Goal: Task Accomplishment & Management: Manage account settings

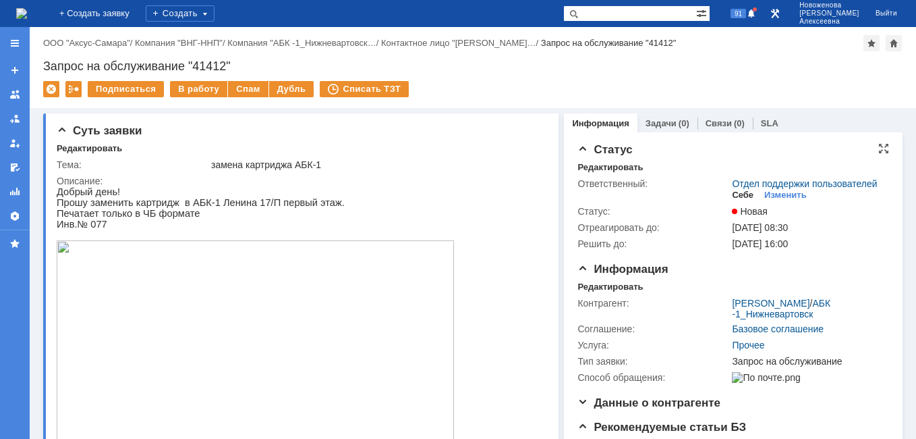
click at [736, 200] on div "Себе" at bounding box center [743, 195] width 22 height 11
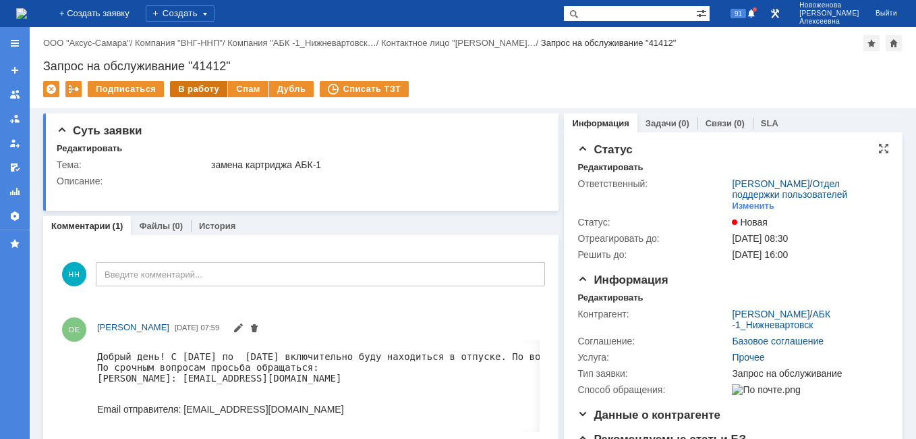
click at [190, 88] on div "В работу" at bounding box center [198, 89] width 57 height 16
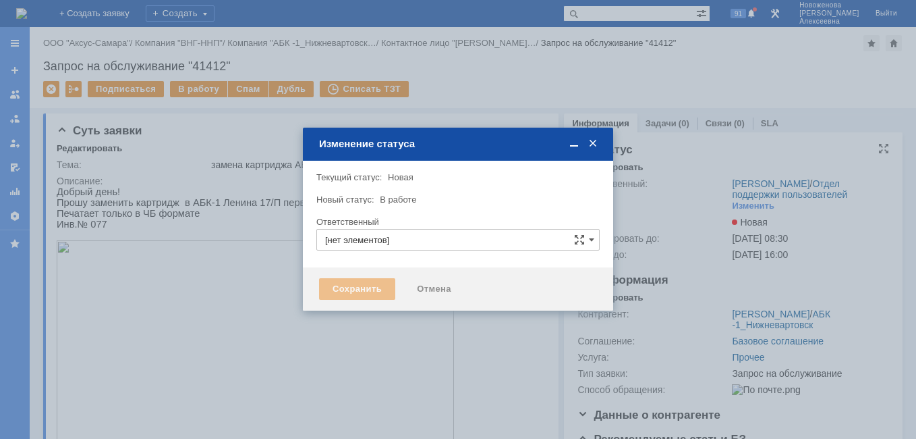
type input "Новоженова Наталья Алексеевна"
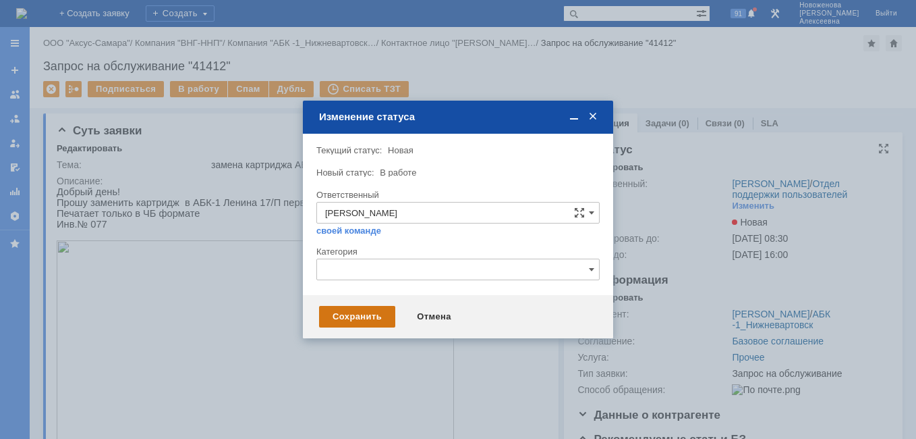
click at [363, 312] on div "Сохранить" at bounding box center [357, 317] width 76 height 22
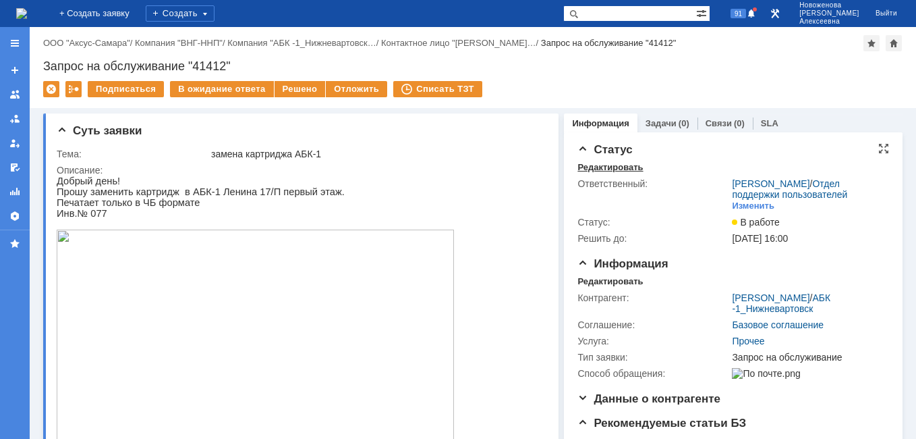
click at [595, 167] on div "Редактировать" at bounding box center [610, 167] width 65 height 11
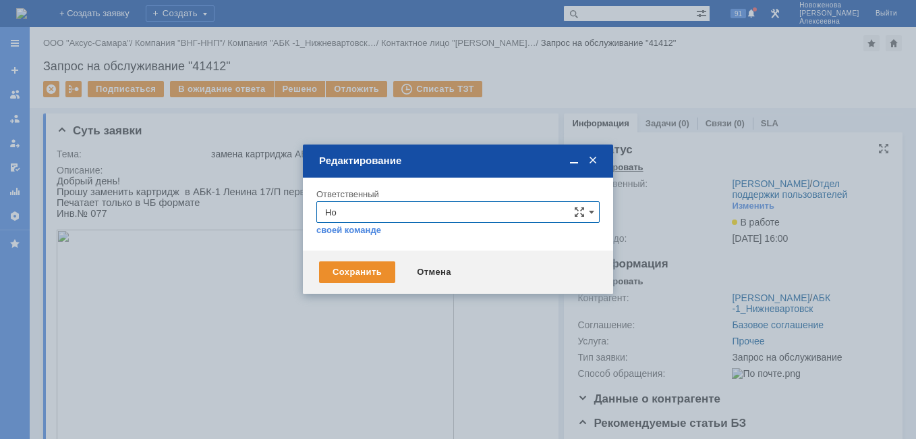
type input "Н"
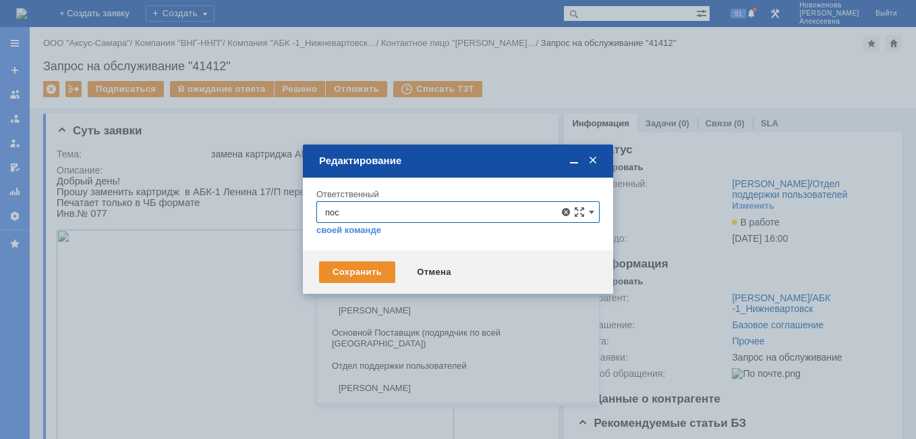
click at [422, 383] on span "[PERSON_NAME]" at bounding box center [458, 388] width 266 height 11
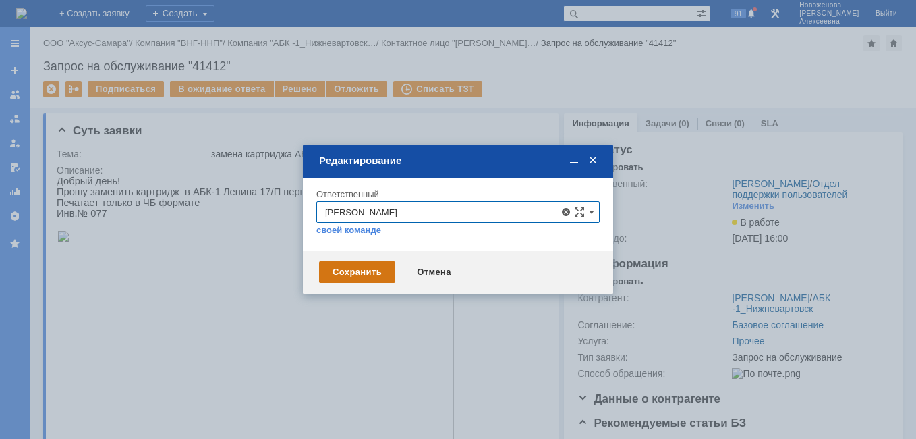
type input "[PERSON_NAME]"
click at [354, 275] on div "Сохранить" at bounding box center [357, 272] width 76 height 22
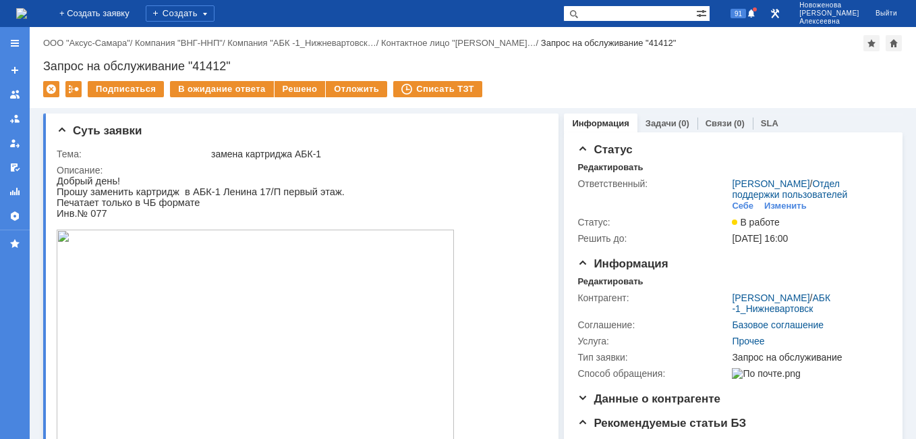
drag, startPoint x: 240, startPoint y: 67, endPoint x: 236, endPoint y: 61, distance: 7.5
click at [237, 62] on div "Запрос на обслуживание "41412"" at bounding box center [473, 65] width 860 height 13
drag, startPoint x: 237, startPoint y: 62, endPoint x: 41, endPoint y: 71, distance: 195.9
click at [41, 71] on div "Назад | ООО "Аксус-Самара" / Компания "ВНГ-ННП" / Компания "АБК -1_Нижневартовс…" at bounding box center [473, 67] width 887 height 81
copy div "Запрос на обслуживание "41412""
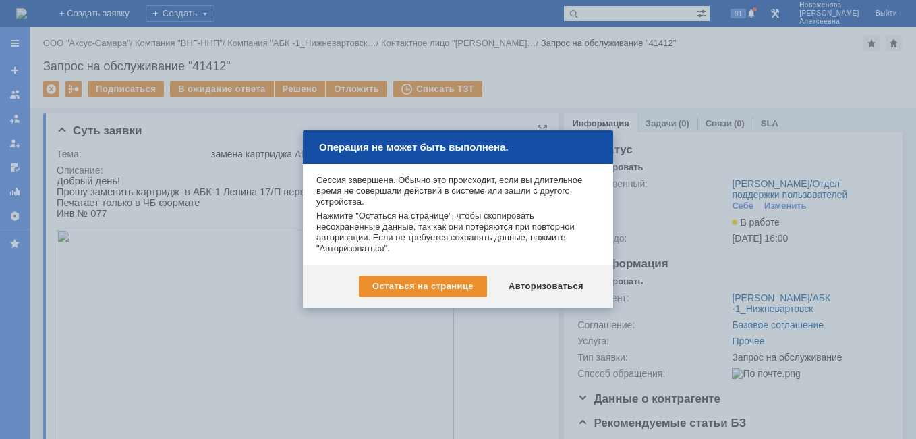
click at [546, 279] on div "Авторизоваться" at bounding box center [546, 286] width 102 height 22
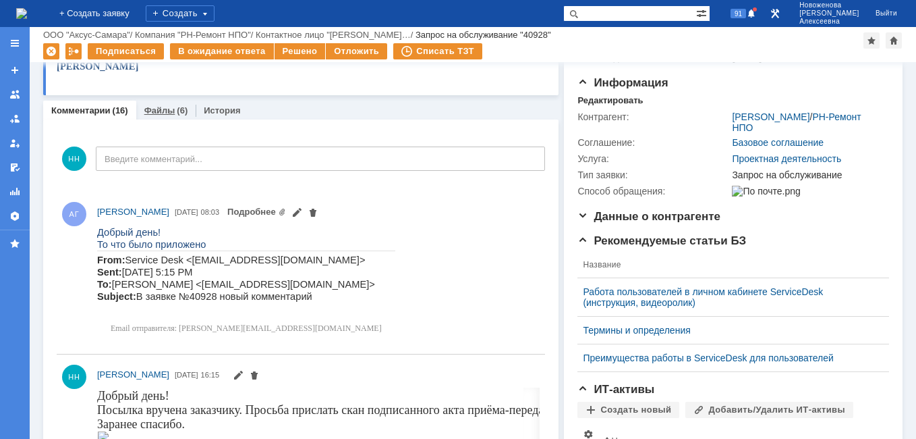
click at [164, 111] on link "Файлы" at bounding box center [159, 110] width 31 height 10
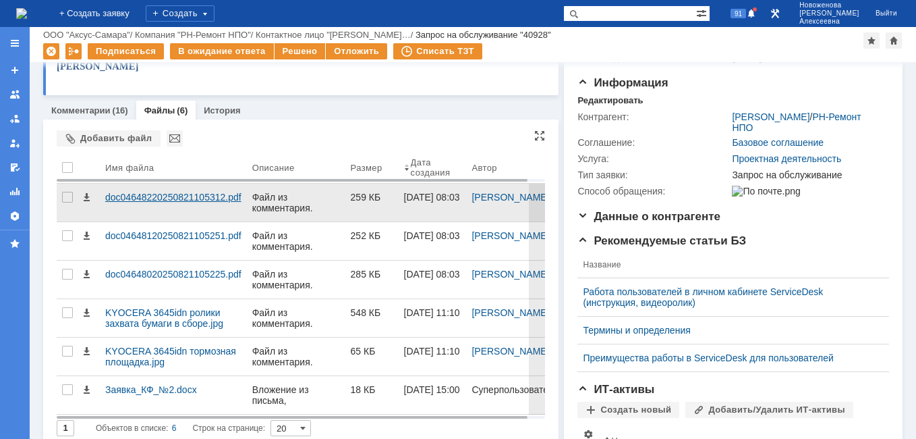
click at [173, 195] on div "doc04648220250821105312.pdf" at bounding box center [173, 197] width 136 height 11
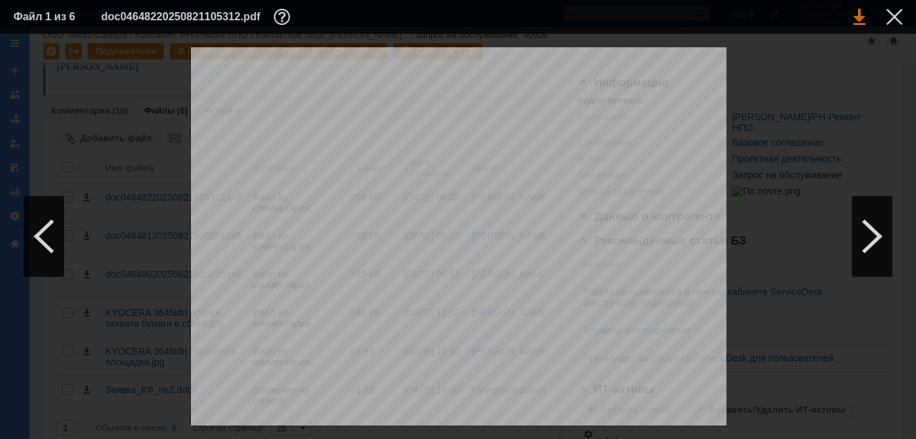
click at [860, 15] on link at bounding box center [860, 17] width 12 height 16
click at [871, 242] on div at bounding box center [872, 236] width 40 height 81
click at [873, 231] on div at bounding box center [872, 236] width 40 height 81
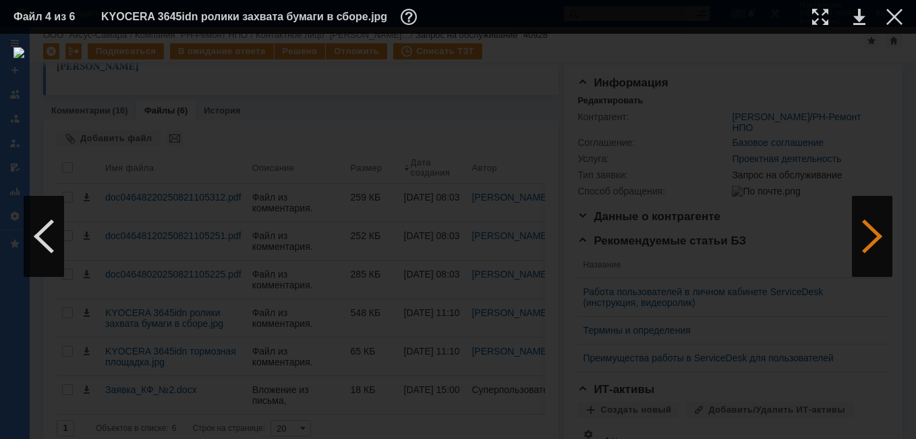
scroll to position [0, 0]
click at [873, 231] on div at bounding box center [872, 236] width 40 height 81
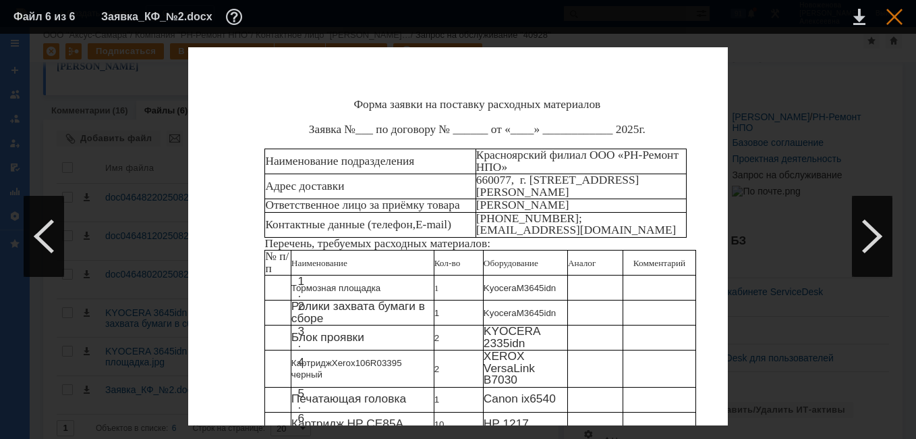
click at [899, 13] on div at bounding box center [895, 17] width 16 height 16
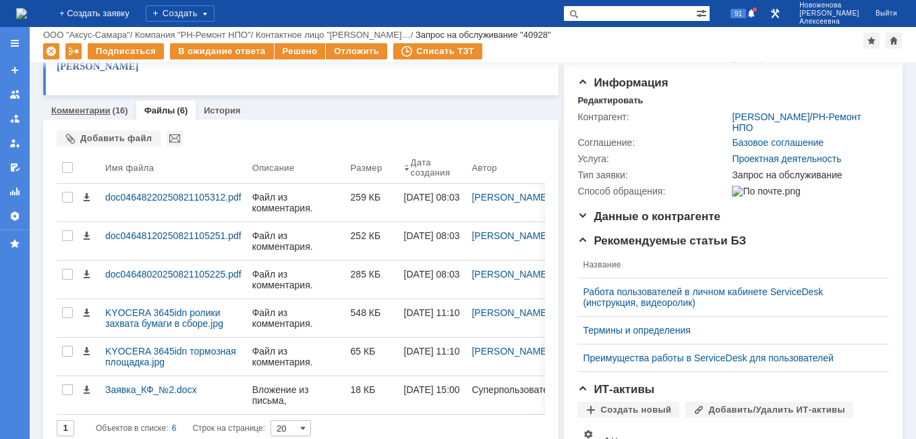
click at [89, 111] on link "Комментарии" at bounding box center [80, 110] width 59 height 10
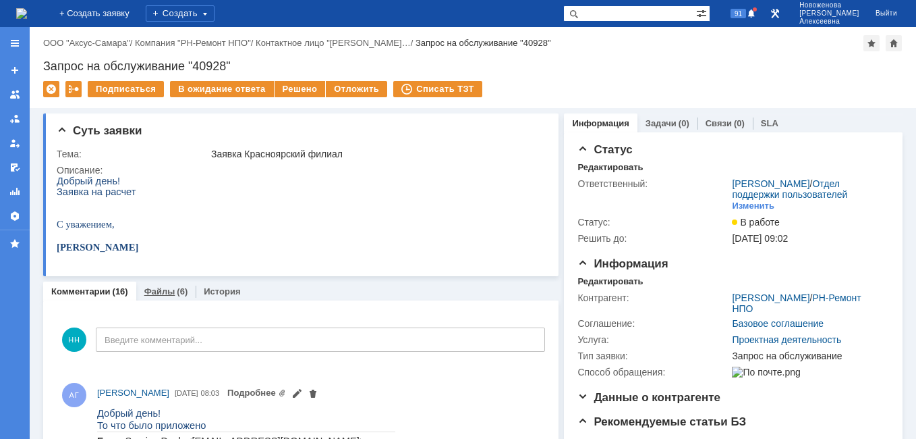
click at [157, 285] on div "Файлы (6)" at bounding box center [166, 291] width 60 height 20
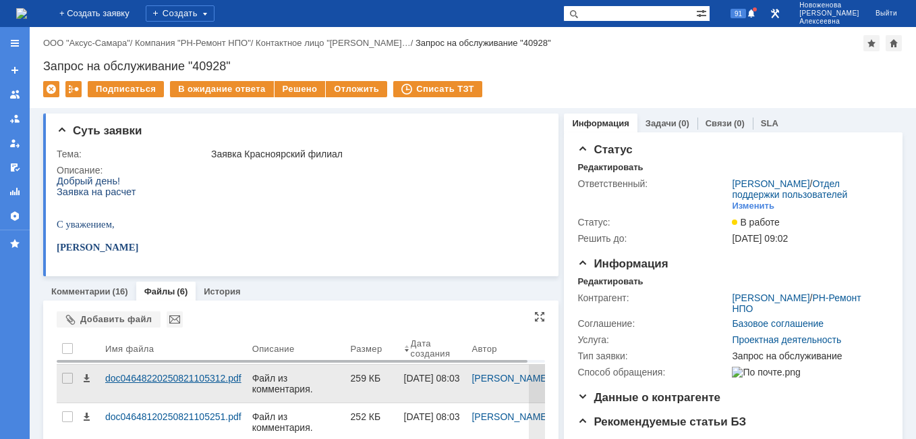
click at [140, 374] on div "doc04648220250821105312.pdf" at bounding box center [173, 378] width 136 height 11
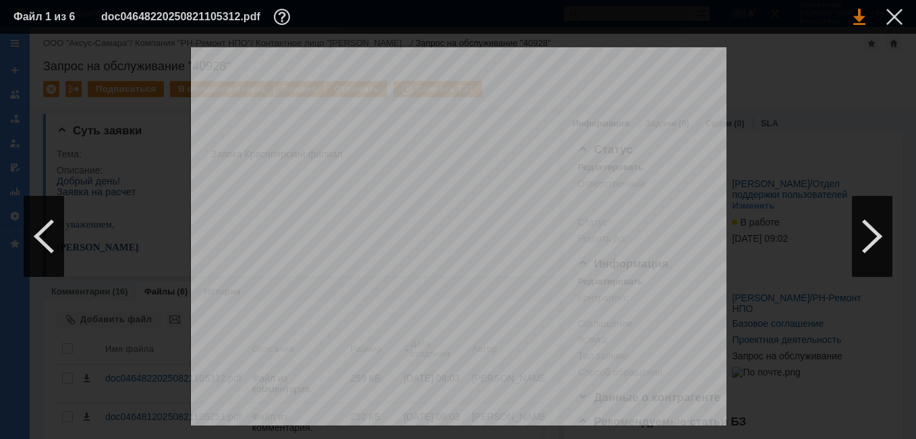
click at [855, 18] on link at bounding box center [860, 17] width 12 height 16
click at [894, 13] on div at bounding box center [895, 17] width 16 height 16
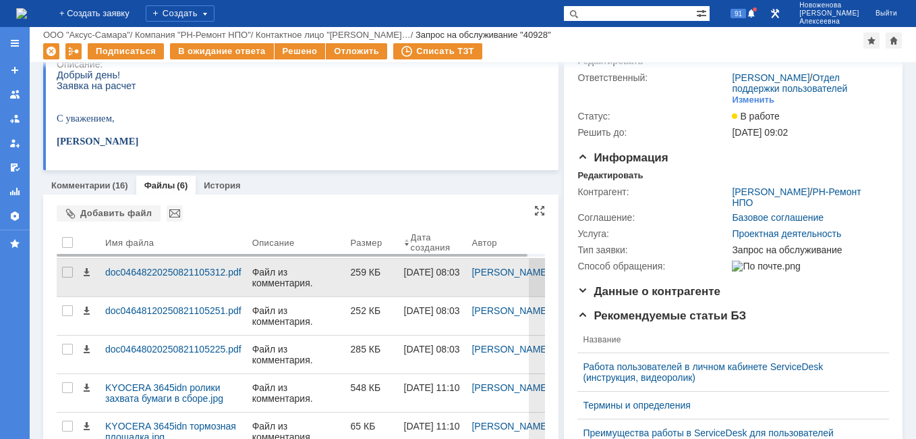
scroll to position [135, 0]
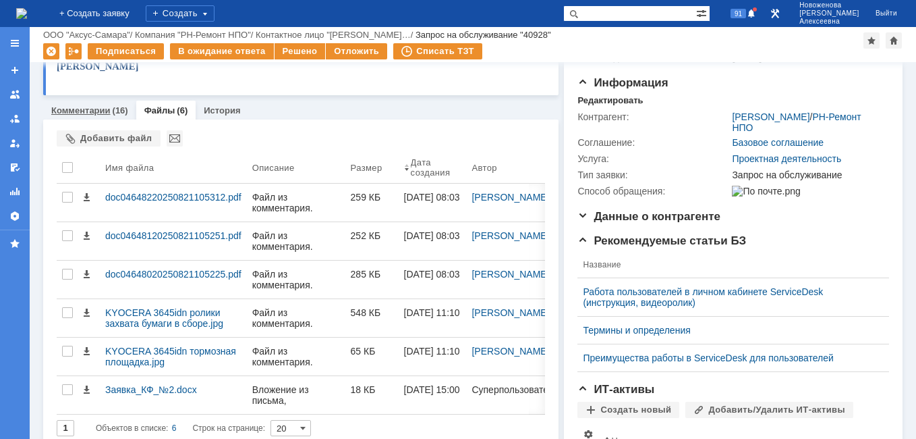
click at [80, 116] on div "Комментарии (16)" at bounding box center [89, 111] width 93 height 20
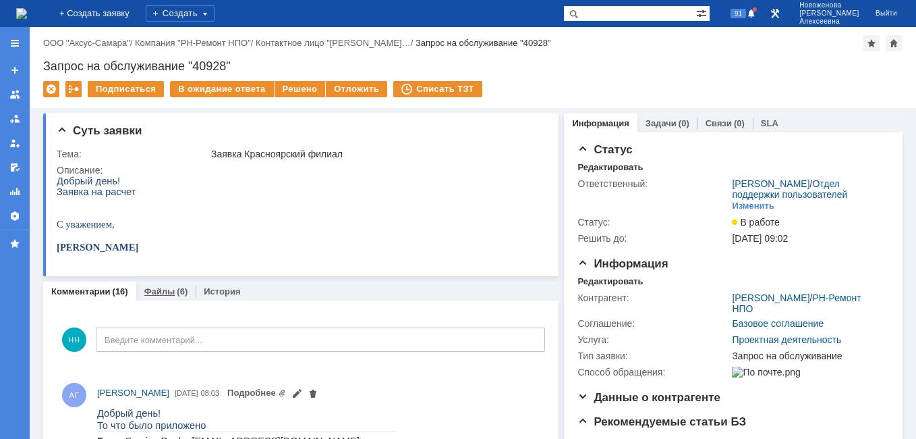
click at [151, 290] on link "Файлы" at bounding box center [159, 291] width 31 height 10
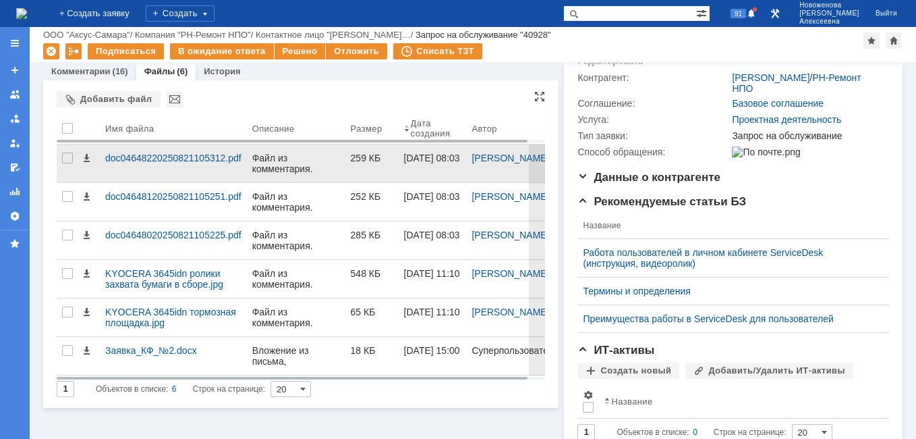
scroll to position [202, 0]
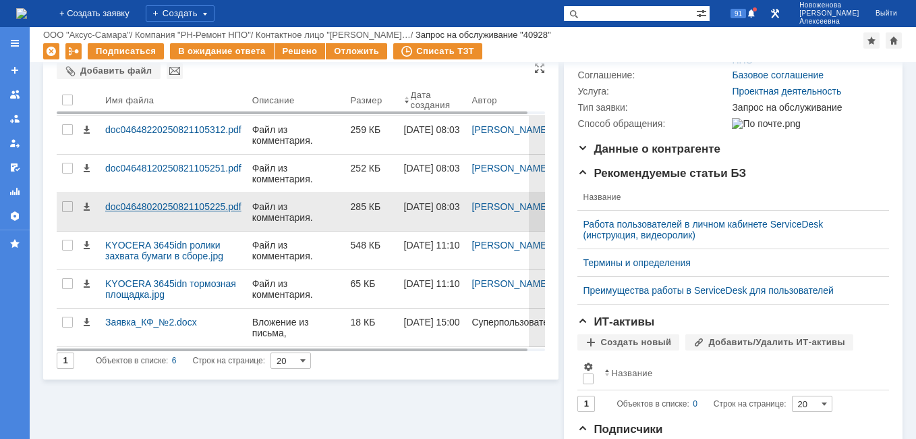
click at [138, 203] on div "doc04648020250821105225.pdf" at bounding box center [173, 206] width 136 height 11
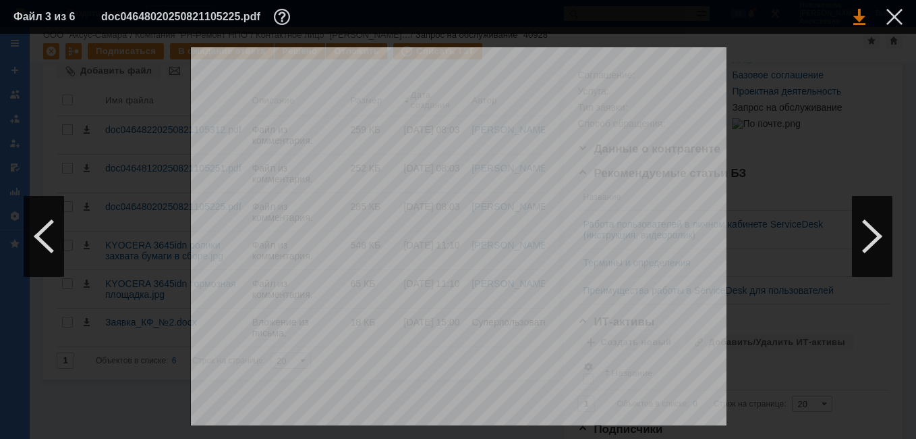
click at [856, 19] on link at bounding box center [860, 17] width 12 height 16
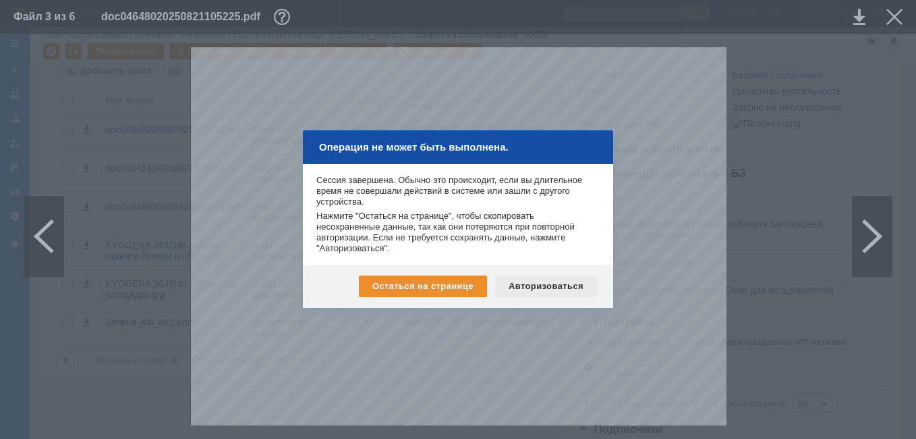
click at [557, 285] on div "Авторизоваться" at bounding box center [546, 286] width 102 height 22
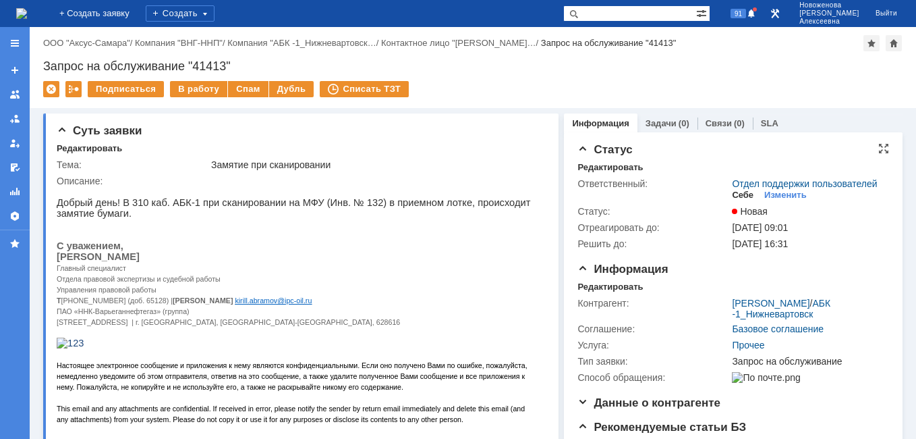
click at [738, 200] on div "Себе" at bounding box center [743, 195] width 22 height 11
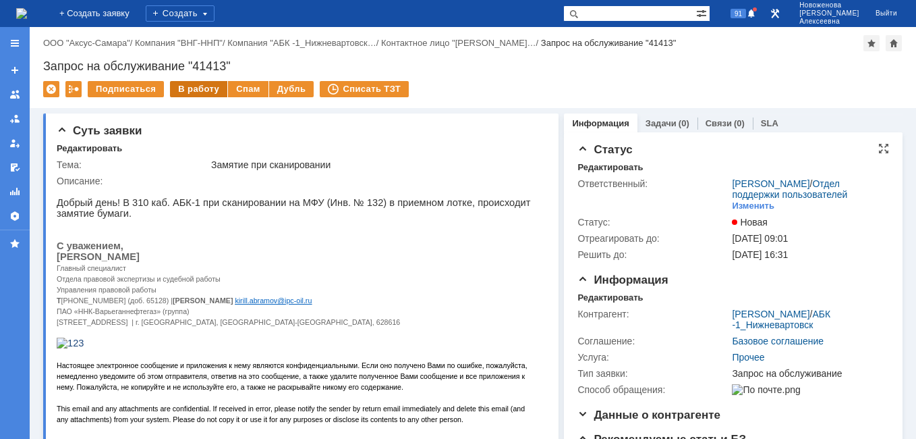
click at [182, 91] on div "В работу" at bounding box center [198, 89] width 57 height 16
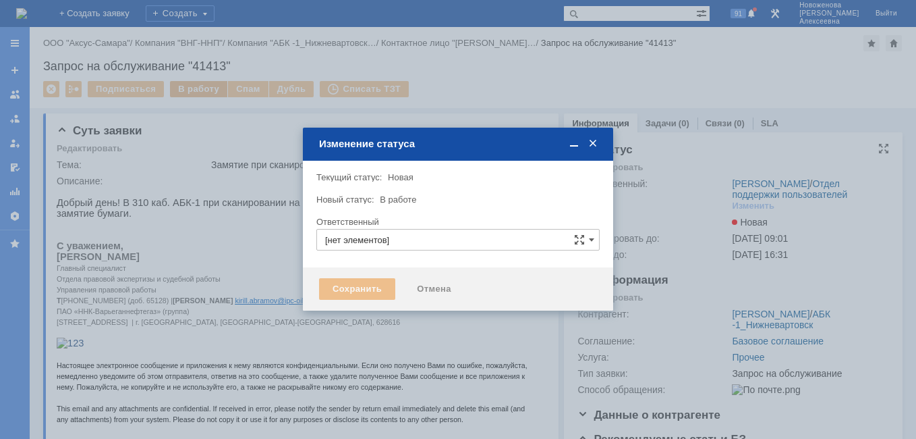
type input "Новоженова Наталья Алексеевна"
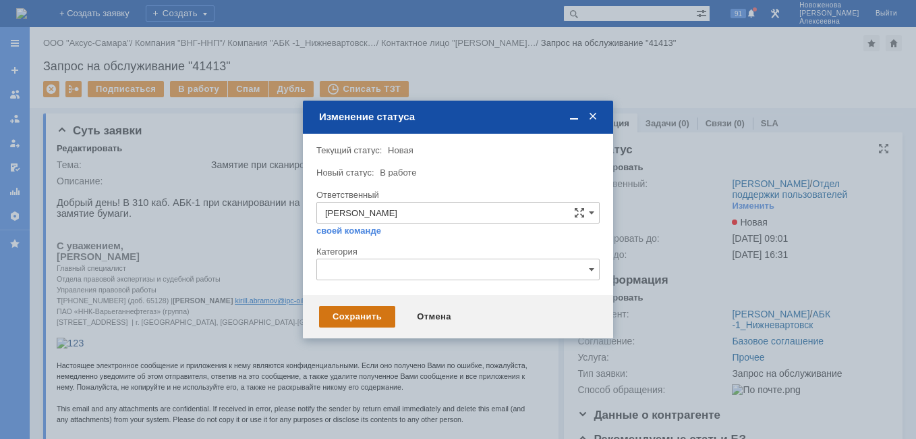
click at [356, 312] on div "Сохранить" at bounding box center [357, 317] width 76 height 22
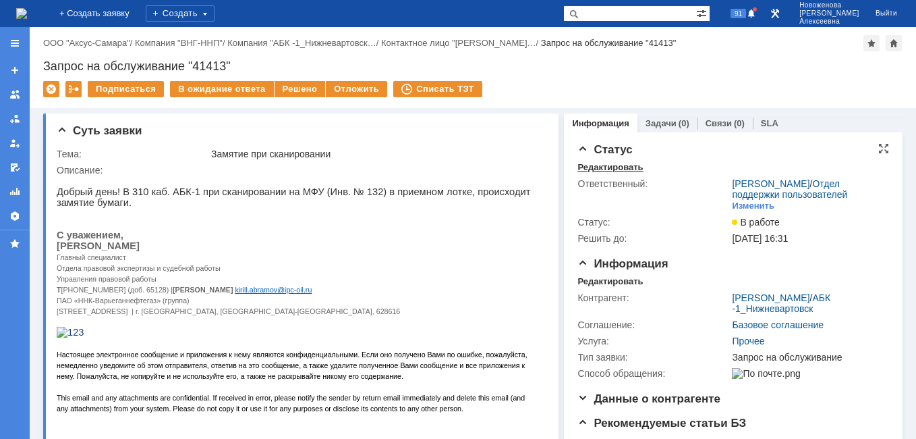
click at [584, 163] on div "Редактировать" at bounding box center [610, 167] width 65 height 11
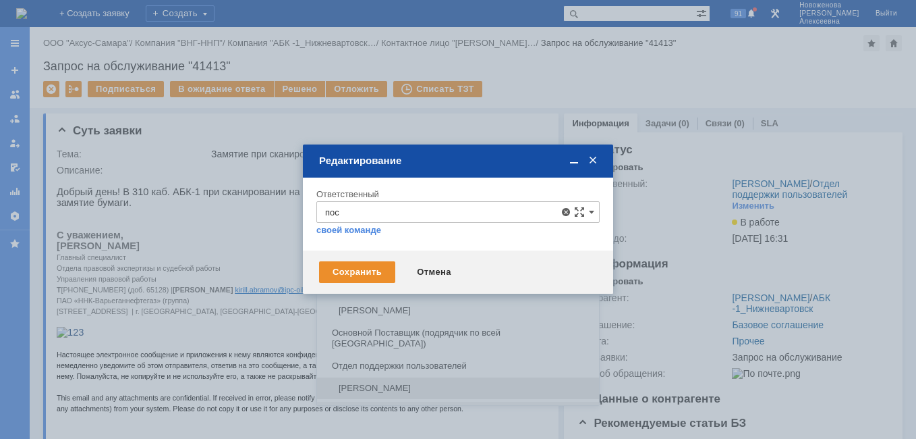
click at [412, 383] on span "Поселённова Виктория Александровна" at bounding box center [458, 388] width 266 height 11
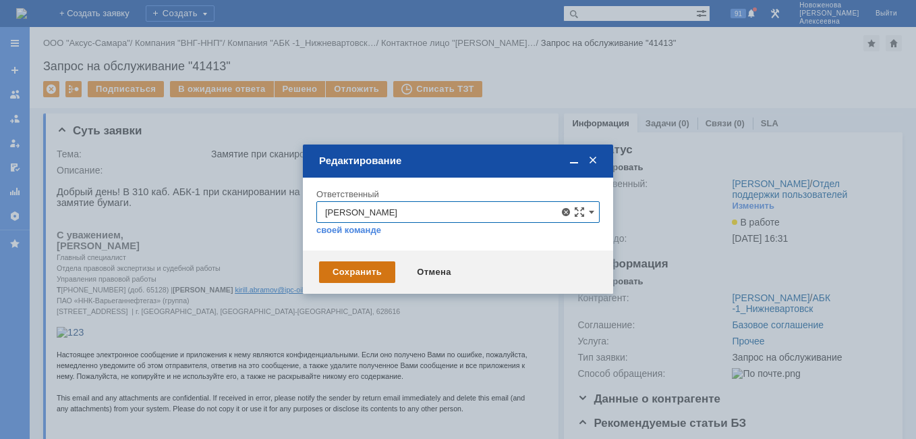
type input "Поселённова Виктория Александровна"
click at [354, 273] on div "Сохранить" at bounding box center [357, 272] width 76 height 22
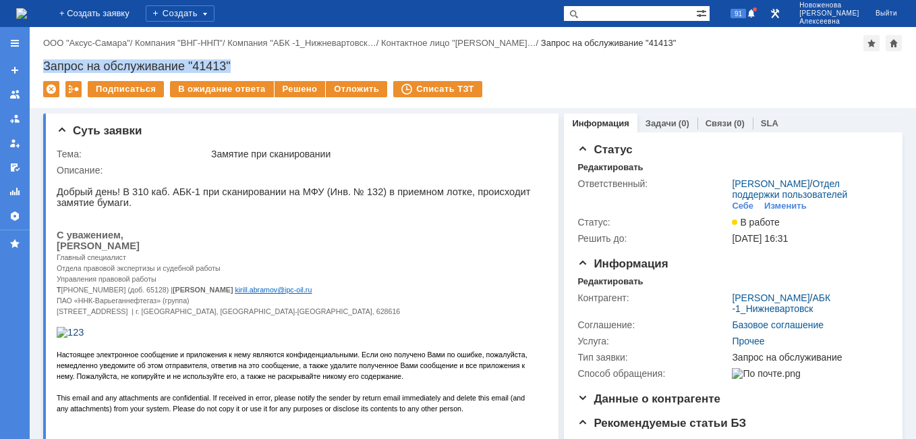
drag, startPoint x: 239, startPoint y: 63, endPoint x: 38, endPoint y: 61, distance: 201.1
click at [38, 61] on div "Назад | ООО "Аксус-Самара" / Компания "ВНГ-ННП" / Компания "АБК -1_Нижневартовс…" at bounding box center [473, 67] width 887 height 81
copy div "Запрос на обслуживание "41413""
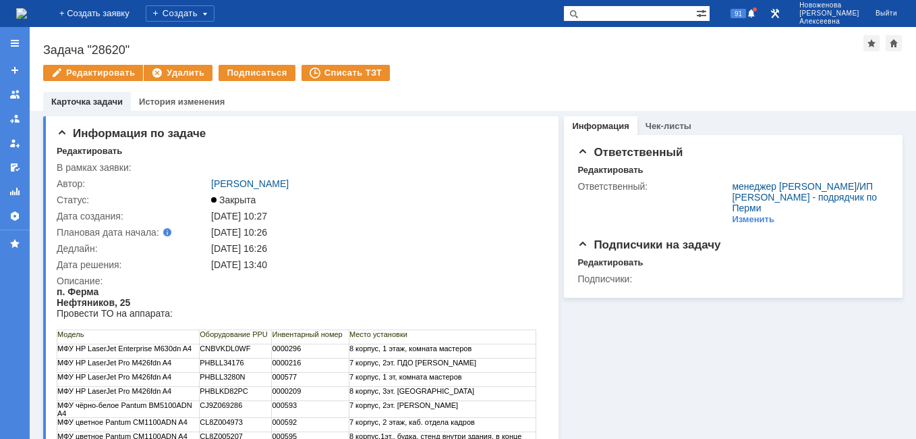
click at [27, 9] on img at bounding box center [21, 13] width 11 height 11
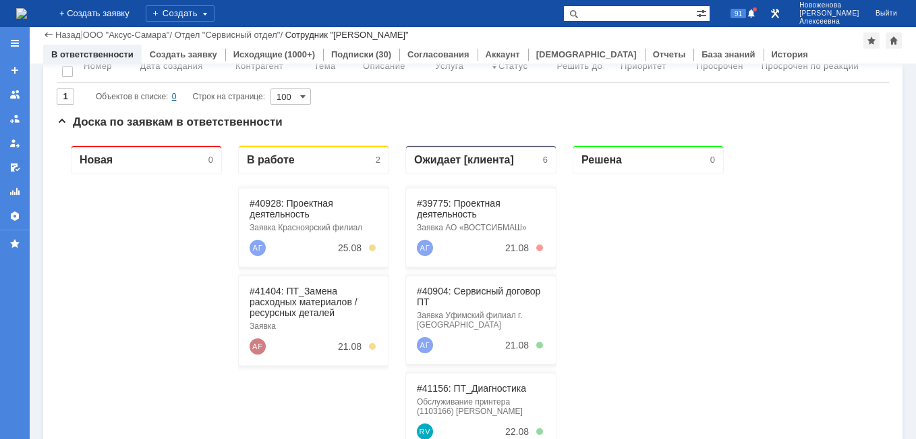
scroll to position [135, 0]
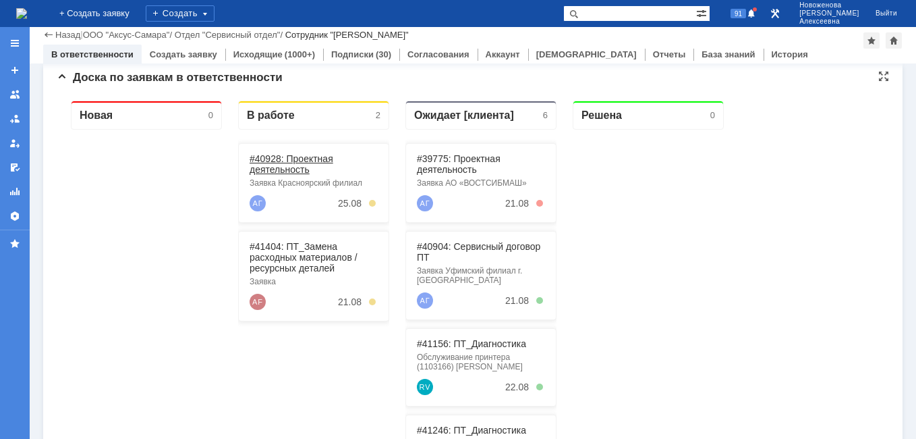
click at [279, 159] on link "#40928: Проектная деятельность" at bounding box center [292, 164] width 84 height 22
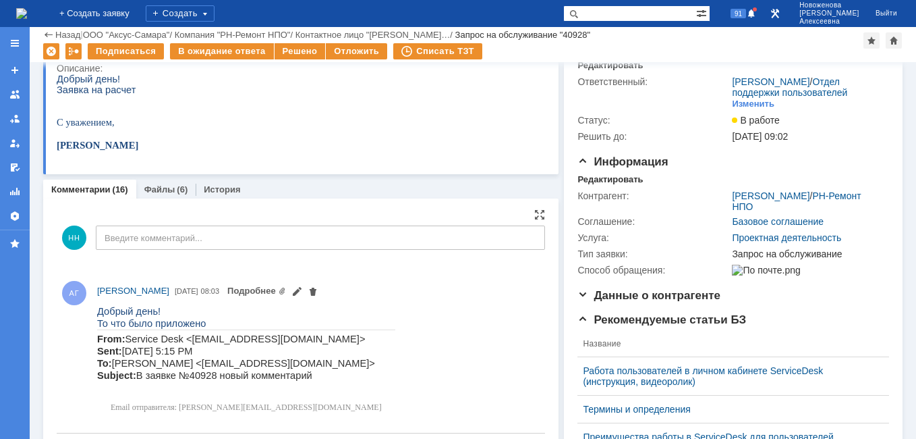
scroll to position [135, 0]
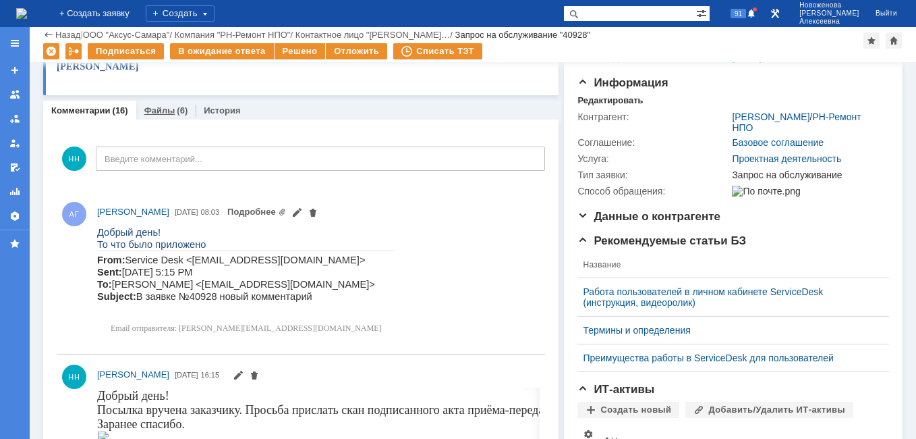
click at [157, 110] on link "Файлы" at bounding box center [159, 110] width 31 height 10
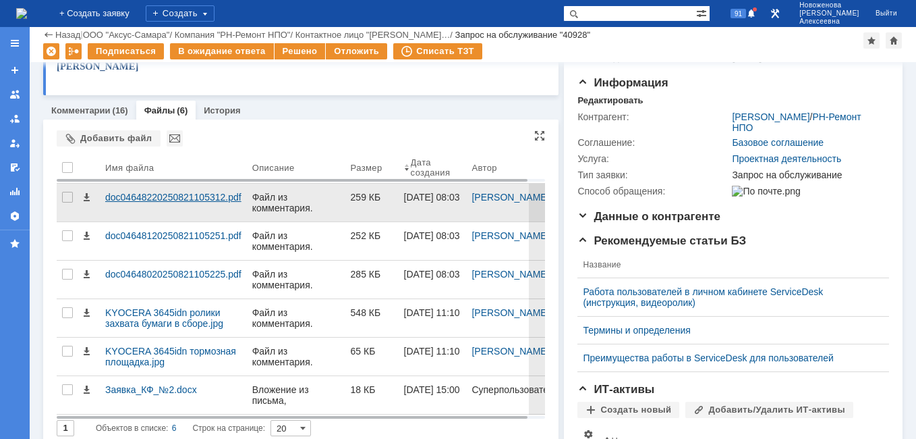
click at [170, 193] on div "doc04648220250821105312.pdf" at bounding box center [173, 197] width 136 height 11
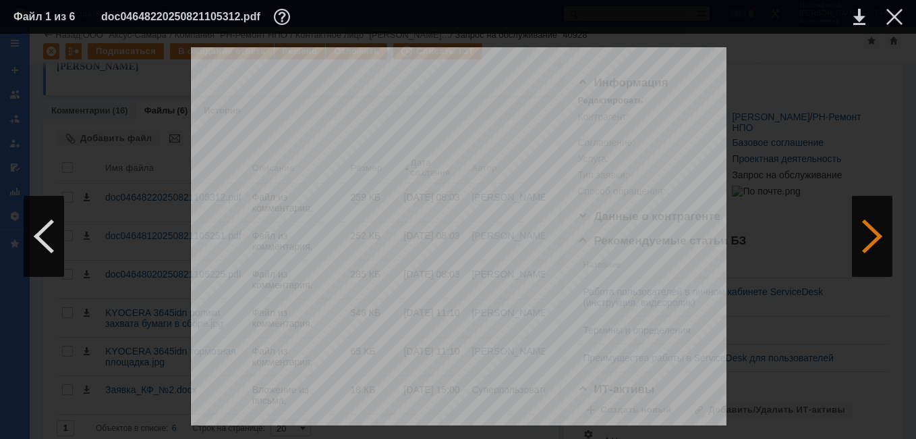
click at [860, 234] on div at bounding box center [872, 236] width 40 height 81
click at [860, 235] on div at bounding box center [872, 236] width 40 height 81
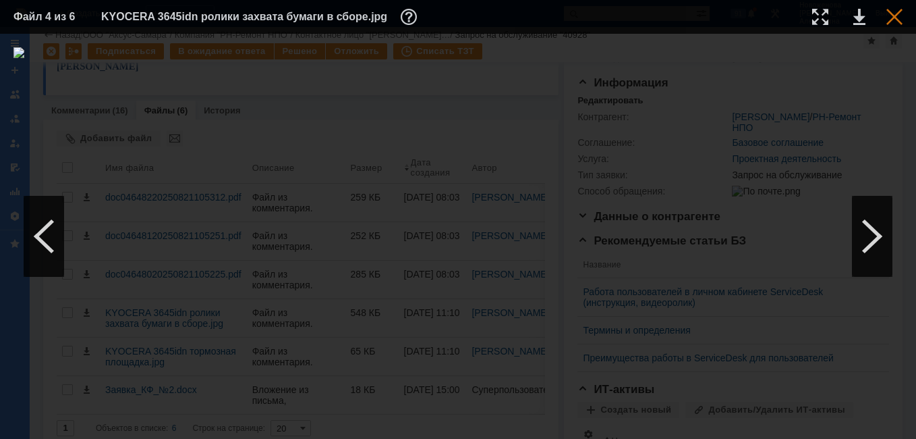
click at [892, 17] on div at bounding box center [895, 17] width 16 height 16
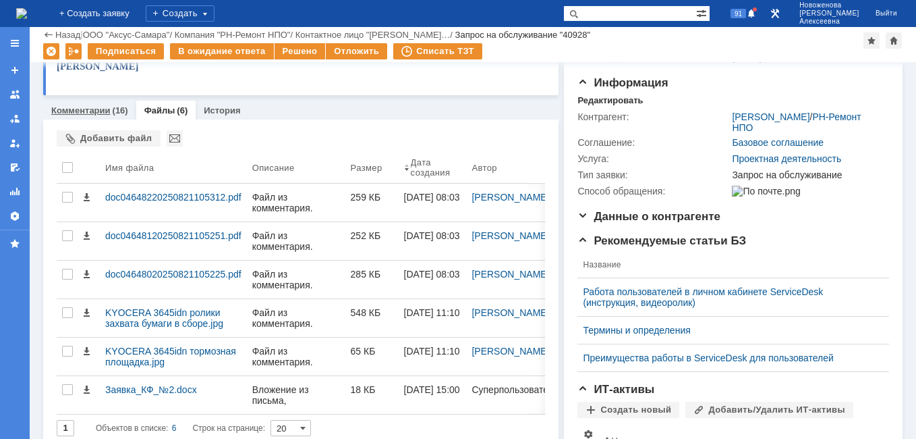
click at [90, 111] on link "Комментарии" at bounding box center [80, 110] width 59 height 10
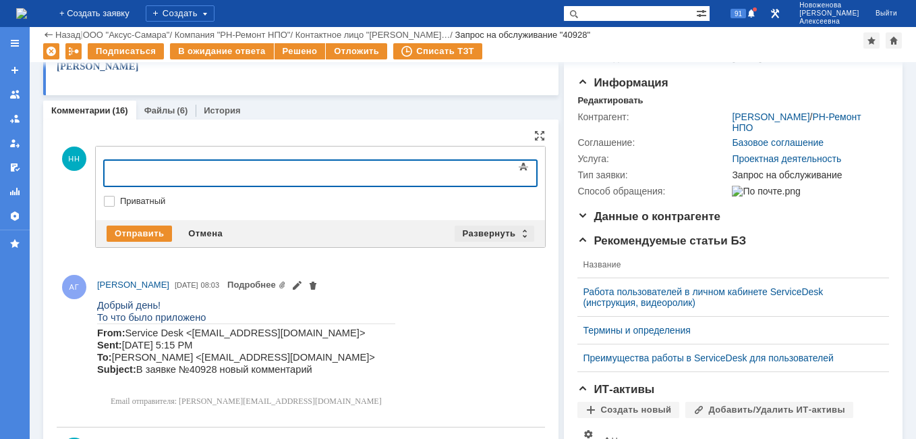
click at [518, 233] on div "Развернуть" at bounding box center [495, 233] width 80 height 16
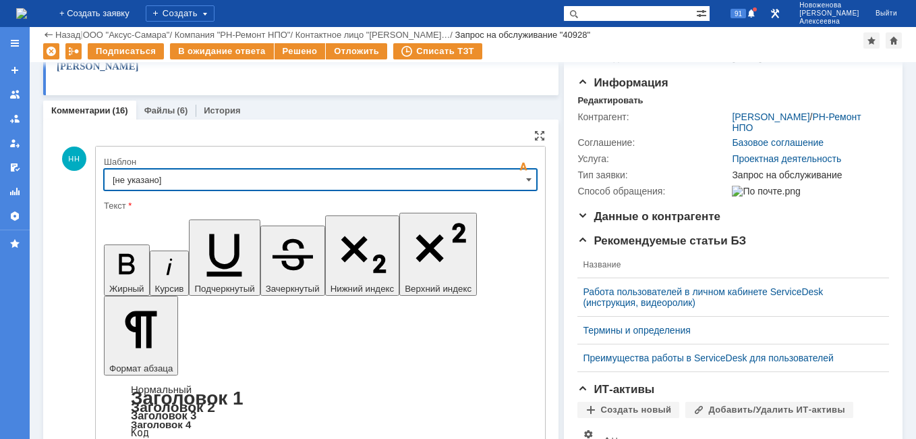
click at [510, 177] on input "[не указано]" at bounding box center [320, 180] width 433 height 22
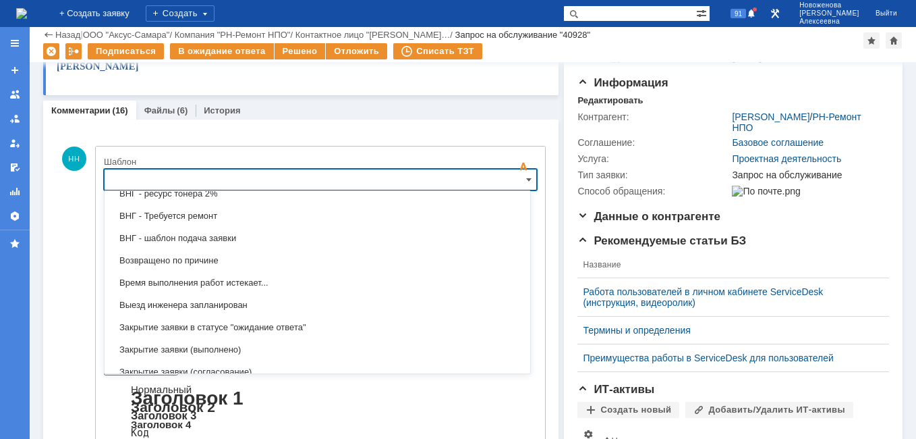
scroll to position [666, 0]
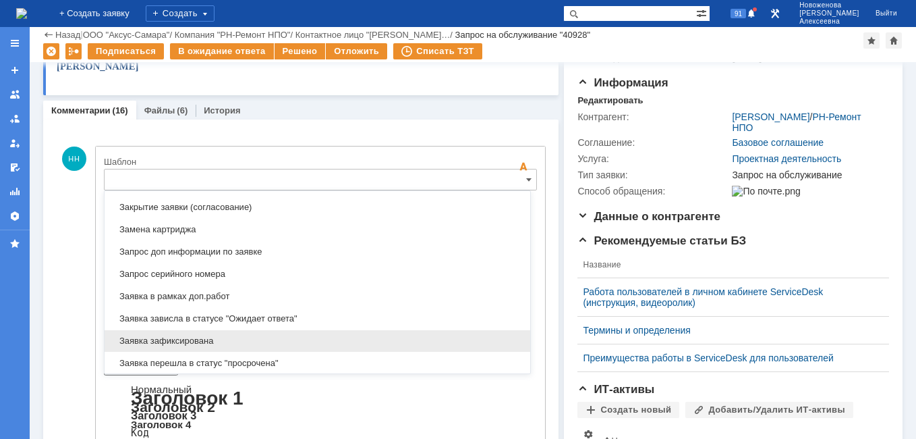
click at [200, 340] on span "Заявка зафиксирована" at bounding box center [318, 340] width 410 height 11
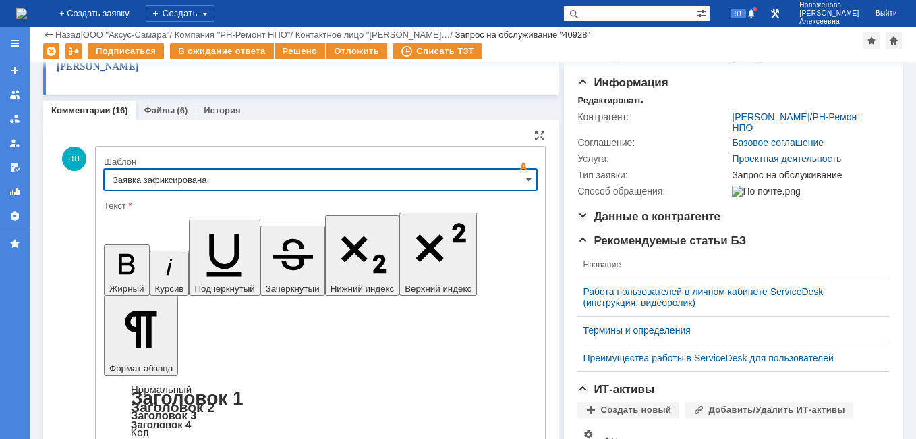
type input "Заявка зафиксирована"
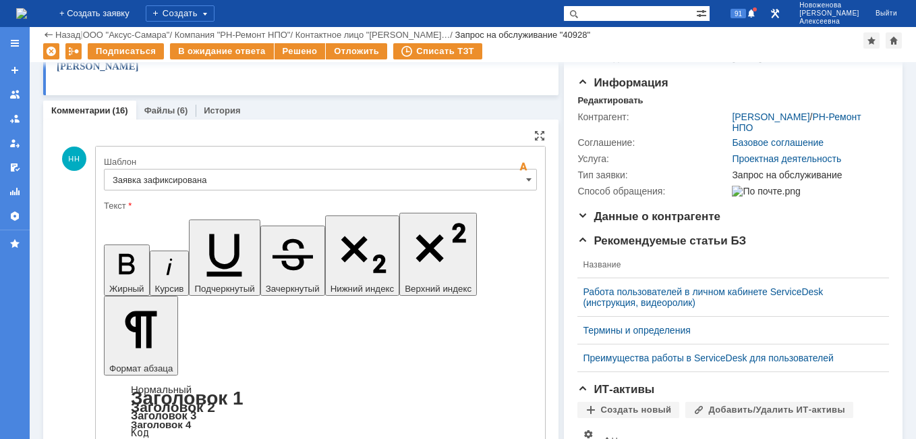
drag, startPoint x: 410, startPoint y: 3313, endPoint x: 128, endPoint y: 3316, distance: 282.8
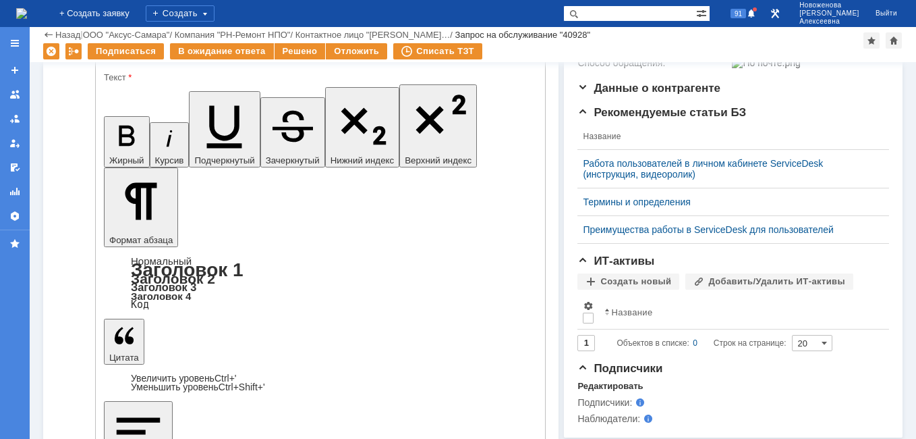
scroll to position [270, 0]
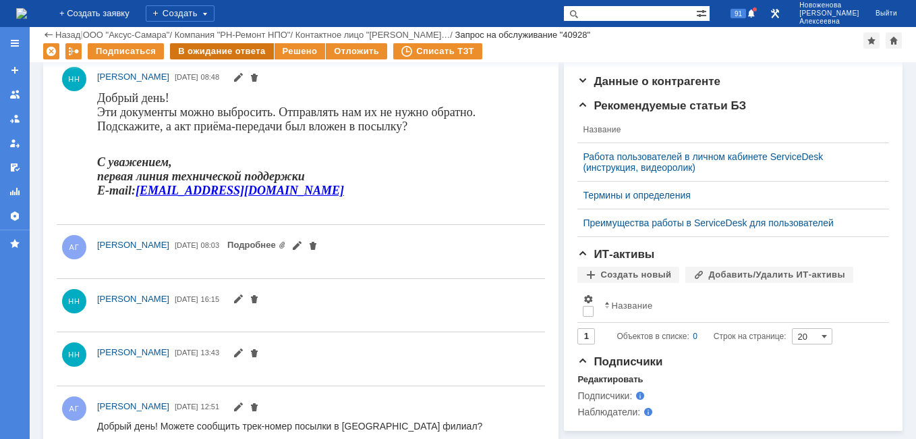
scroll to position [0, 0]
click at [204, 47] on div "В ожидание ответа" at bounding box center [221, 51] width 103 height 16
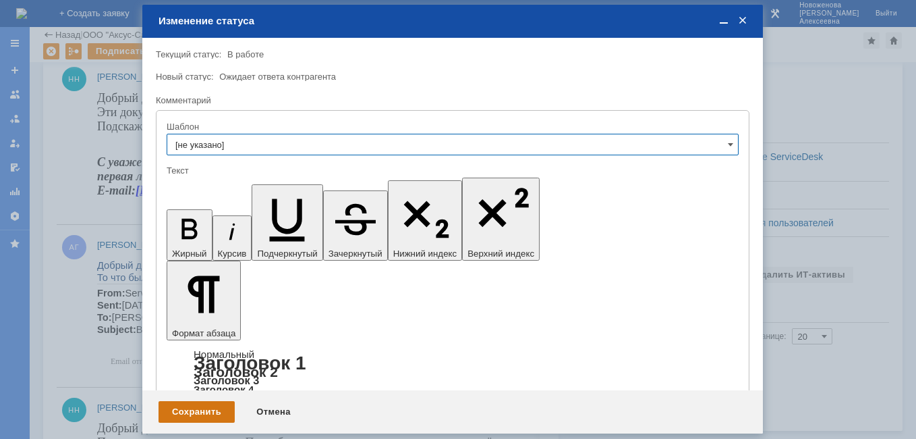
click at [198, 405] on div "Сохранить" at bounding box center [197, 412] width 76 height 22
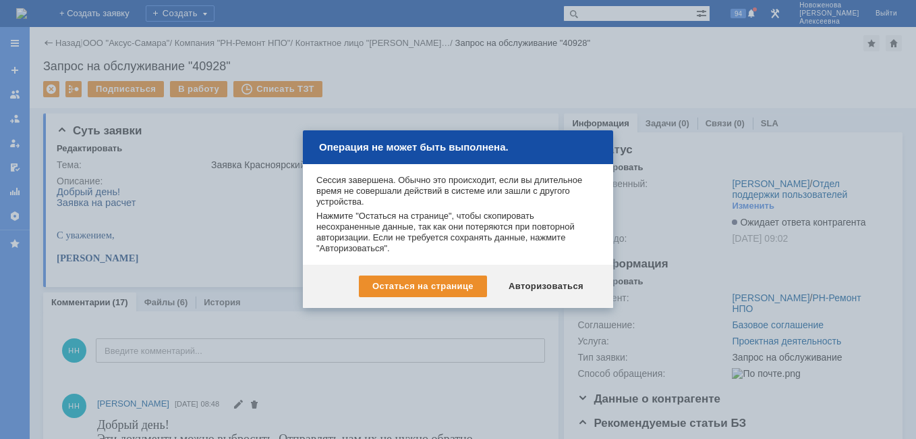
click at [567, 288] on div "Авторизоваться" at bounding box center [546, 286] width 102 height 22
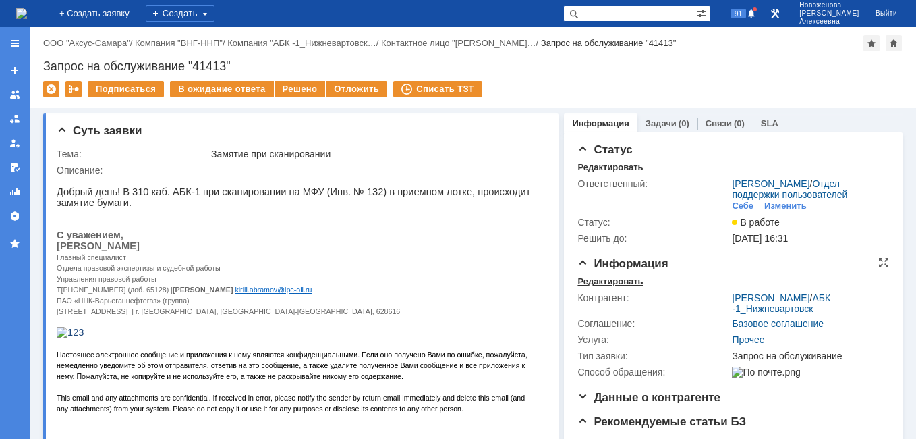
click at [588, 287] on div "Редактировать" at bounding box center [610, 281] width 65 height 11
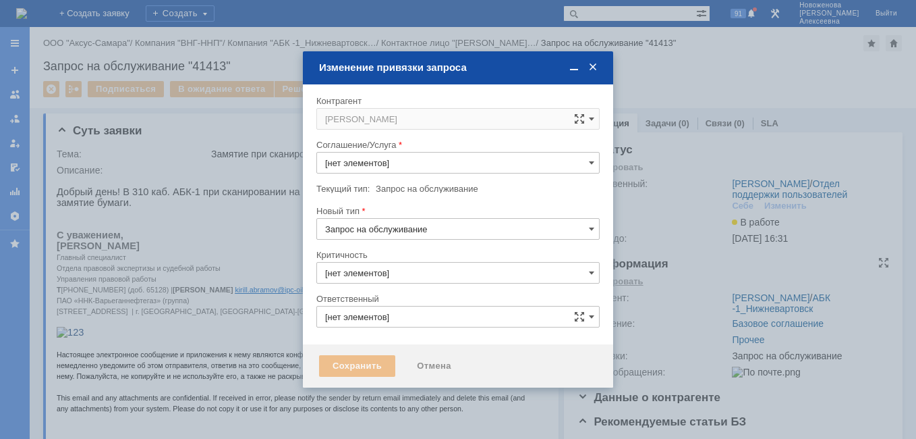
type input "Прочее"
type input "3. Низкая"
type input "Поселённова Виктория Александровна"
type input "[не указано]"
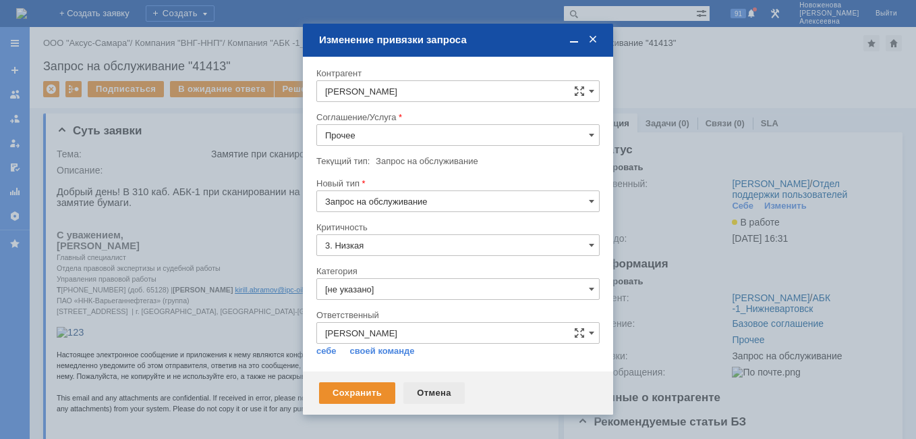
click at [435, 389] on div "Отмена" at bounding box center [434, 393] width 61 height 22
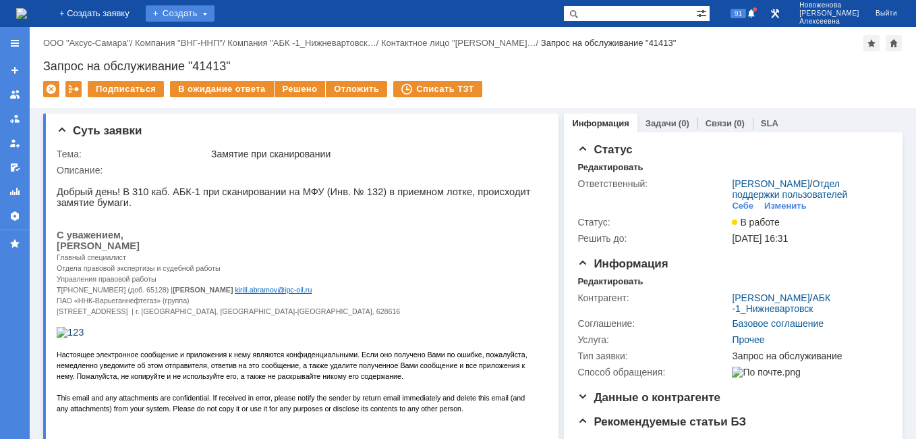
click at [215, 13] on div "Создать" at bounding box center [180, 13] width 69 height 16
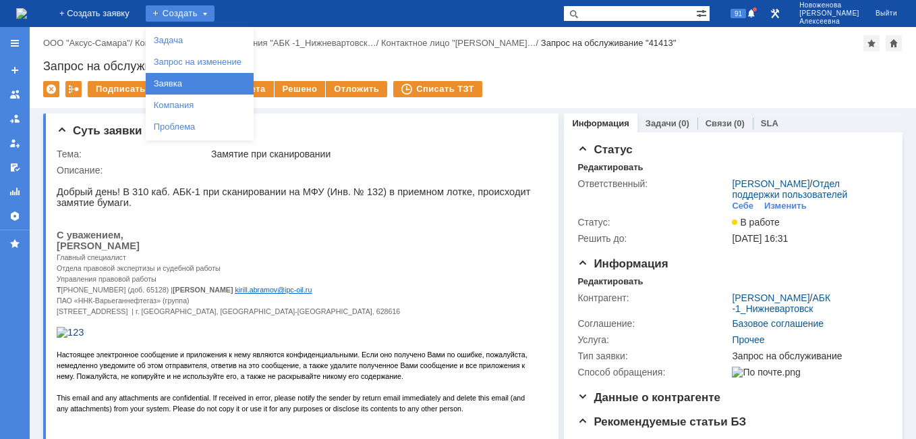
click at [204, 85] on link "Заявка" at bounding box center [199, 84] width 103 height 16
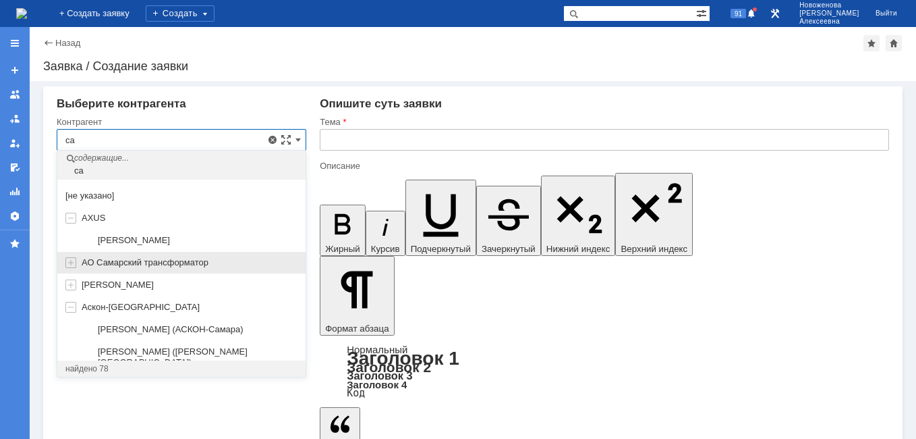
click at [136, 259] on span "АО Самарский трансформатор" at bounding box center [145, 262] width 127 height 10
type input "АО Самарский трансформатор"
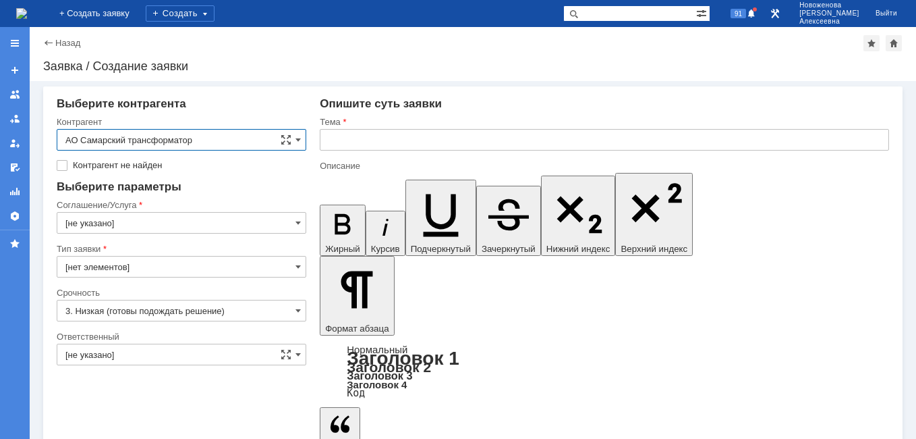
type input "Базовое соглашение"
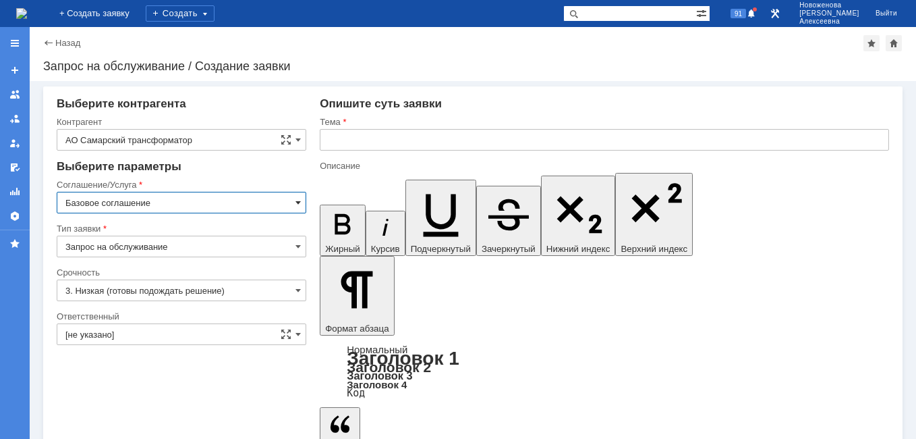
click at [296, 200] on div "Базовое соглашение" at bounding box center [182, 203] width 250 height 22
click at [299, 201] on span at bounding box center [298, 202] width 5 height 11
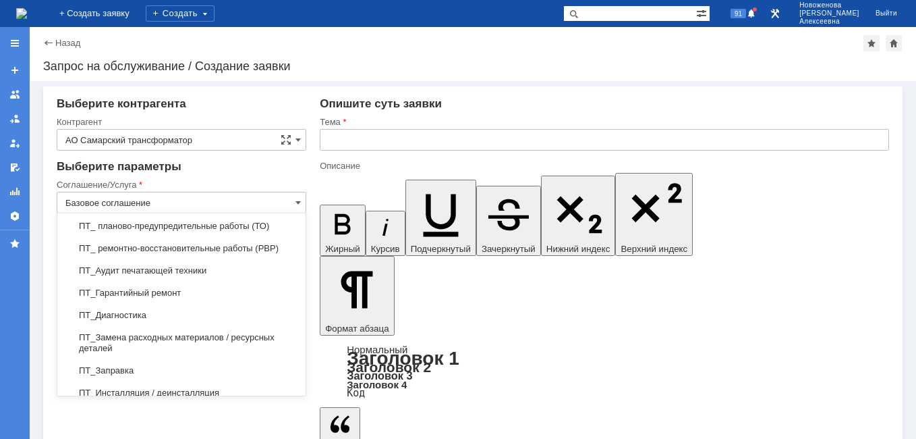
scroll to position [202, 0]
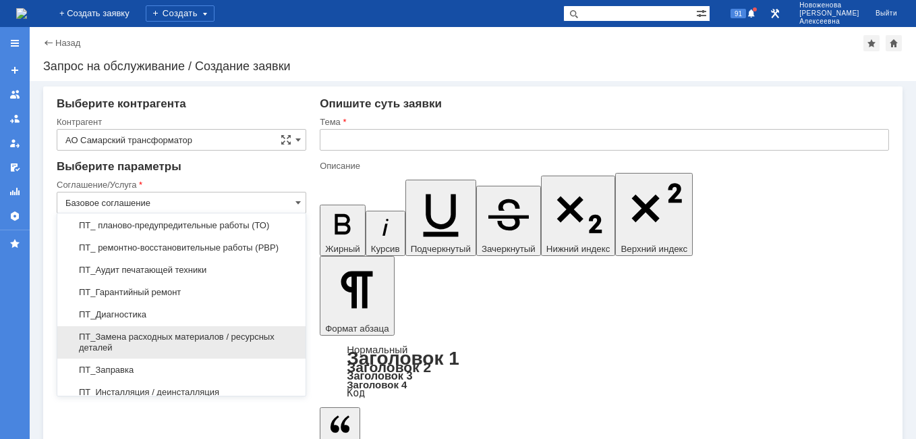
click at [124, 339] on span "ПТ_Замена расходных материалов / ресурсных деталей" at bounding box center [181, 342] width 232 height 22
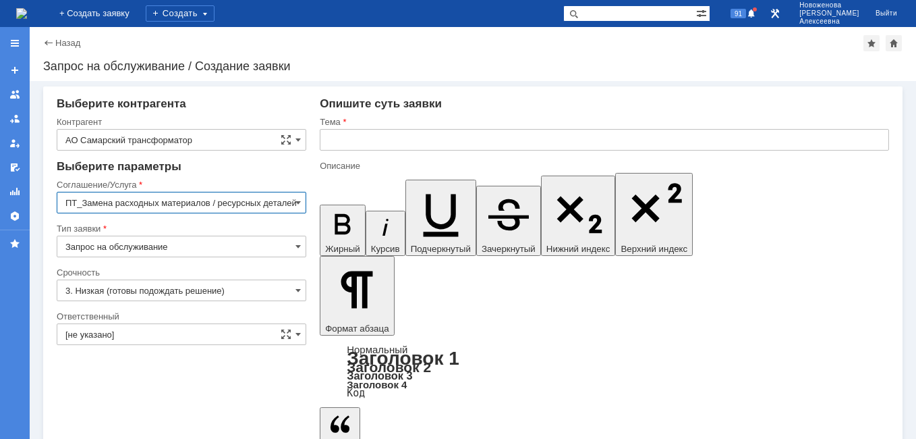
type input "ПТ_Замена расходных материалов / ресурсных деталей"
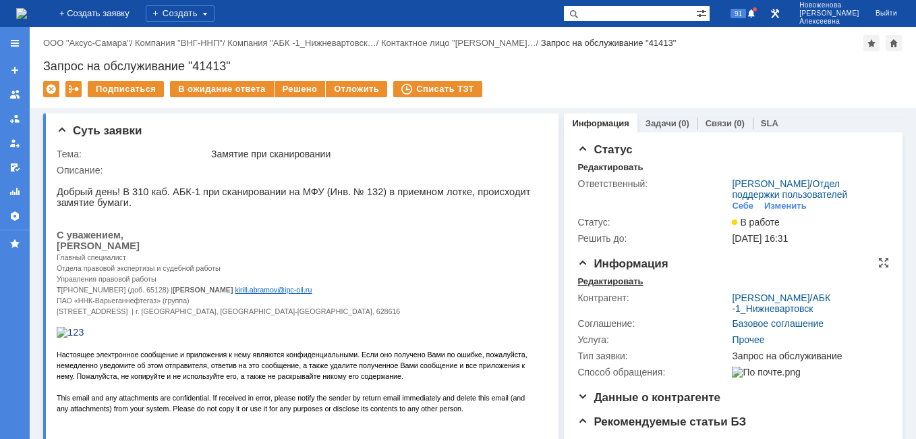
click at [593, 287] on div "Редактировать" at bounding box center [610, 281] width 65 height 11
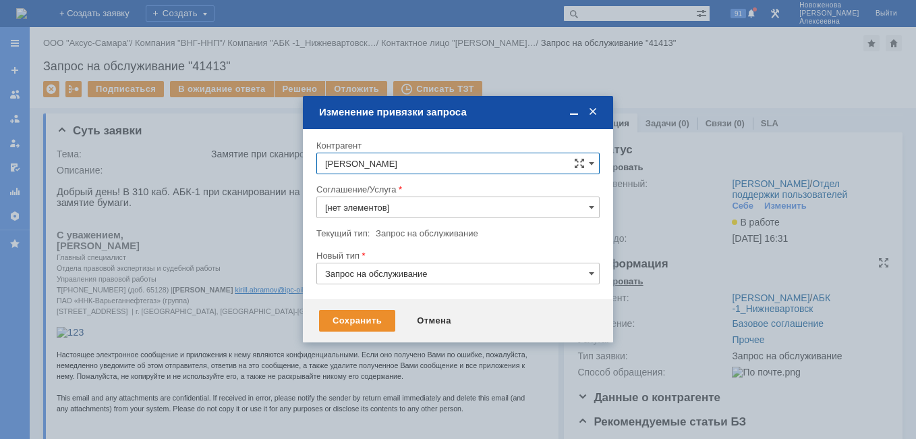
type input "Прочее"
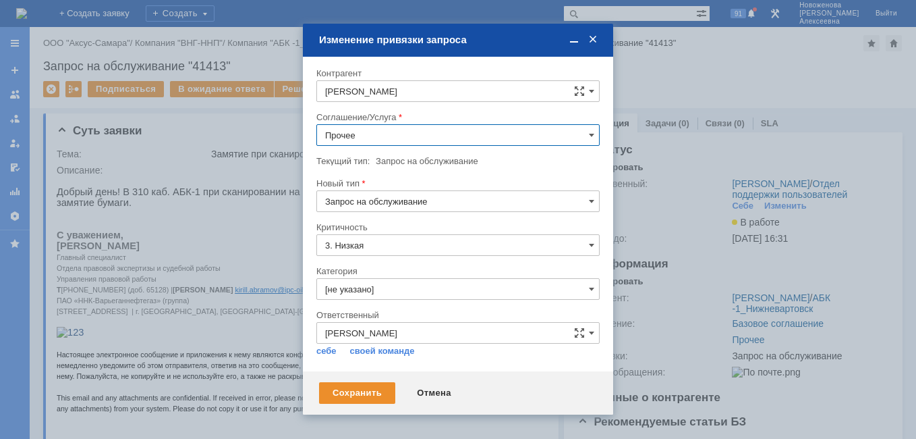
click at [588, 136] on input "Прочее" at bounding box center [458, 135] width 283 height 22
click at [485, 258] on span "ПТ_ диагностика/ ремонтно-восстановительные работы" at bounding box center [458, 253] width 266 height 11
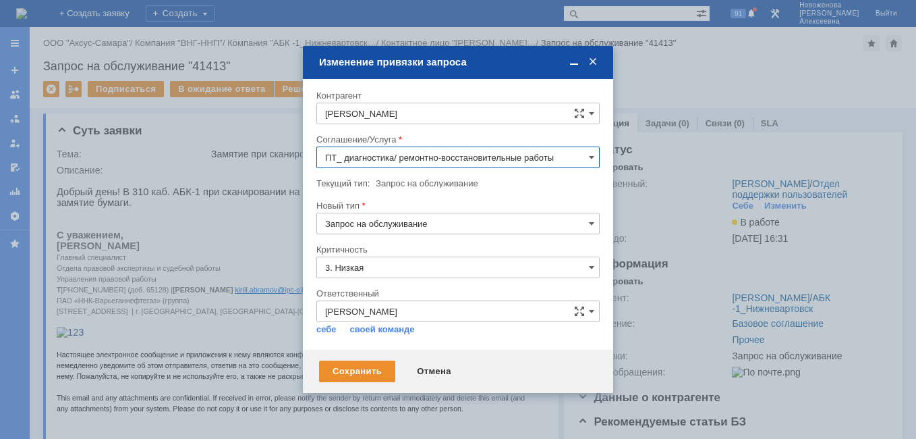
type input "ПТ_ диагностика/ ремонтно-восстановительные работы"
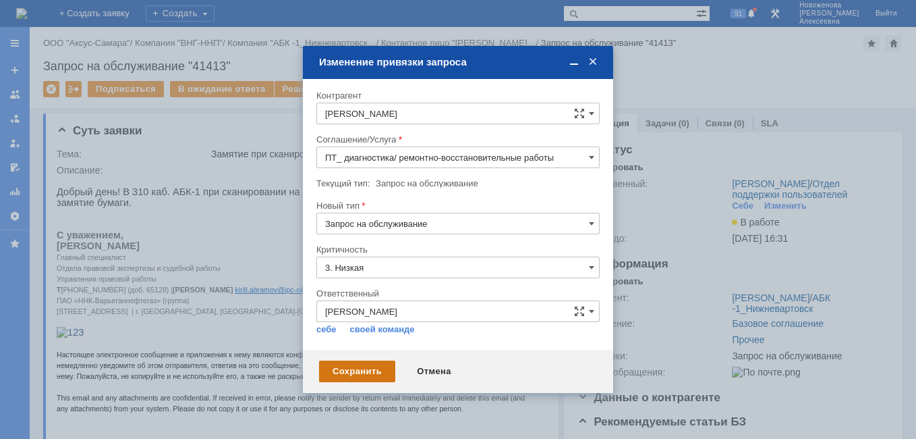
click at [358, 370] on div "Сохранить" at bounding box center [357, 371] width 76 height 22
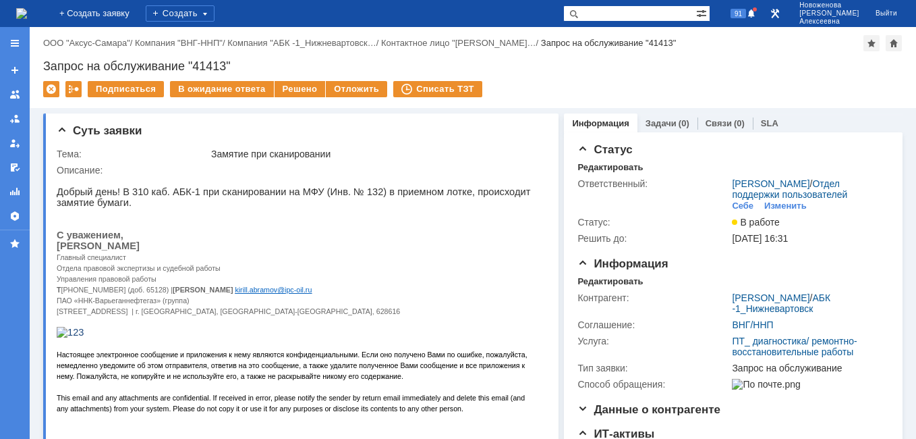
scroll to position [0, 0]
click at [27, 8] on img at bounding box center [21, 13] width 11 height 11
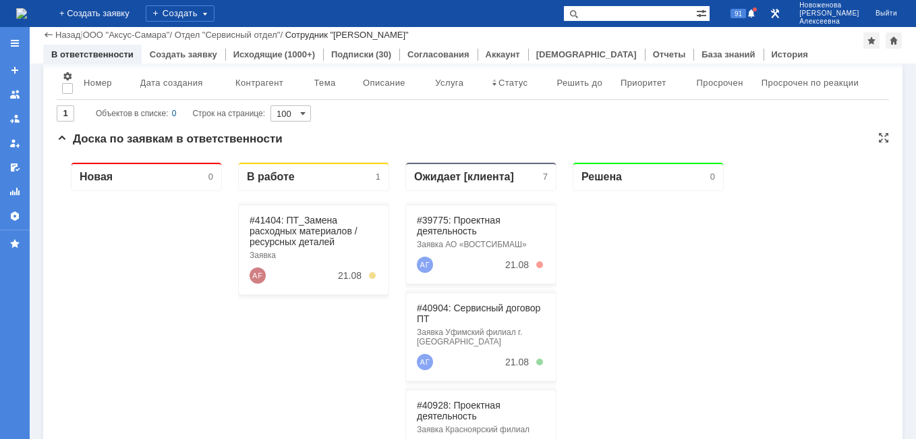
scroll to position [135, 0]
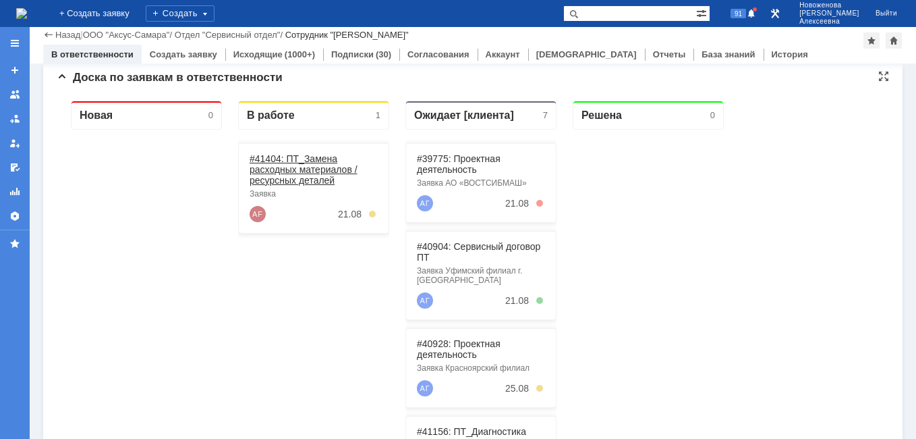
click at [277, 165] on link "#41404: ПТ_Замена расходных материалов / ресурсных деталей" at bounding box center [304, 169] width 108 height 32
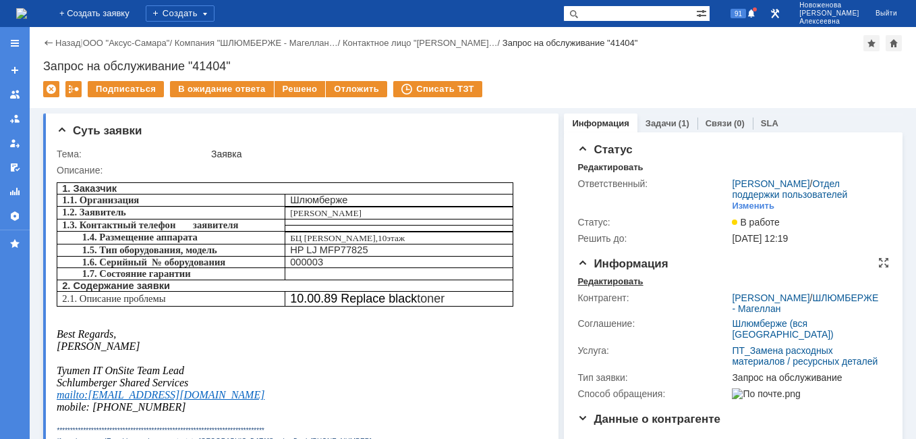
click at [592, 287] on div "Редактировать" at bounding box center [610, 281] width 65 height 11
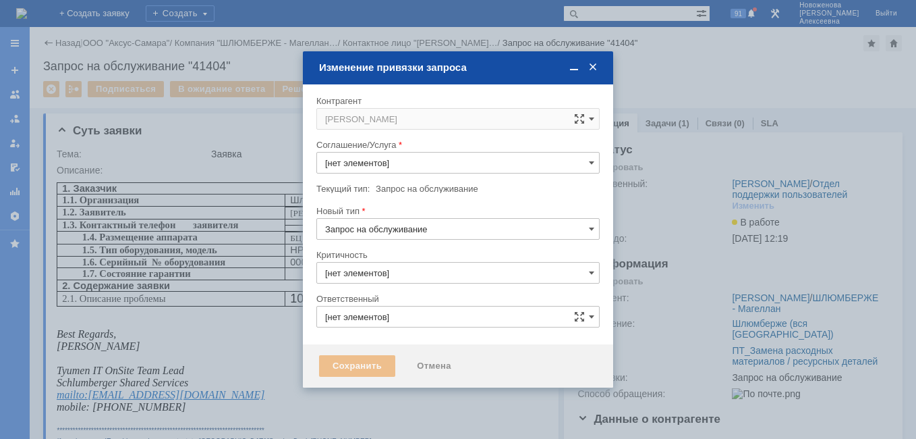
type input "ПТ_Замена расходных материалов / ресурсных деталей"
type input "3. Низкая"
type input "[PERSON_NAME]"
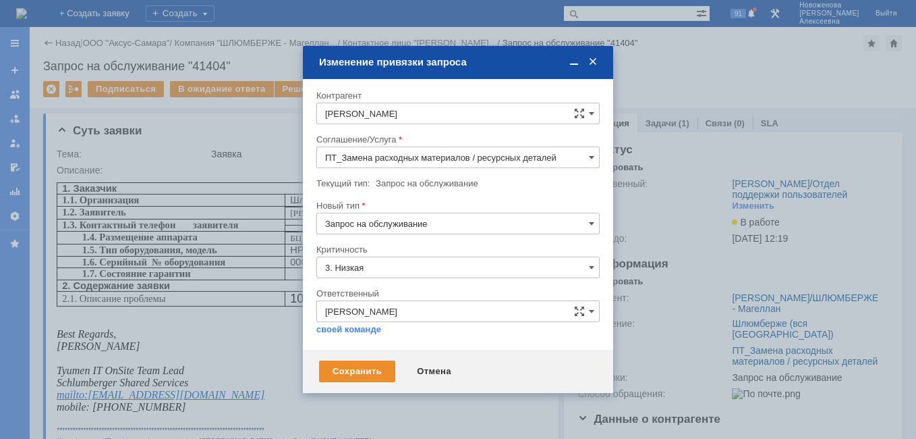
click at [587, 153] on input "ПТ_Замена расходных материалов / ресурсных деталей" at bounding box center [458, 157] width 283 height 22
click at [428, 371] on div "Отмена" at bounding box center [434, 371] width 61 height 22
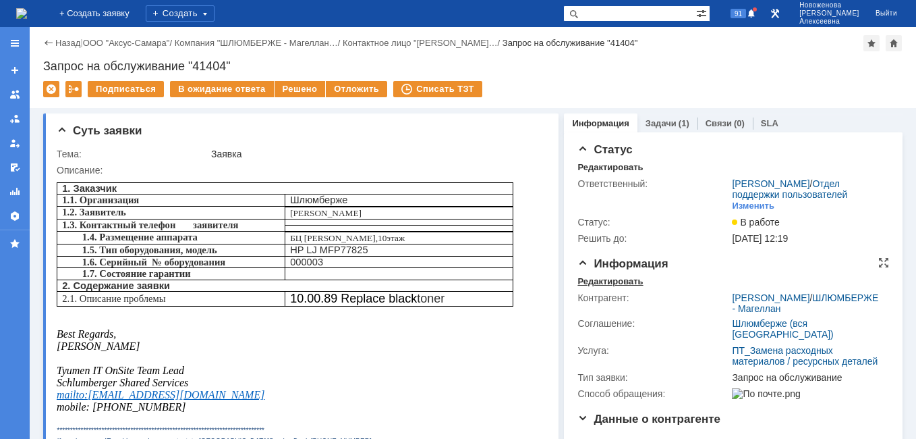
click at [597, 287] on div "Редактировать" at bounding box center [610, 281] width 65 height 11
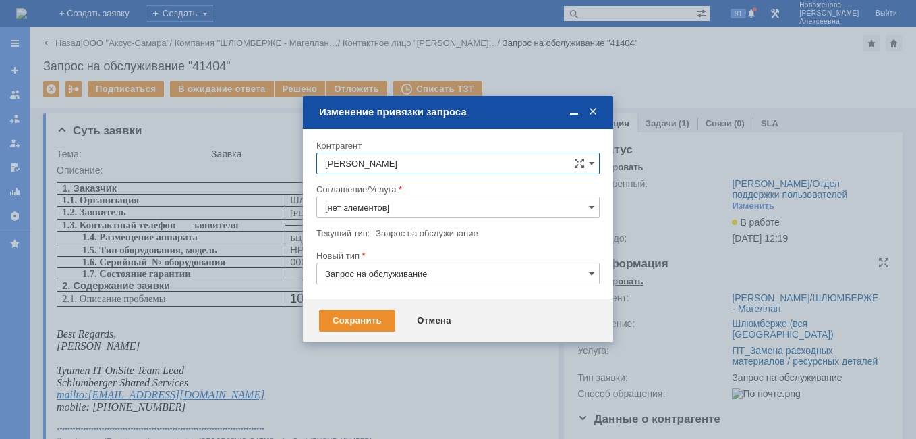
type input "ПТ_Замена расходных материалов / ресурсных деталей"
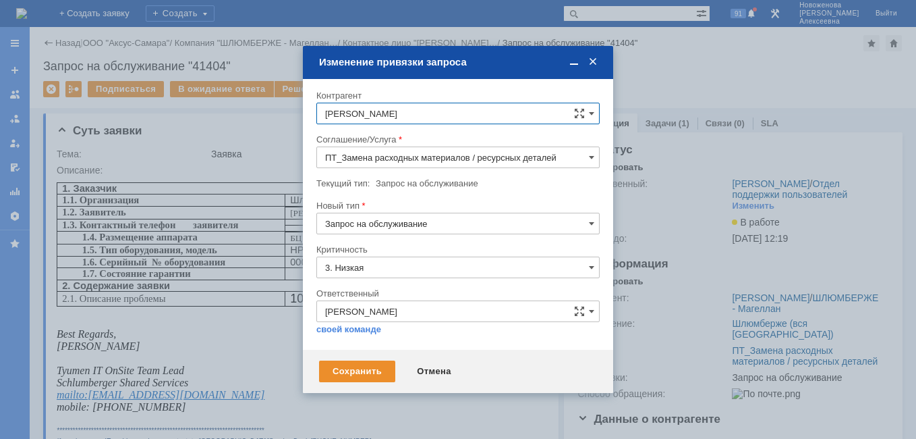
click at [582, 157] on input "ПТ_Замена расходных материалов / ресурсных деталей" at bounding box center [458, 157] width 283 height 22
click at [379, 277] on span "ПТ_Диагностика" at bounding box center [458, 276] width 266 height 11
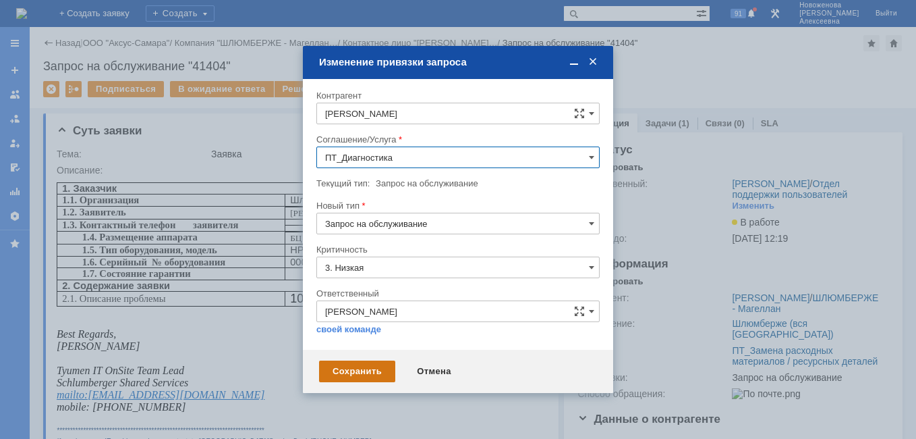
type input "ПТ_Диагностика"
click at [363, 369] on div "Сохранить" at bounding box center [357, 371] width 76 height 22
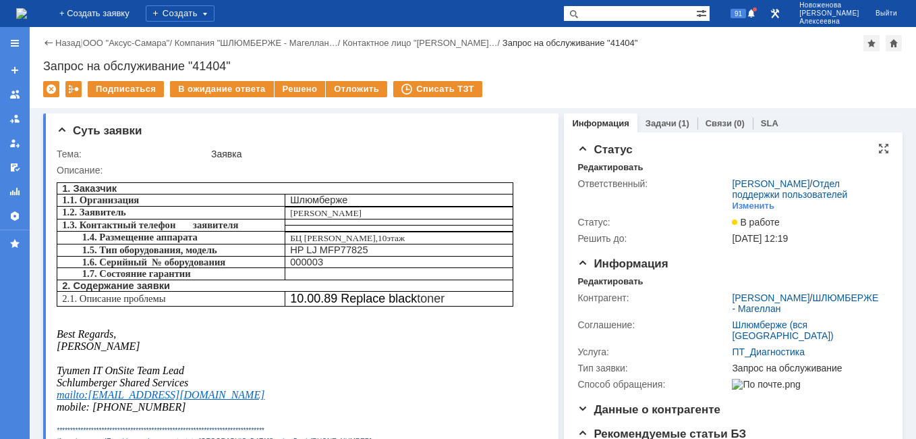
scroll to position [0, 0]
click at [596, 287] on div "Редактировать" at bounding box center [610, 281] width 65 height 11
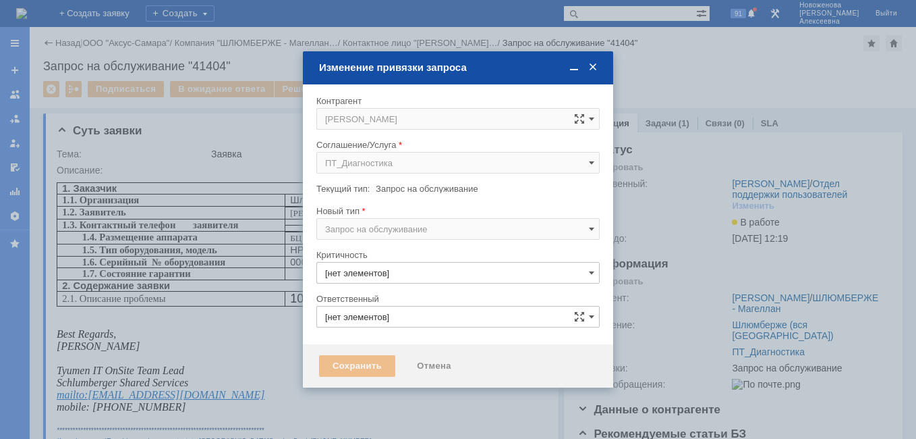
type input "3. Низкая"
type input "[PERSON_NAME]"
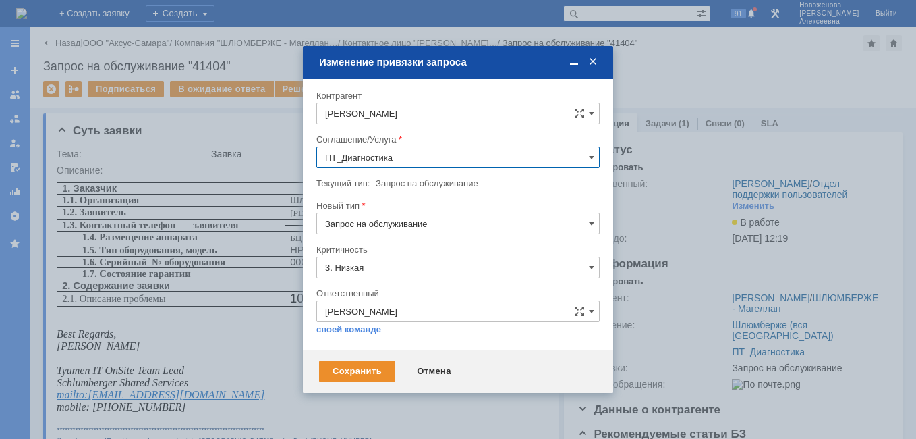
click at [588, 159] on input "ПТ_Диагностика" at bounding box center [458, 157] width 283 height 22
click at [356, 270] on div "Прочее" at bounding box center [458, 278] width 282 height 22
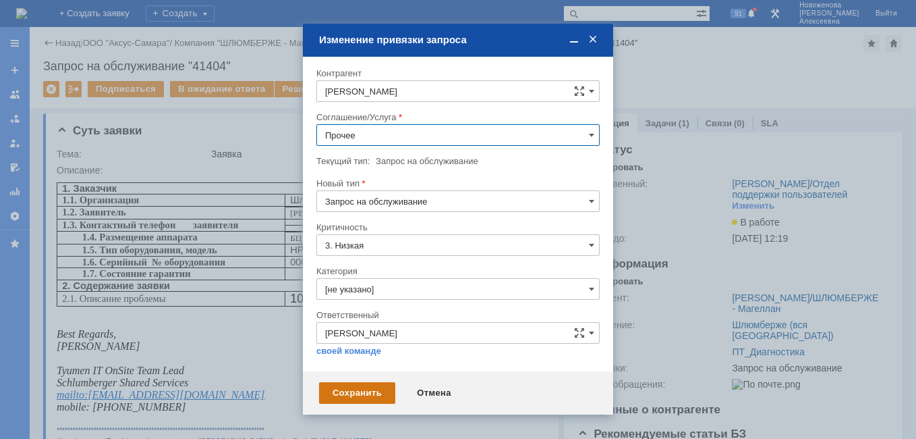
type input "Прочее"
click at [360, 387] on div "Сохранить" at bounding box center [357, 393] width 76 height 22
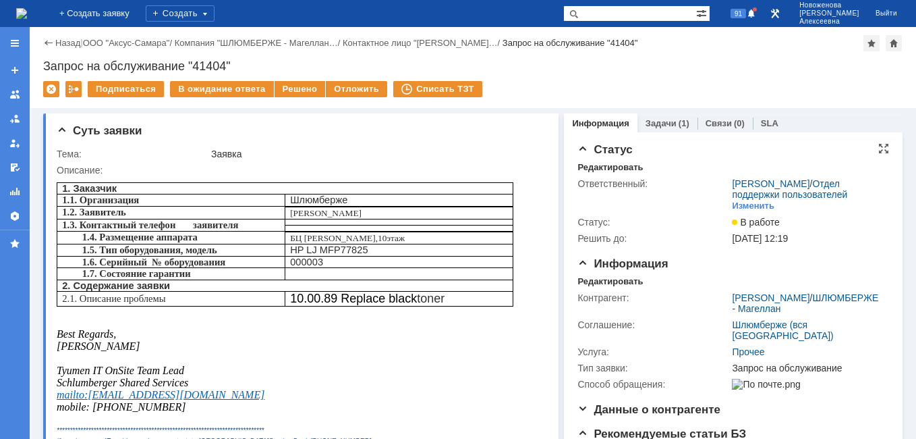
scroll to position [0, 0]
click at [655, 121] on link "Задачи" at bounding box center [661, 123] width 31 height 10
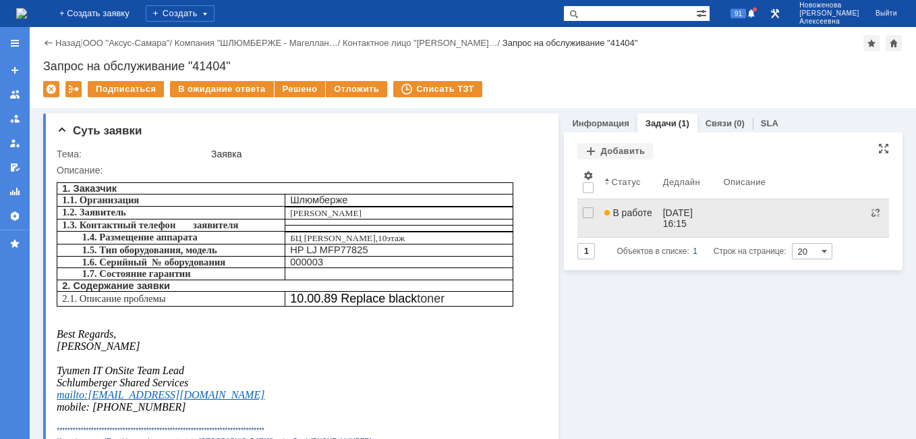
click at [681, 210] on div "21.08.2025 16:15" at bounding box center [679, 218] width 32 height 22
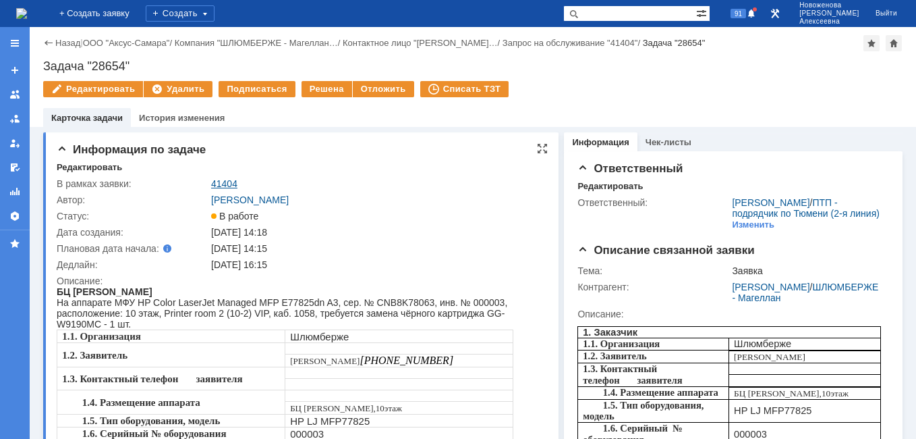
click at [218, 184] on link "41404" at bounding box center [224, 183] width 26 height 11
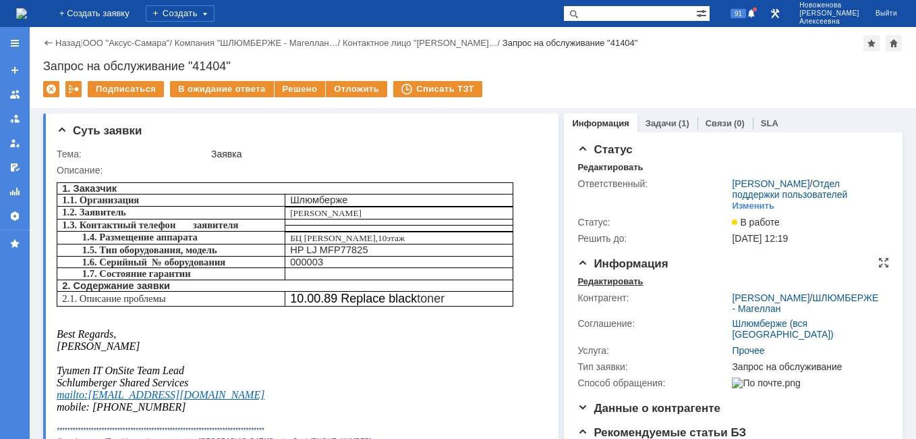
click at [597, 287] on div "Редактировать" at bounding box center [610, 281] width 65 height 11
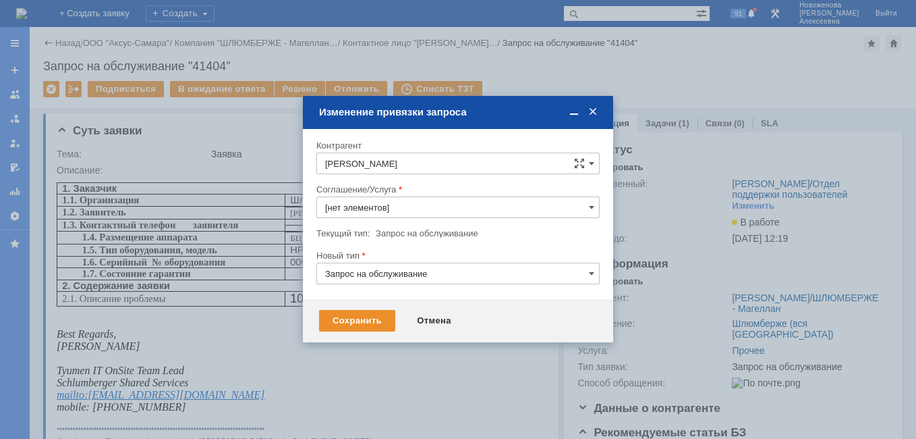
type input "Прочее"
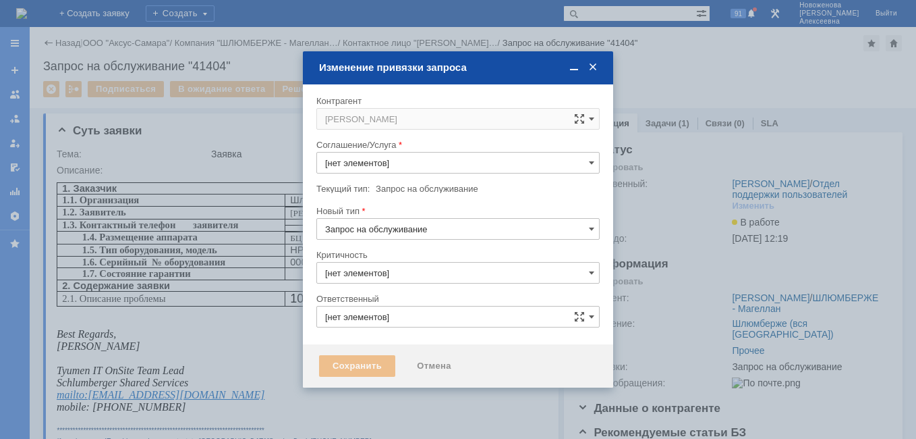
type input "3. Низкая"
type input "Прочее"
type input "[PERSON_NAME]"
type input "[не указано]"
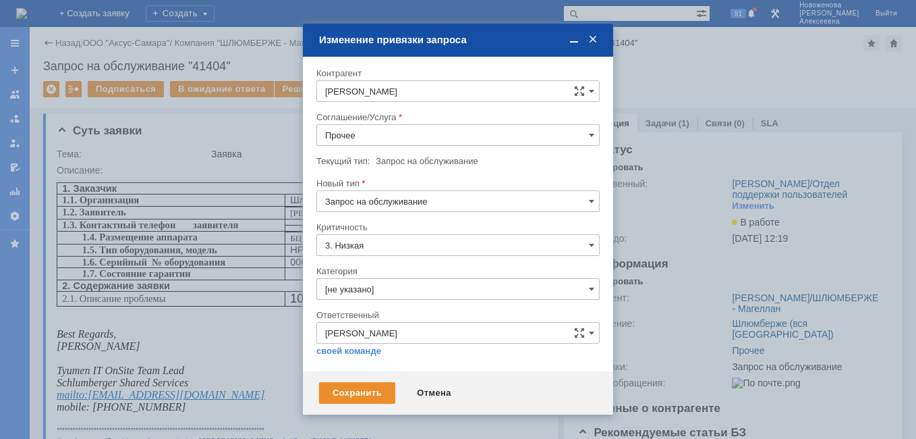
click at [581, 138] on input "Прочее" at bounding box center [458, 135] width 283 height 22
click at [431, 269] on span "ПТ_Замена расходных материалов / ресурсных деталей" at bounding box center [458, 268] width 266 height 11
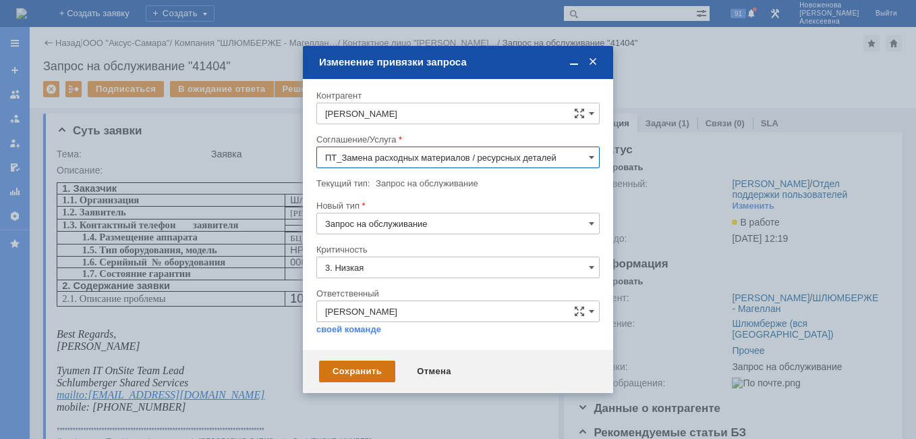
type input "ПТ_Замена расходных материалов / ресурсных деталей"
click at [373, 362] on div "Сохранить" at bounding box center [357, 371] width 76 height 22
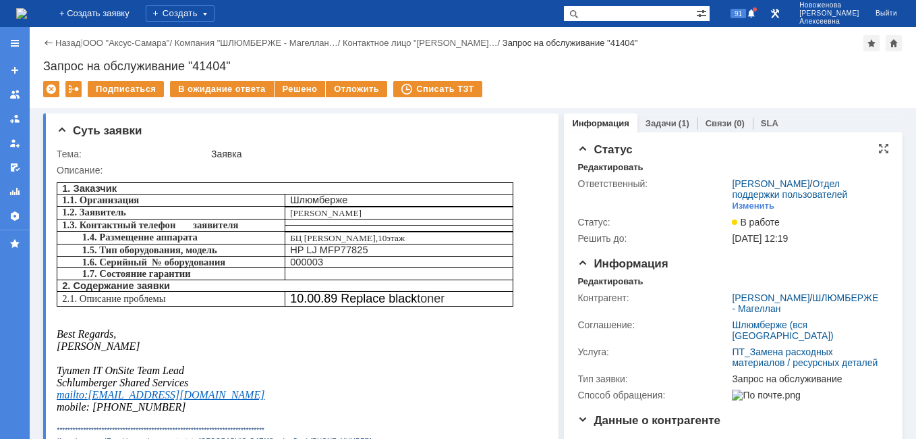
scroll to position [0, 0]
click at [652, 121] on link "Задачи" at bounding box center [661, 123] width 31 height 10
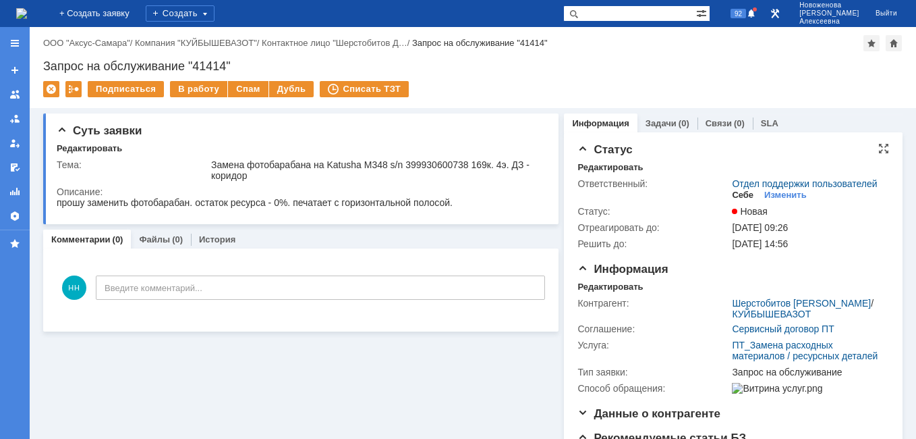
click at [741, 200] on div "Себе" at bounding box center [743, 195] width 22 height 11
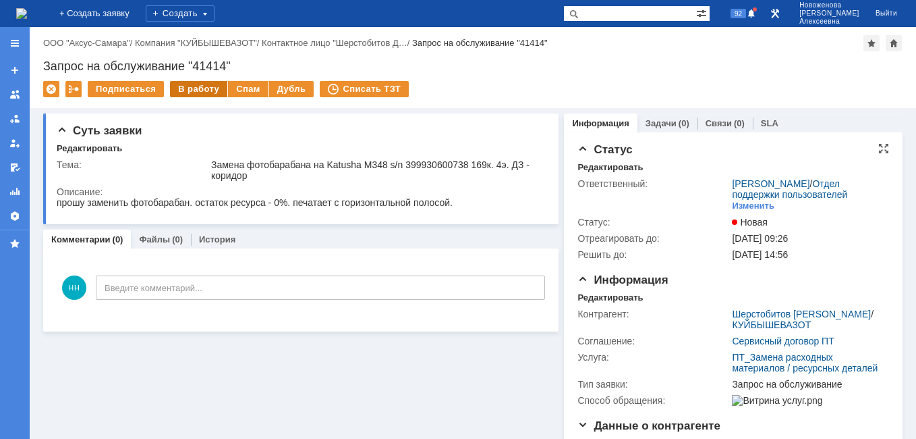
click at [186, 92] on div "В работу" at bounding box center [198, 89] width 57 height 16
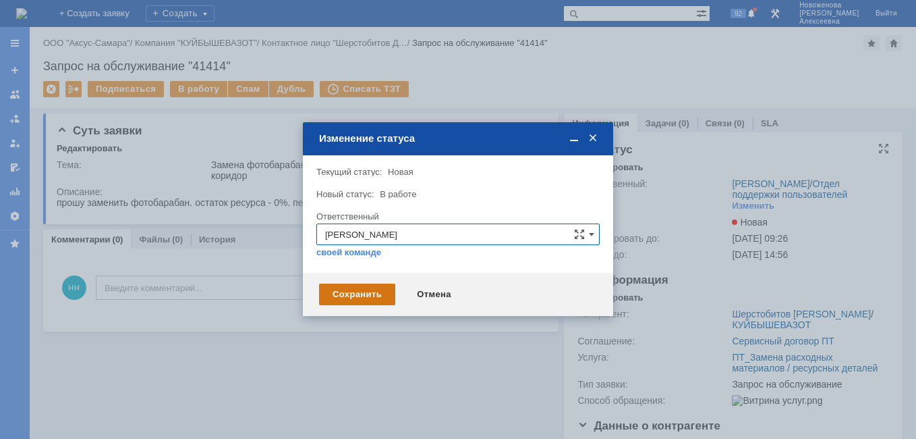
click at [362, 283] on div "Сохранить" at bounding box center [357, 294] width 76 height 22
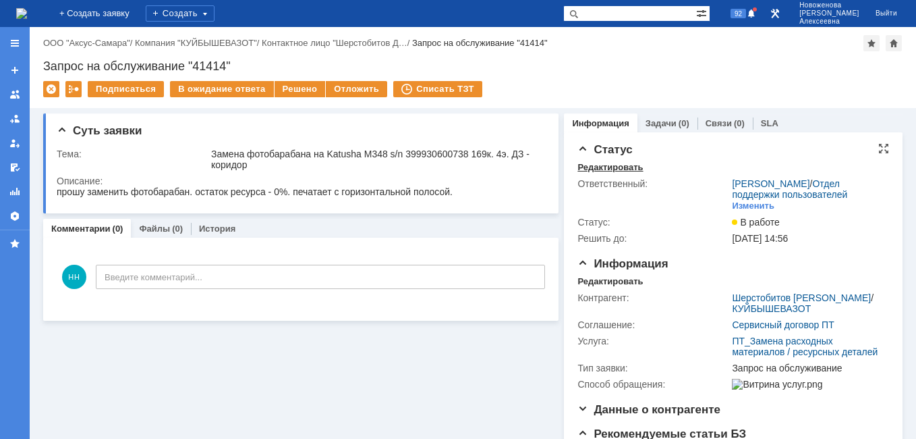
click at [600, 165] on div "Редактировать" at bounding box center [610, 167] width 65 height 11
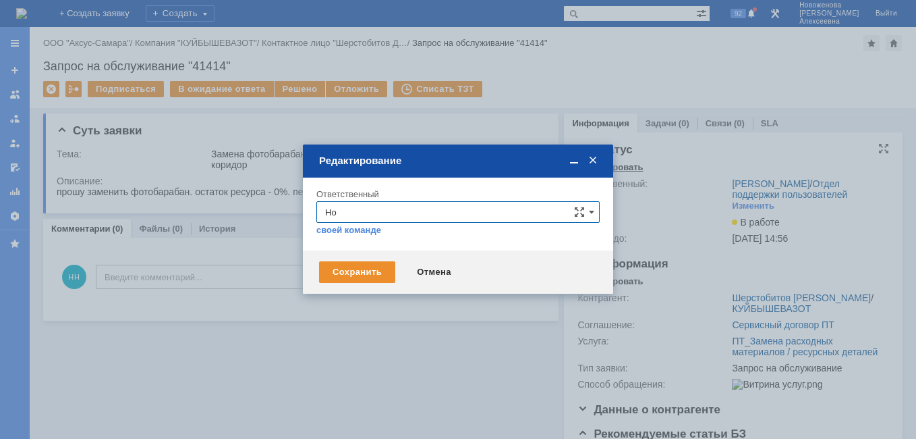
type input "Н"
click at [408, 301] on div "Носенкова Елена Игорьевна" at bounding box center [458, 310] width 282 height 22
type input "Носенкова Елена Игорьевна"
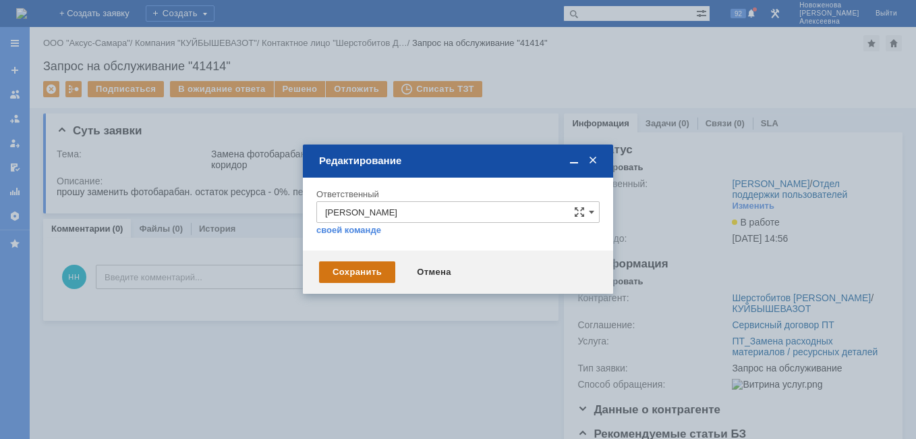
click at [362, 263] on div "Сохранить" at bounding box center [357, 272] width 76 height 22
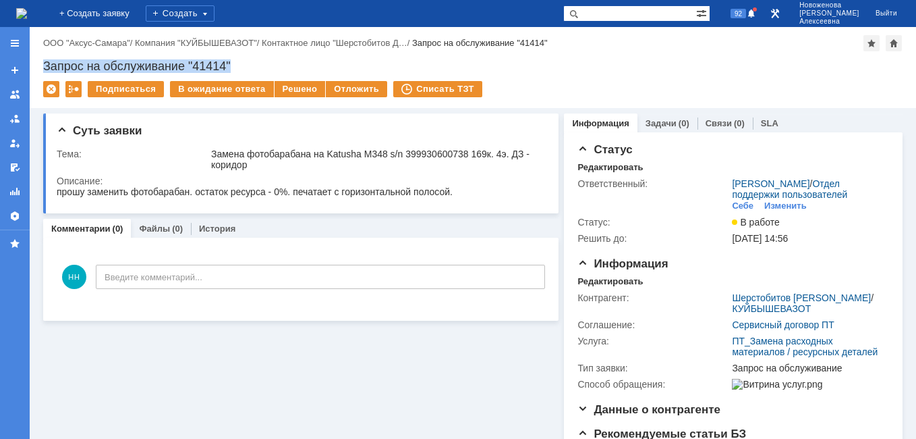
drag, startPoint x: 250, startPoint y: 60, endPoint x: 43, endPoint y: 67, distance: 207.3
click at [43, 67] on div "Запрос на обслуживание "41414"" at bounding box center [473, 65] width 860 height 13
drag, startPoint x: 43, startPoint y: 67, endPoint x: 51, endPoint y: 68, distance: 8.2
copy div "Запрос на обслуживание "41414""
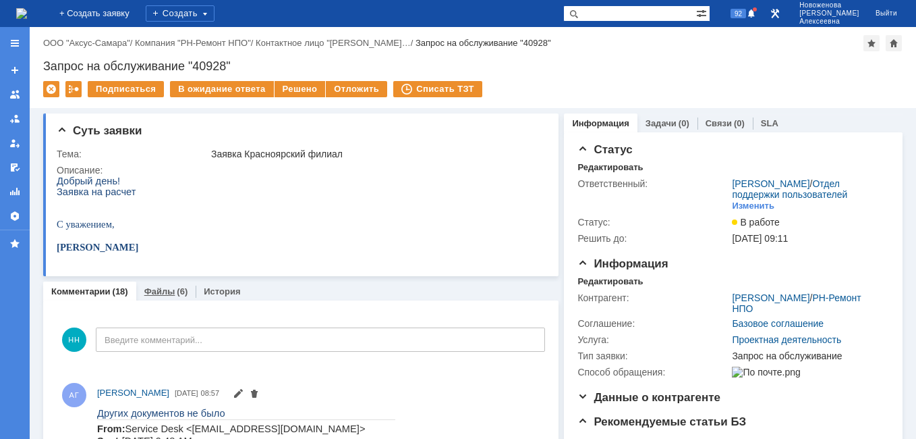
click at [157, 296] on link "Файлы" at bounding box center [159, 291] width 31 height 10
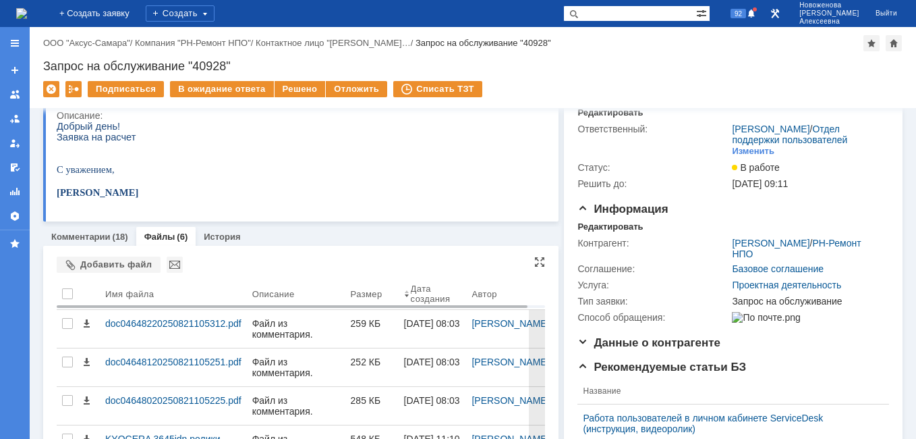
scroll to position [202, 0]
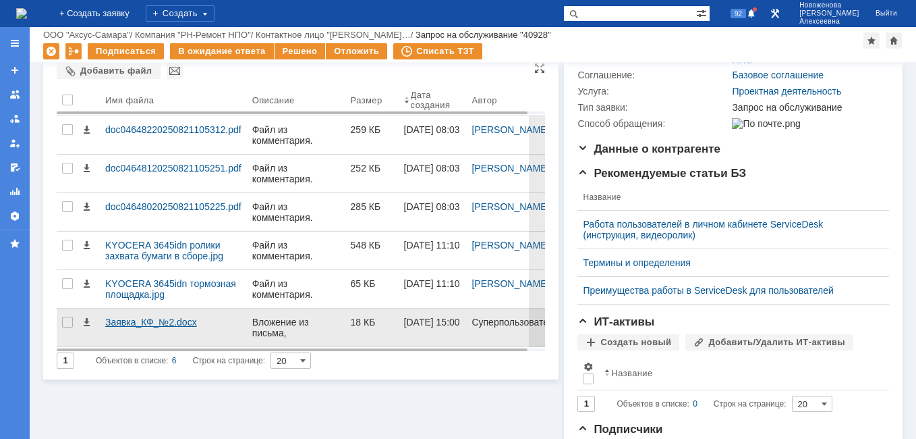
click at [135, 321] on div "Заявка_КФ_№2.docx" at bounding box center [173, 322] width 136 height 11
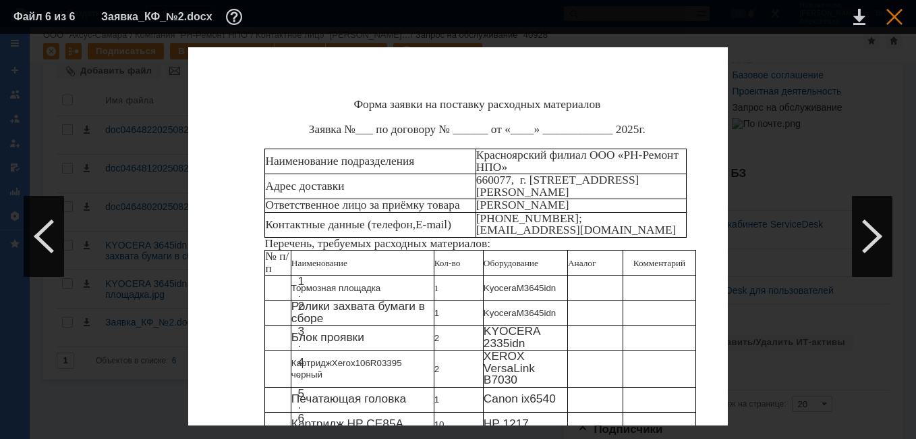
click at [892, 14] on div at bounding box center [895, 17] width 16 height 16
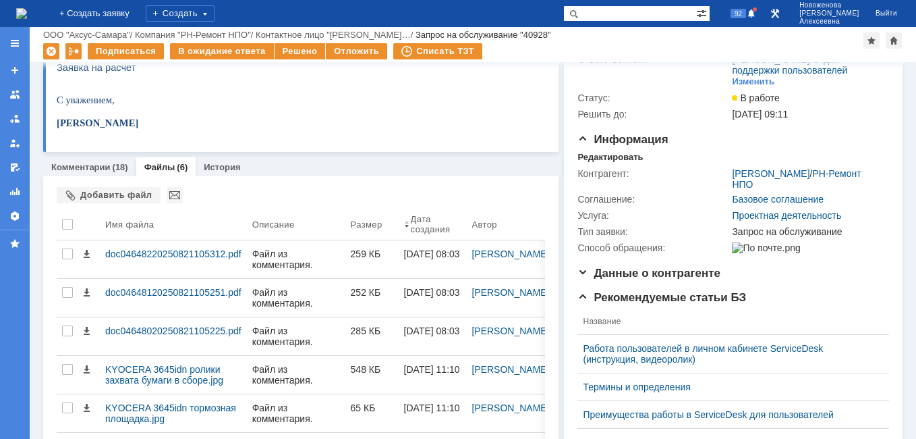
scroll to position [0, 0]
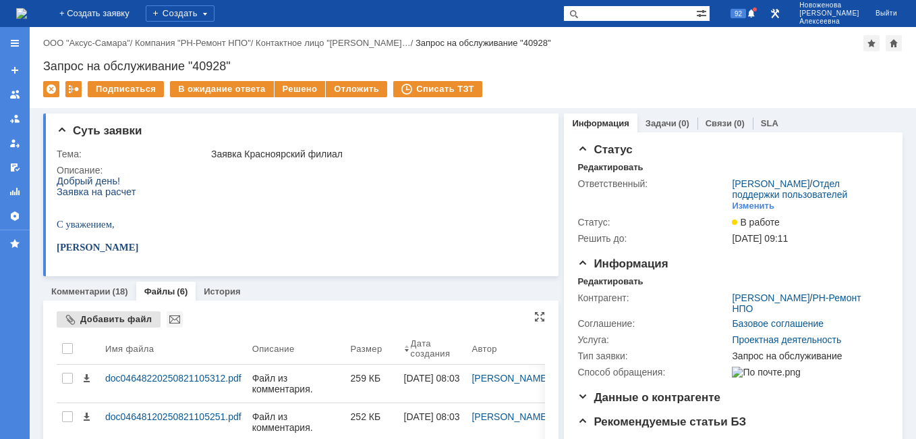
click at [93, 315] on div "Добавить файл" at bounding box center [109, 319] width 104 height 16
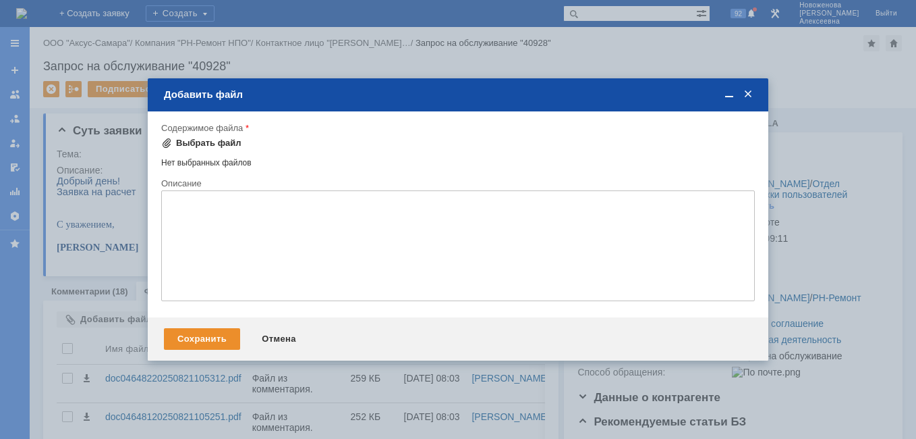
click at [201, 143] on div "Выбрать файл" at bounding box center [208, 143] width 65 height 11
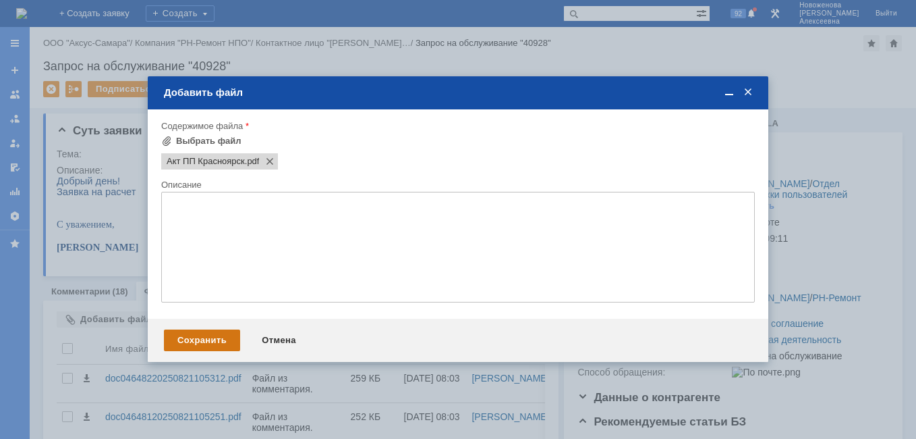
click at [207, 335] on div "Сохранить" at bounding box center [202, 340] width 76 height 22
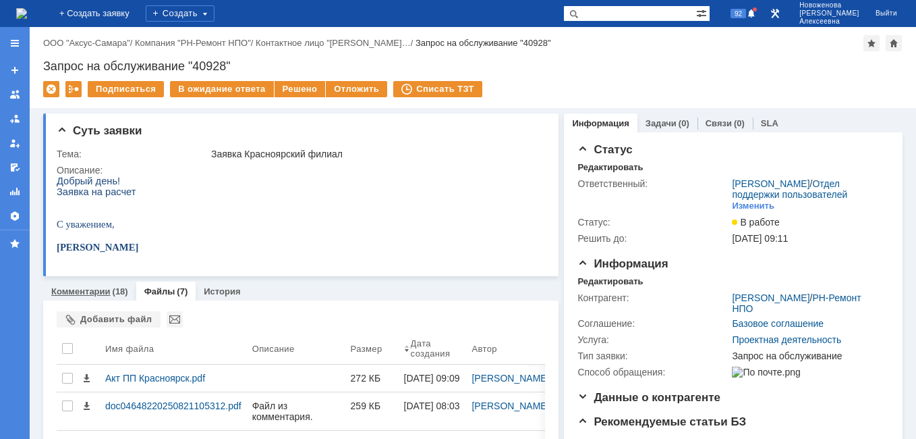
click at [67, 293] on link "Комментарии" at bounding box center [80, 291] width 59 height 10
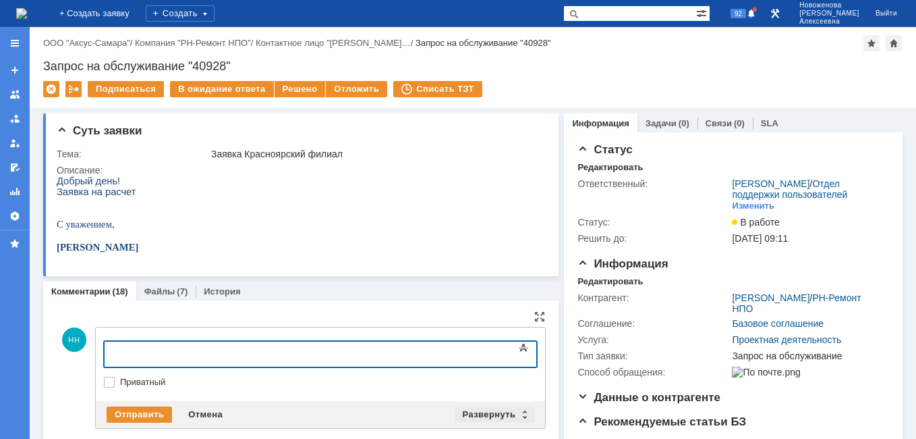
click at [514, 410] on div "Развернуть" at bounding box center [495, 414] width 80 height 16
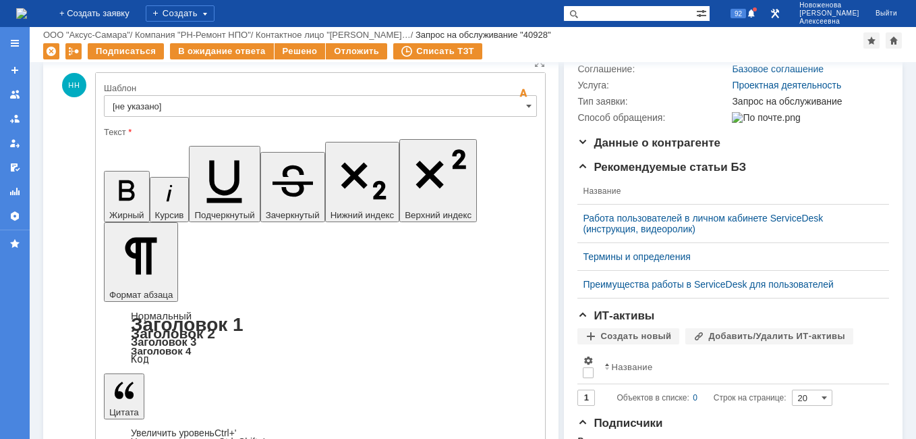
scroll to position [172, 0]
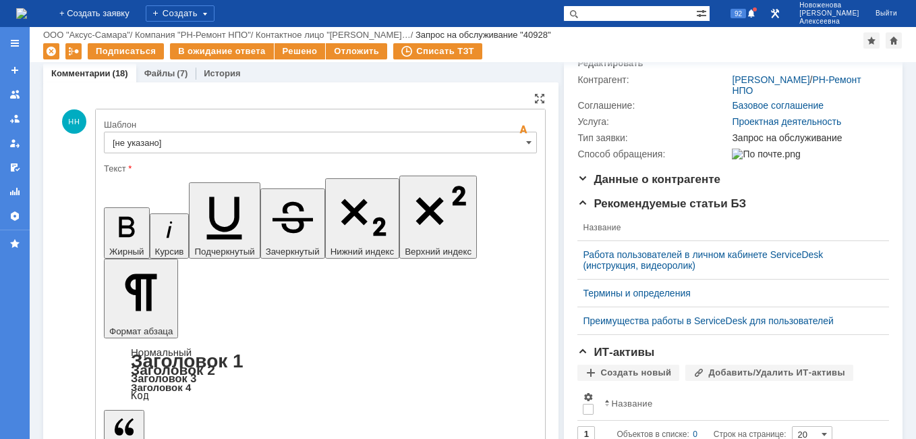
click at [517, 140] on input "[не указано]" at bounding box center [320, 143] width 433 height 22
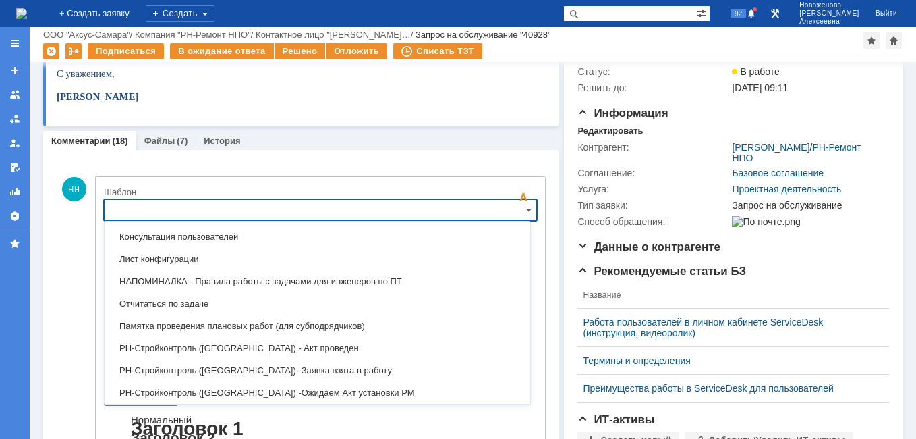
scroll to position [773, 0]
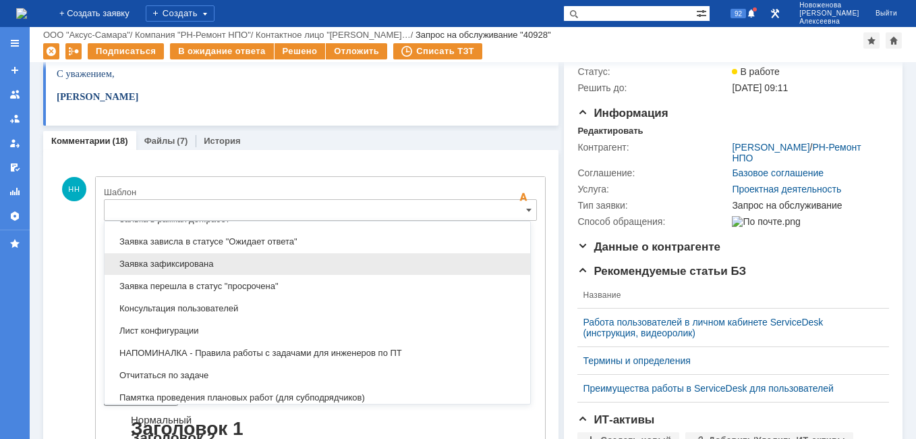
click at [200, 260] on span "Заявка зафиксирована" at bounding box center [318, 263] width 410 height 11
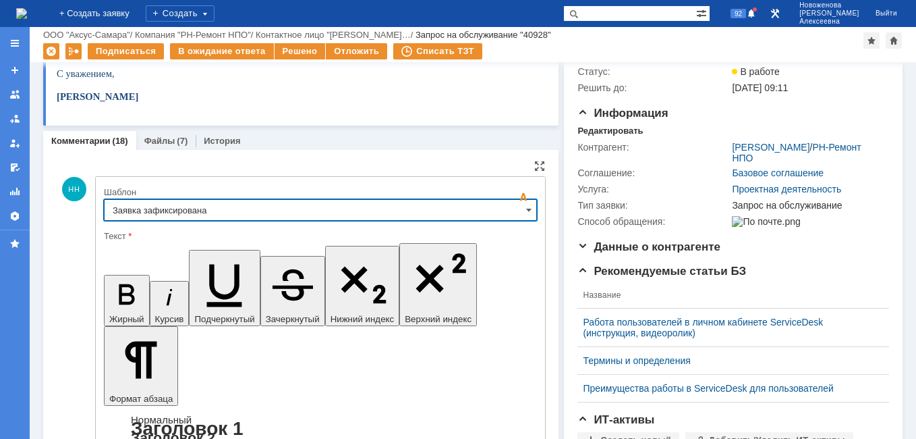
type input "Заявка зафиксирована"
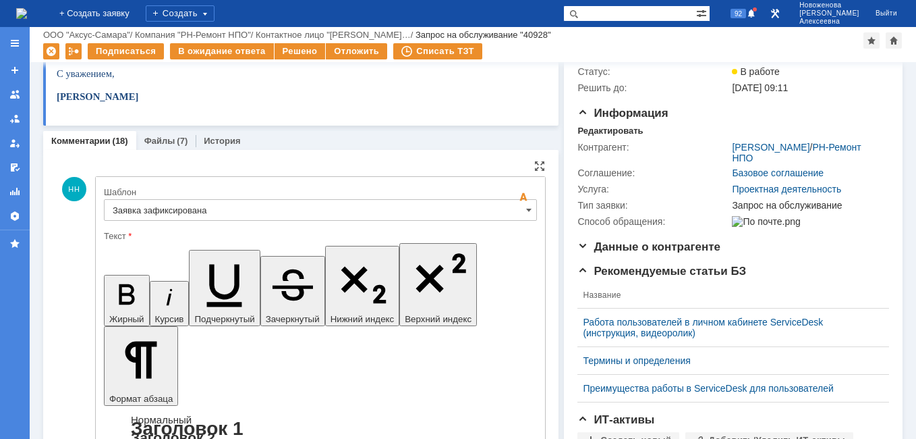
drag, startPoint x: 416, startPoint y: 3346, endPoint x: 126, endPoint y: 3332, distance: 291.2
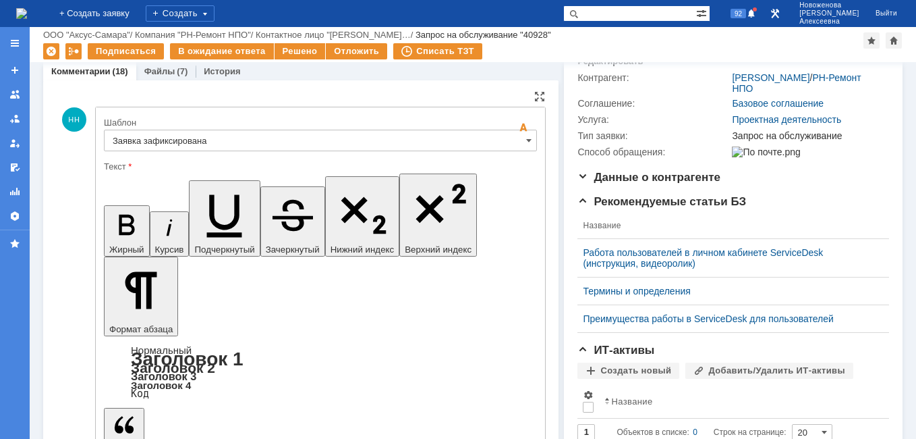
scroll to position [240, 0]
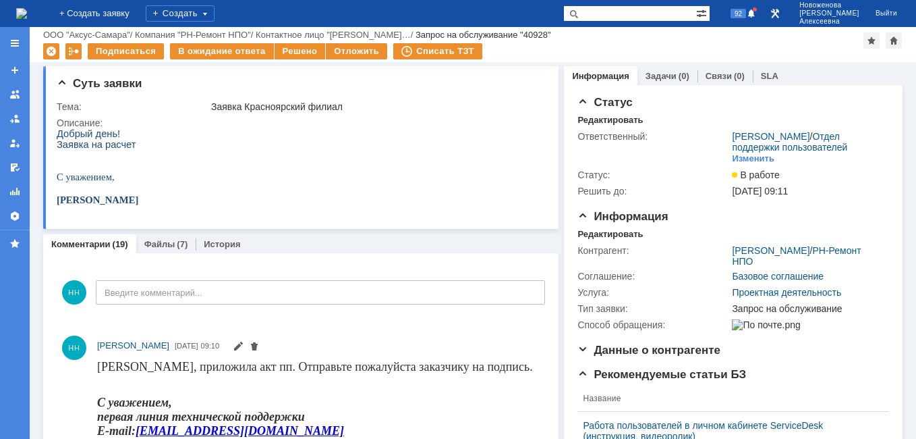
scroll to position [0, 0]
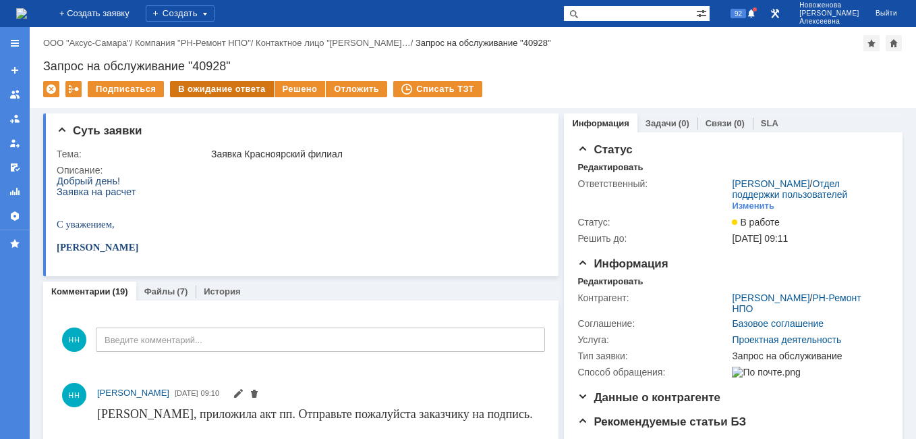
click at [215, 87] on div "В ожидание ответа" at bounding box center [221, 89] width 103 height 16
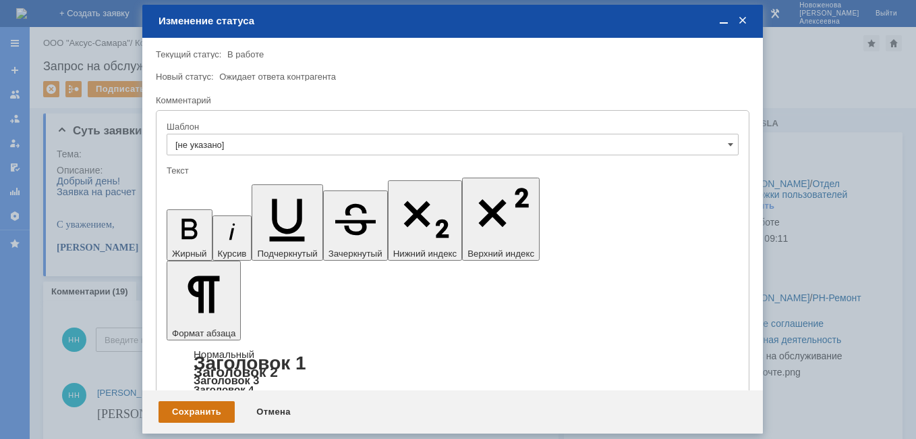
click at [195, 414] on div "Сохранить" at bounding box center [197, 412] width 76 height 22
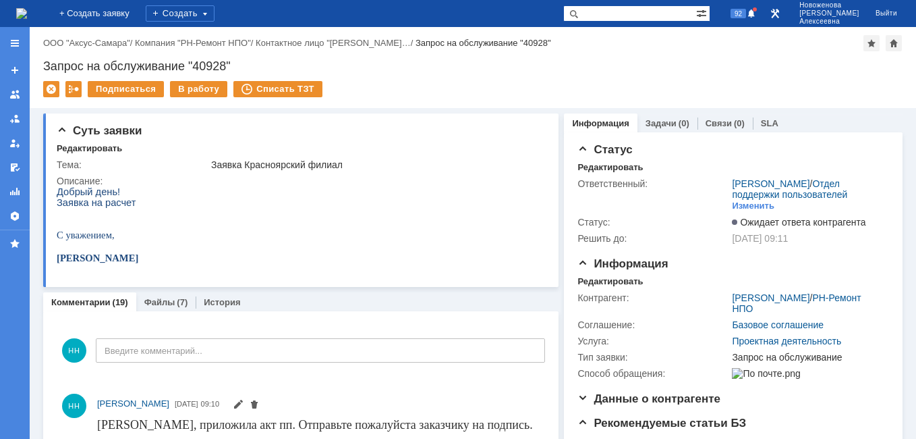
click at [27, 15] on img at bounding box center [21, 13] width 11 height 11
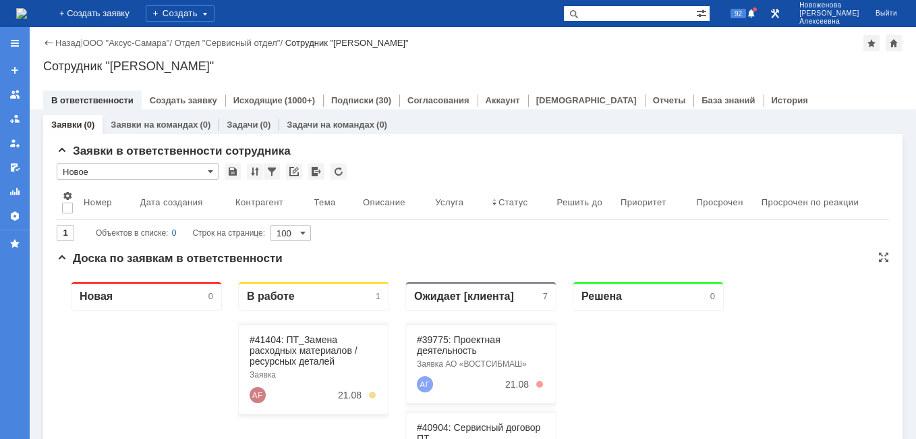
scroll to position [67, 0]
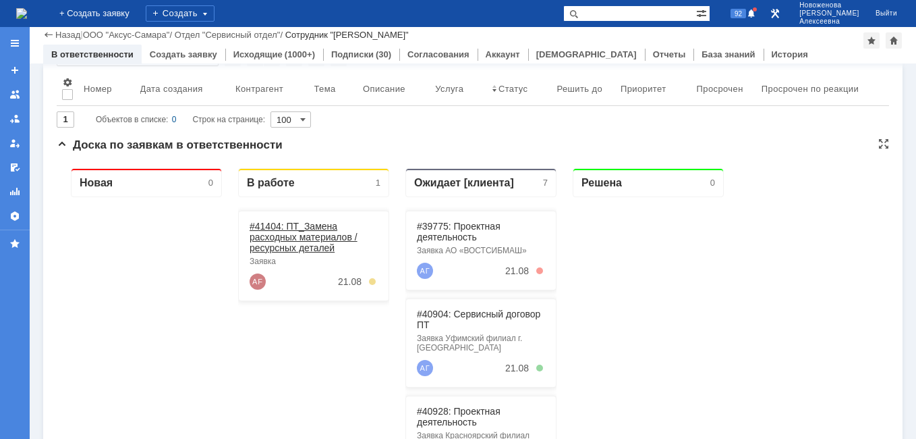
click at [298, 234] on link "#41404: ПТ_Замена расходных материалов / ресурсных деталей" at bounding box center [304, 237] width 108 height 32
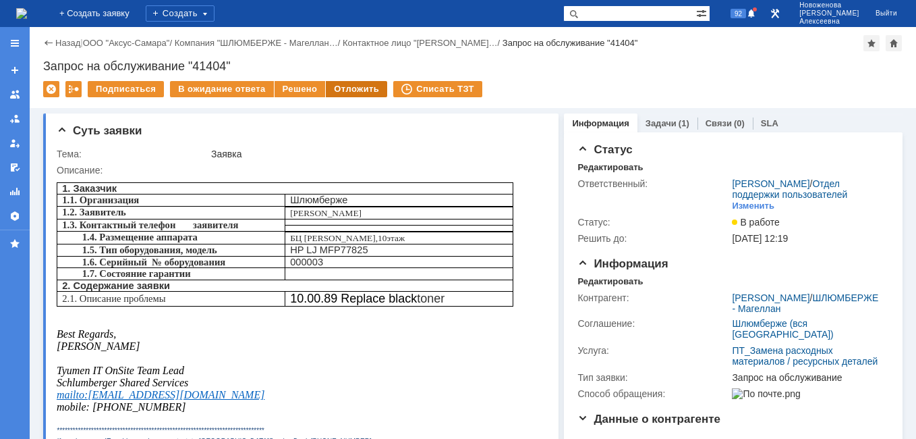
click at [338, 86] on div "Отложить" at bounding box center [356, 89] width 61 height 16
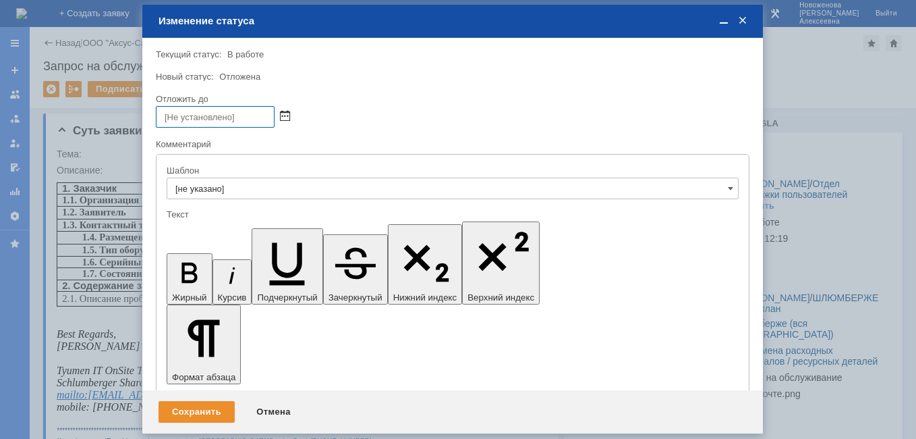
click at [286, 113] on span at bounding box center [285, 116] width 10 height 11
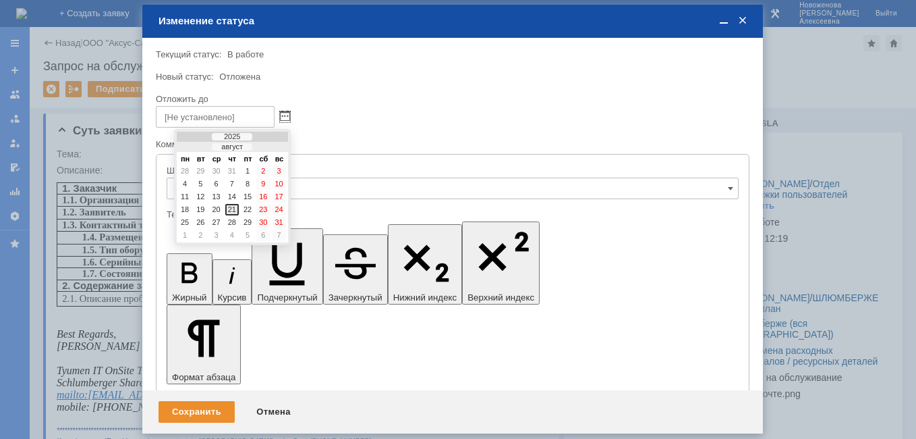
click at [231, 211] on div "21" at bounding box center [231, 209] width 13 height 11
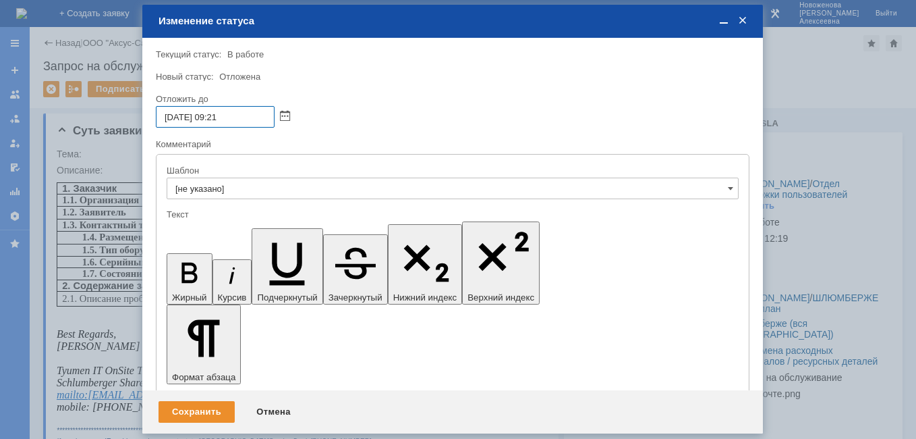
click at [221, 113] on input "21.08.2025 09:21" at bounding box center [215, 117] width 119 height 22
click at [248, 114] on input "21.08.2025 16:21" at bounding box center [215, 117] width 119 height 22
type input "21.08.2025 16:30"
click at [198, 404] on div "Сохранить" at bounding box center [197, 412] width 76 height 22
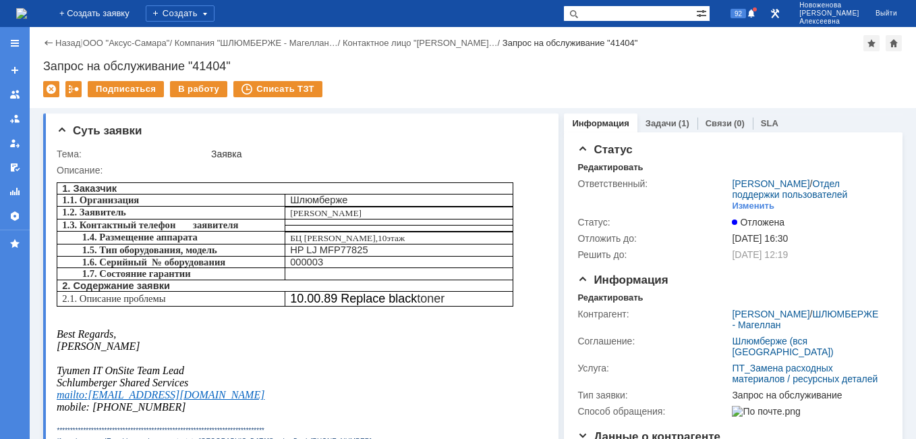
click at [27, 12] on img at bounding box center [21, 13] width 11 height 11
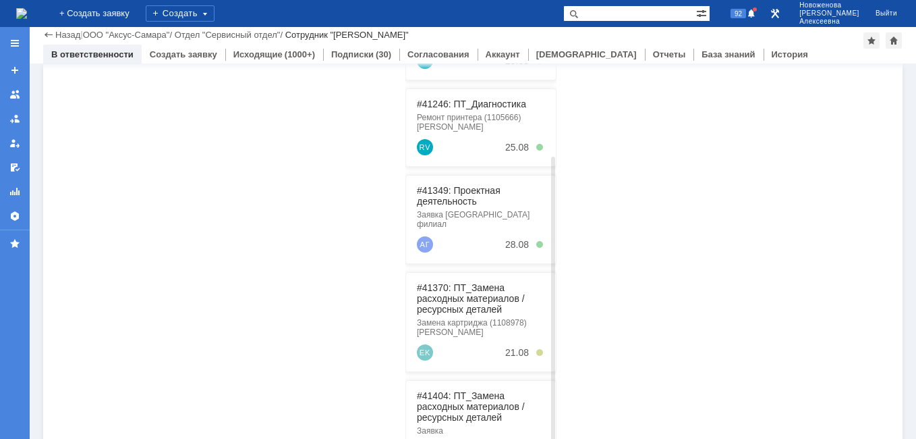
scroll to position [344, 0]
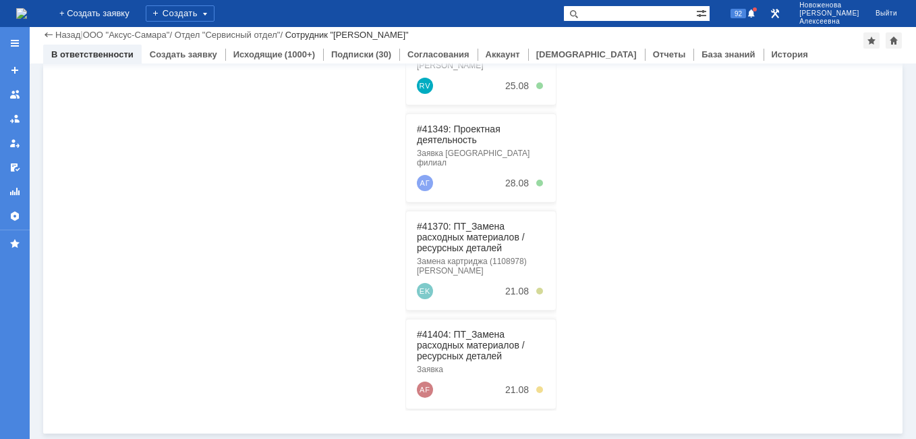
click at [627, 11] on input "text" at bounding box center [630, 13] width 133 height 16
type input "41163"
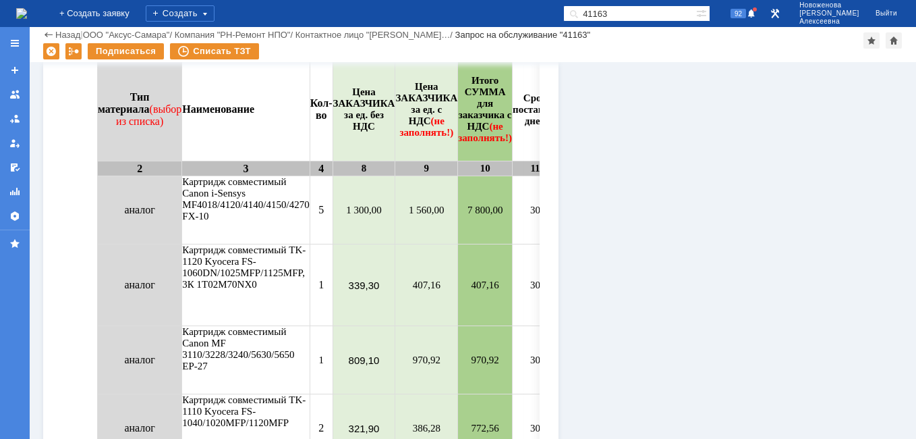
scroll to position [1350, 0]
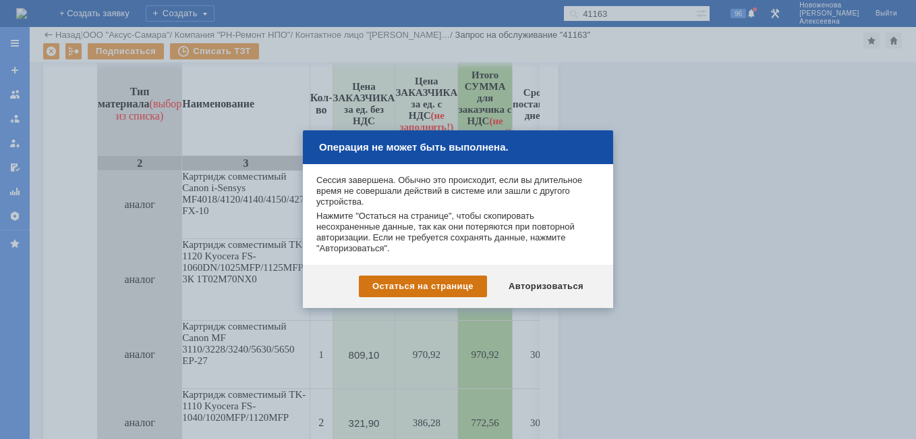
click at [438, 280] on div "Остаться на странице" at bounding box center [423, 286] width 128 height 22
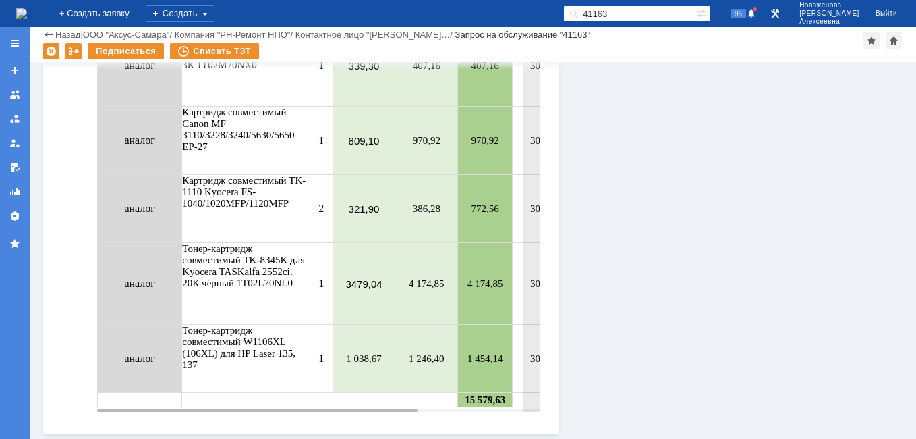
scroll to position [1564, 0]
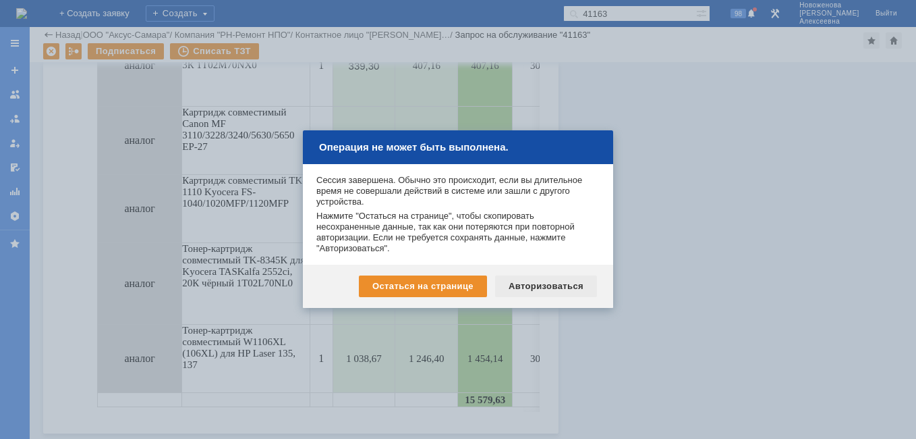
click at [543, 285] on div "Авторизоваться" at bounding box center [546, 286] width 102 height 22
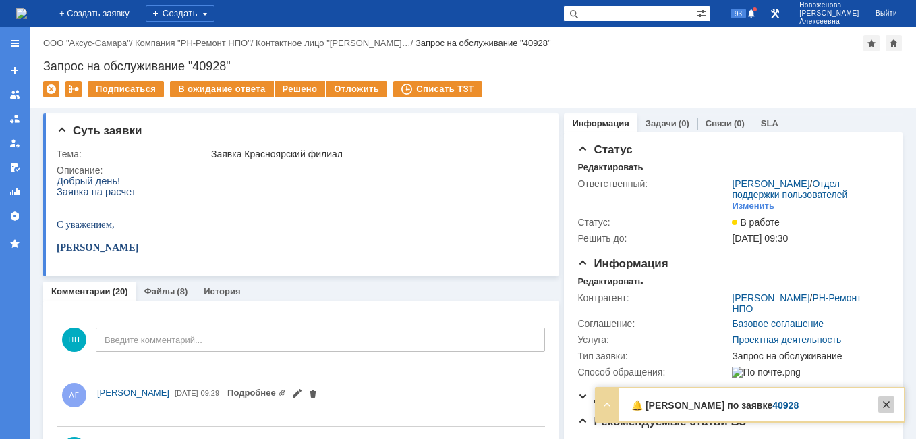
click at [891, 403] on div at bounding box center [887, 404] width 16 height 16
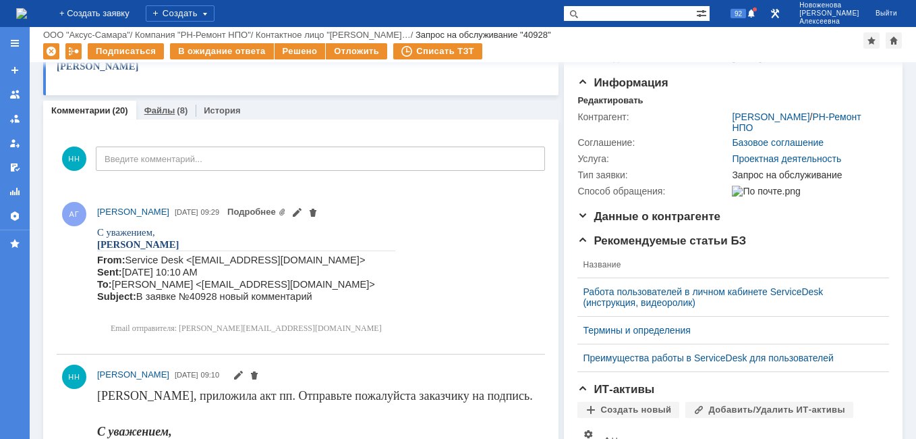
click at [160, 107] on div "Файлы (8)" at bounding box center [166, 111] width 60 height 20
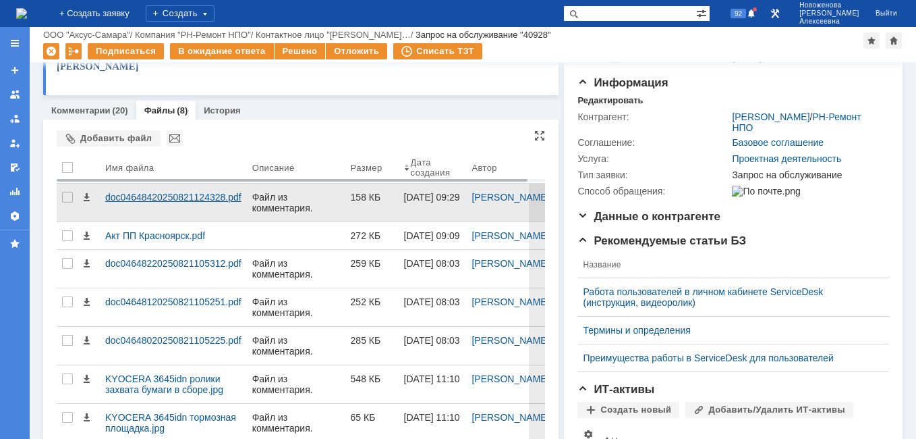
click at [162, 194] on div "doc04648420250821124328.pdf" at bounding box center [173, 197] width 136 height 11
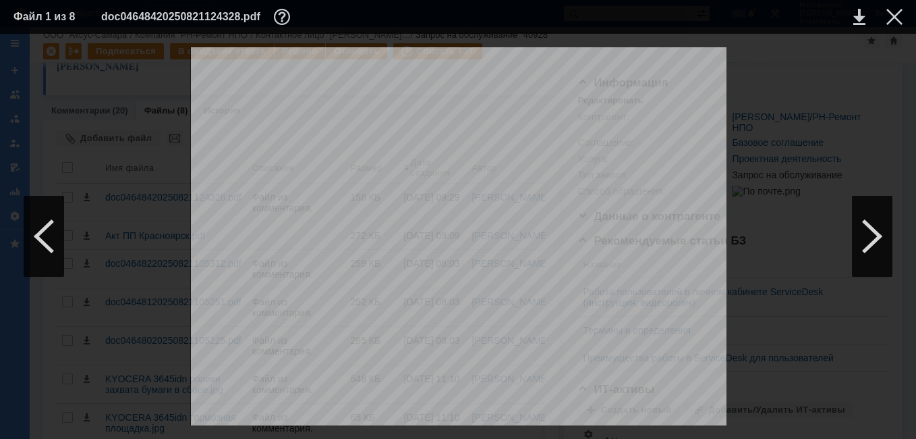
scroll to position [270, 0]
click at [896, 15] on div at bounding box center [895, 17] width 16 height 16
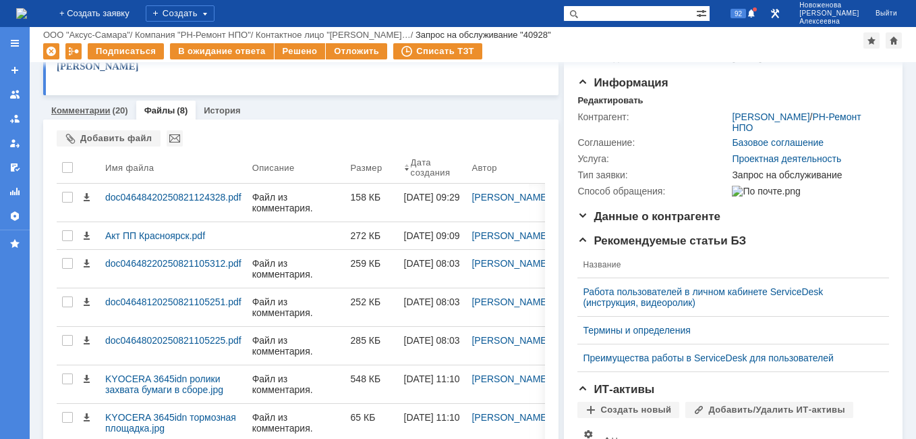
click at [72, 114] on link "Комментарии" at bounding box center [80, 110] width 59 height 10
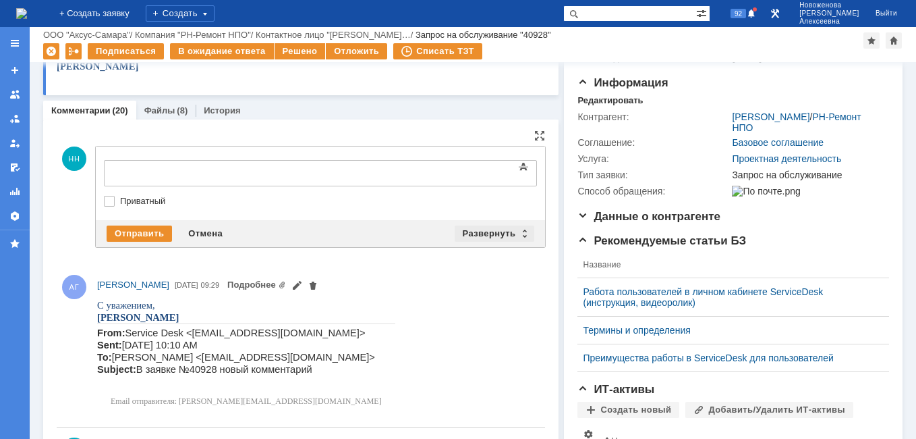
click at [520, 229] on div "Развернуть" at bounding box center [495, 233] width 80 height 16
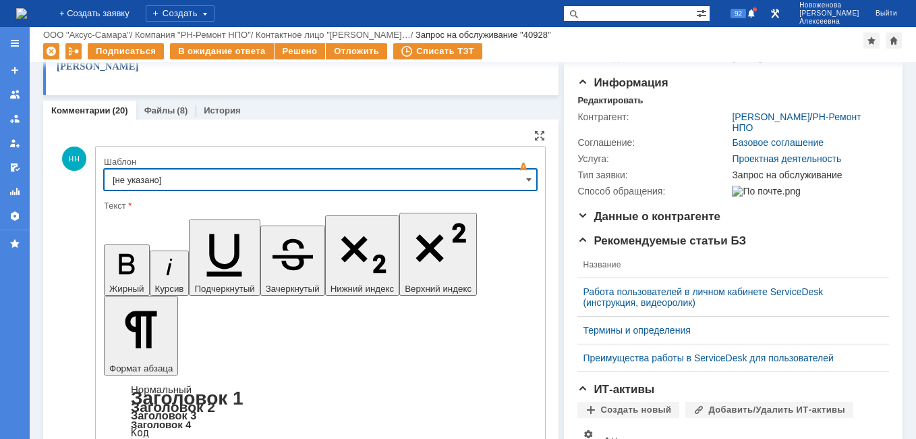
click at [526, 174] on input "[не указано]" at bounding box center [320, 180] width 433 height 22
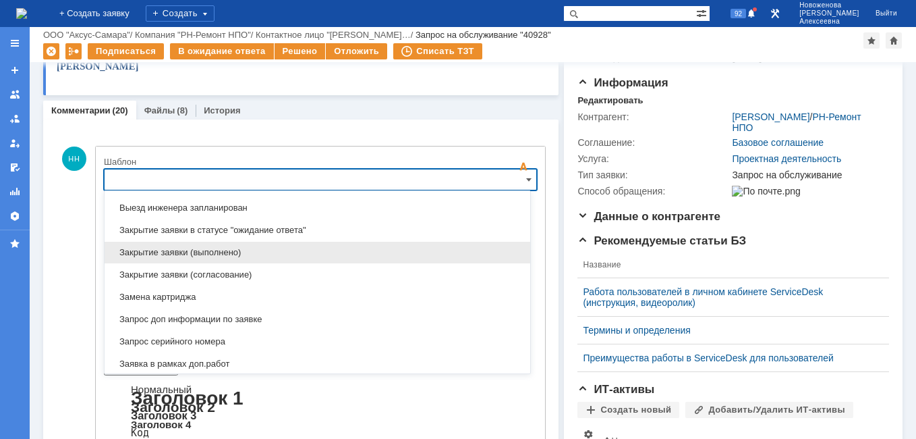
click at [192, 249] on span "Закрытие заявки (выполнено)" at bounding box center [318, 252] width 410 height 11
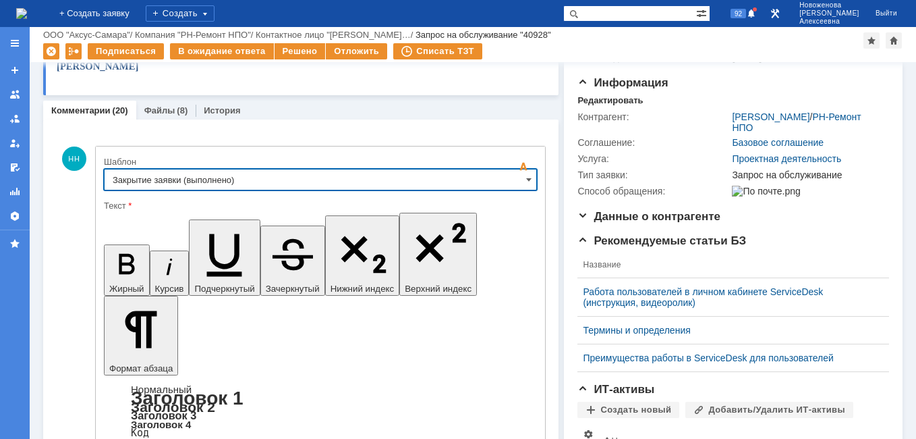
type input "Закрытие заявки (выполнено)"
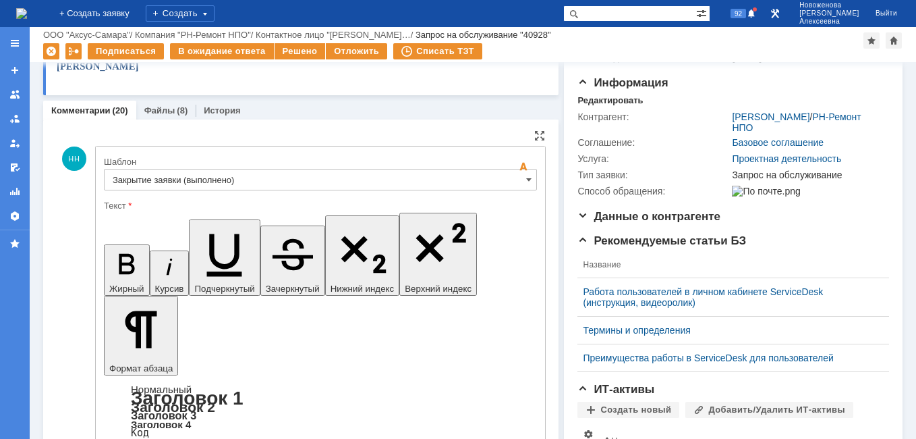
drag, startPoint x: 414, startPoint y: 3409, endPoint x: 214, endPoint y: 3571, distance: 257.2
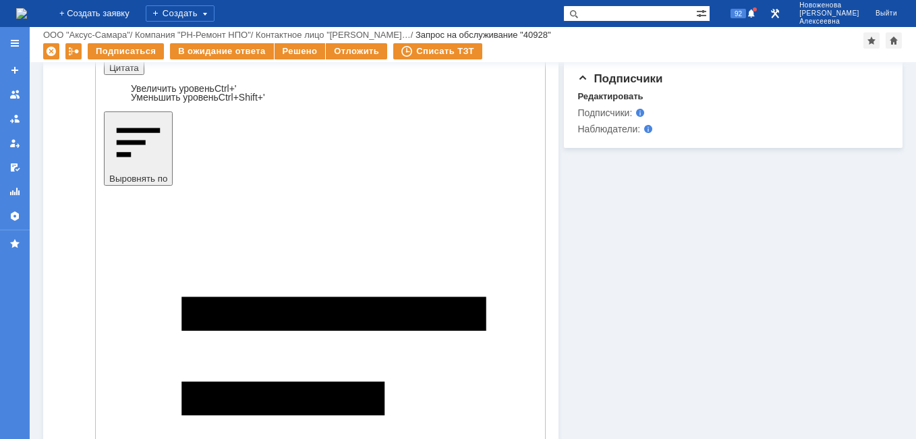
scroll to position [607, 0]
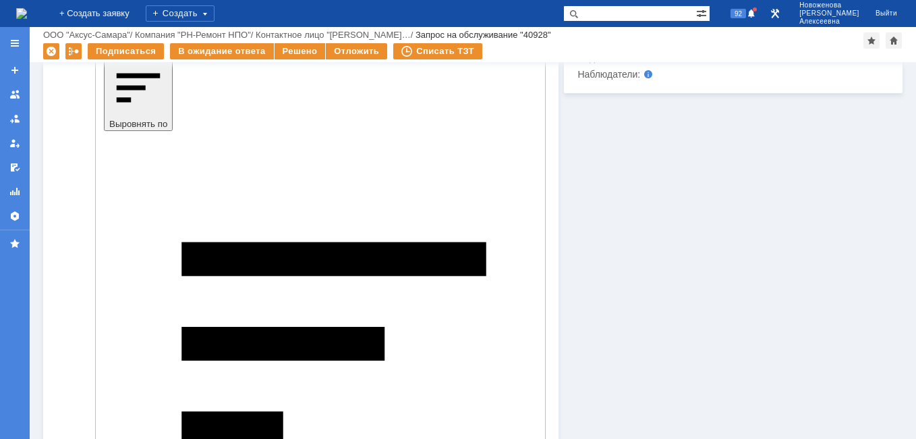
drag, startPoint x: 249, startPoint y: 3323, endPoint x: 97, endPoint y: 3291, distance: 155.1
copy body "С уважением, первая линия технической поддержки E-mail: sd@axusgroup.ru"
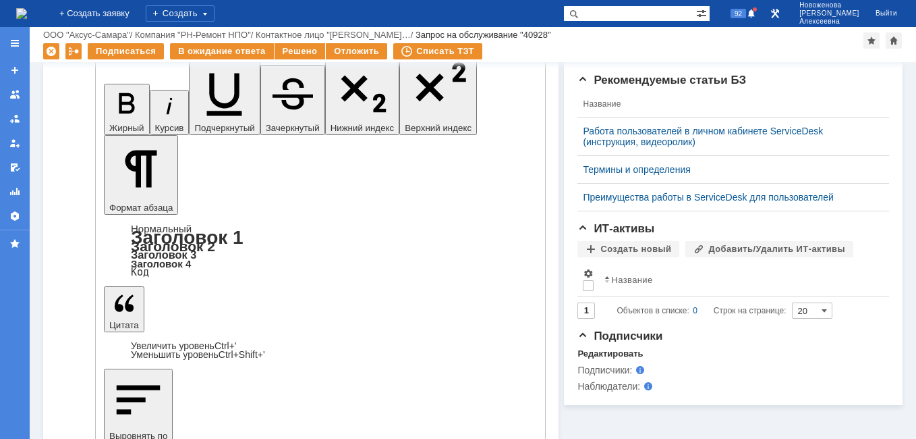
scroll to position [270, 0]
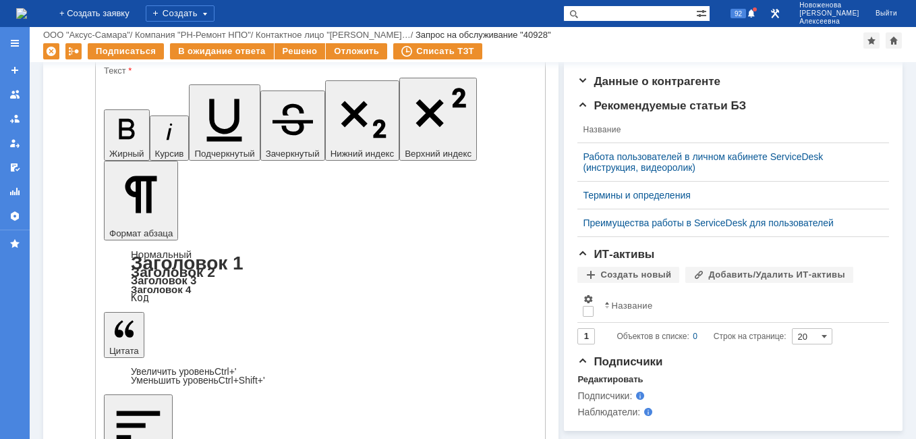
drag, startPoint x: 297, startPoint y: 3224, endPoint x: 115, endPoint y: 3191, distance: 184.6
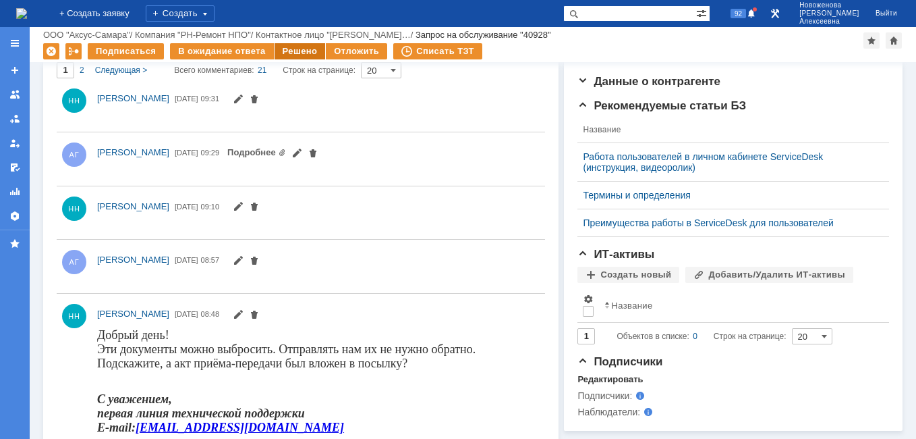
scroll to position [0, 0]
click at [285, 47] on div "Решено" at bounding box center [300, 51] width 51 height 16
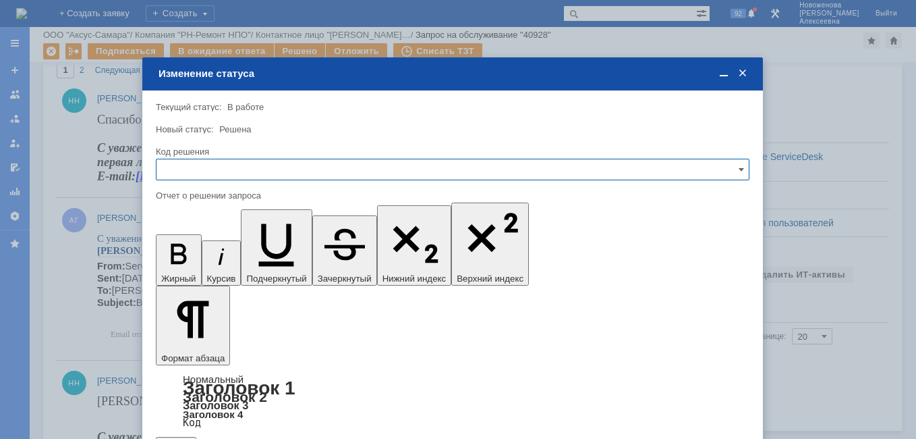
click at [745, 168] on input "text" at bounding box center [453, 170] width 594 height 22
click at [196, 254] on div "Решено" at bounding box center [453, 261] width 593 height 22
type input "Решено"
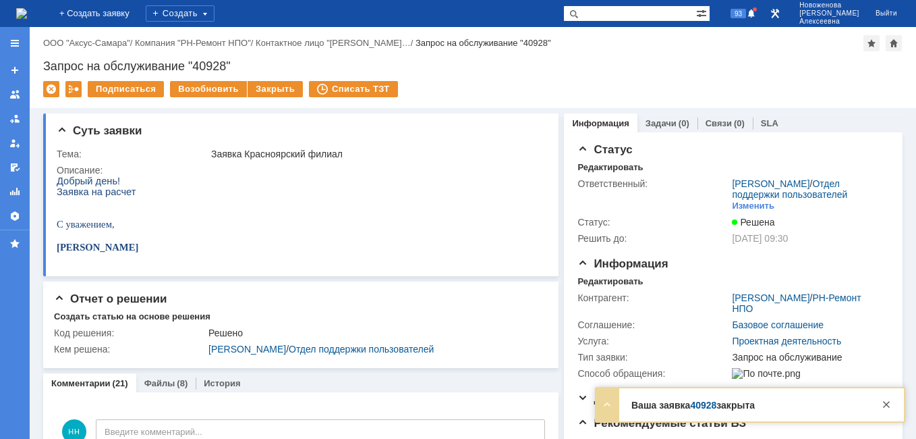
click at [700, 402] on link "40928" at bounding box center [703, 405] width 26 height 11
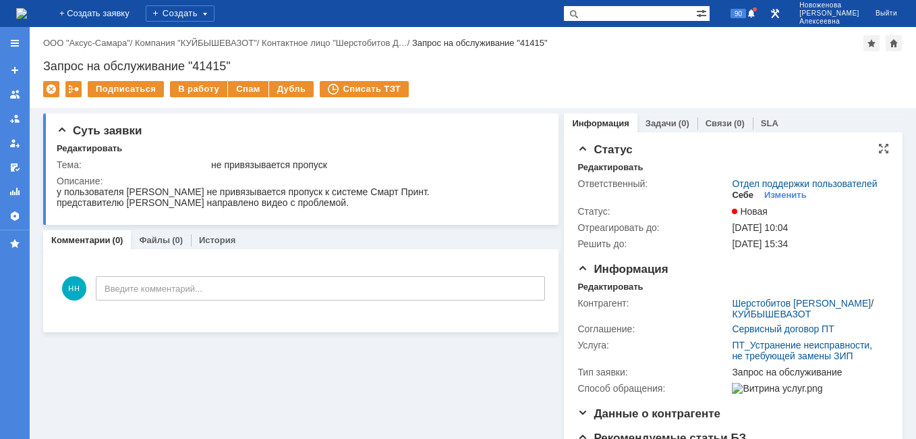
click at [738, 200] on div "Себе" at bounding box center [743, 195] width 22 height 11
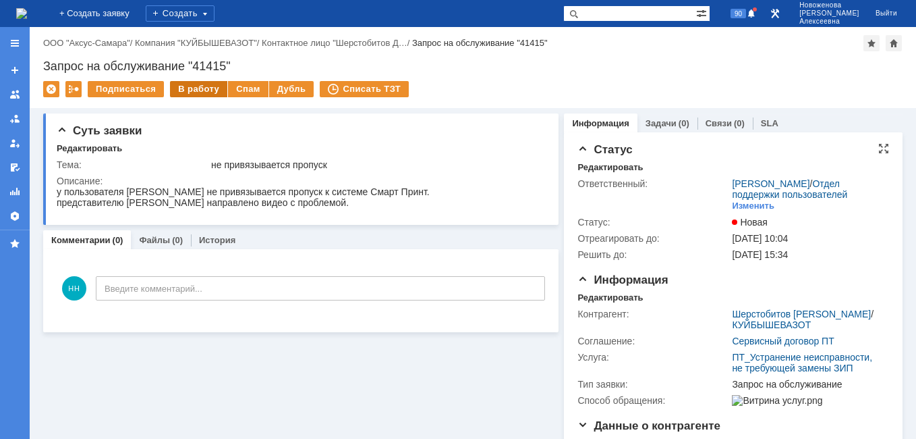
click at [188, 88] on div "В работу" at bounding box center [198, 89] width 57 height 16
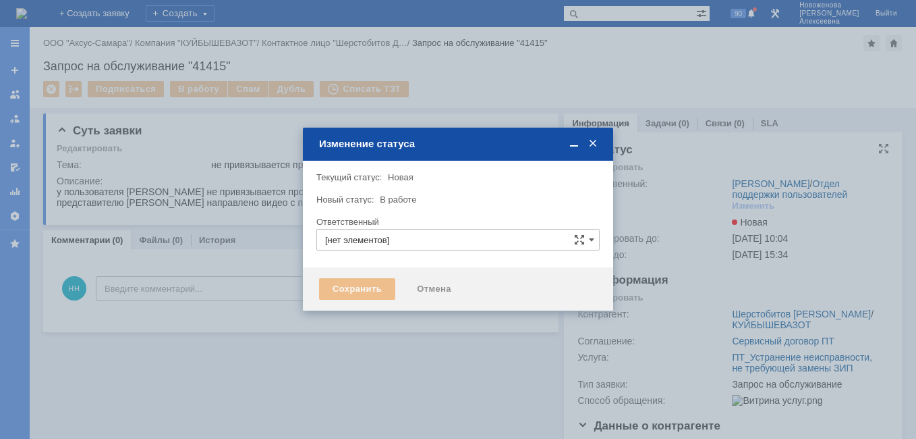
type input "[PERSON_NAME]"
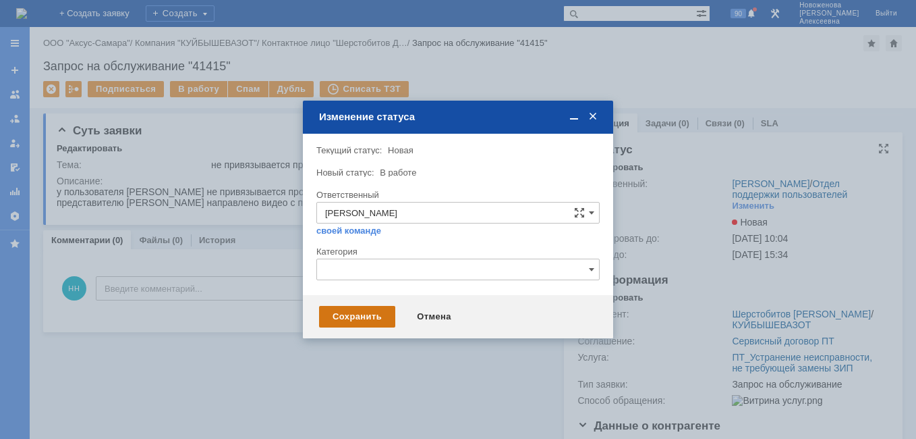
click at [360, 319] on div "Сохранить" at bounding box center [357, 317] width 76 height 22
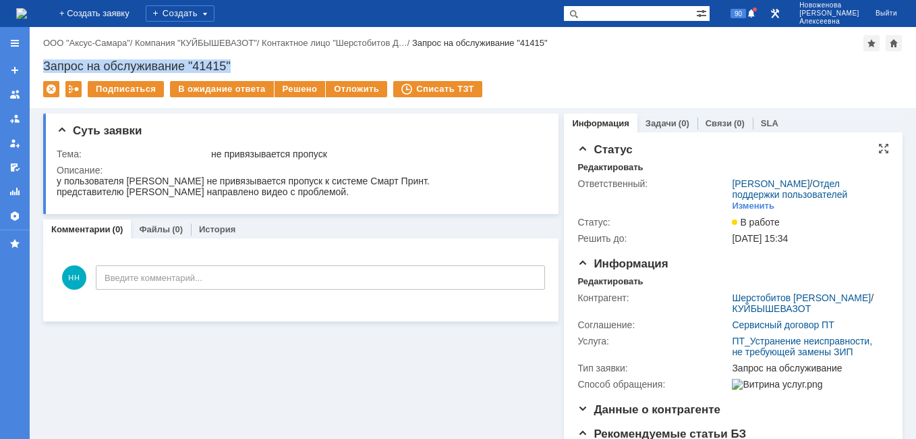
drag, startPoint x: 257, startPoint y: 62, endPoint x: 43, endPoint y: 59, distance: 214.6
click at [43, 59] on div "Назад | ООО "Аксус-Самара" / Компания "КУЙБЫШЕВАЗОТ" / Контактное лицо "Шерстоб…" at bounding box center [473, 67] width 887 height 81
copy div "Запрос на обслуживание "41415""
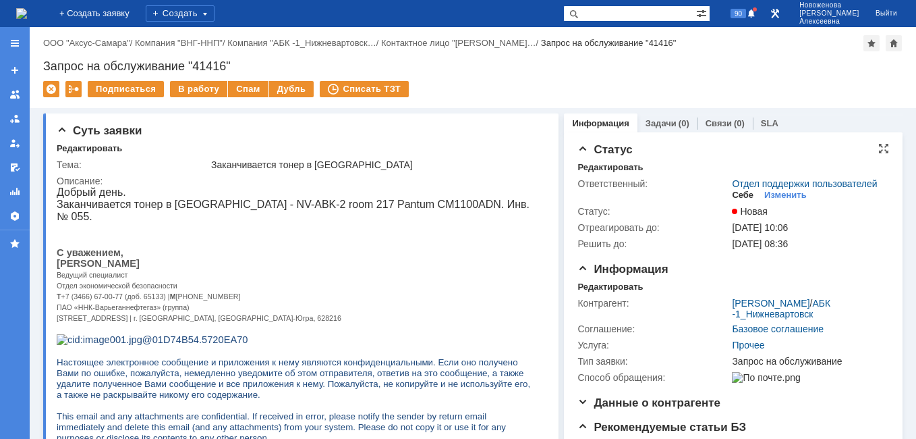
click at [735, 200] on div "Себе" at bounding box center [743, 195] width 22 height 11
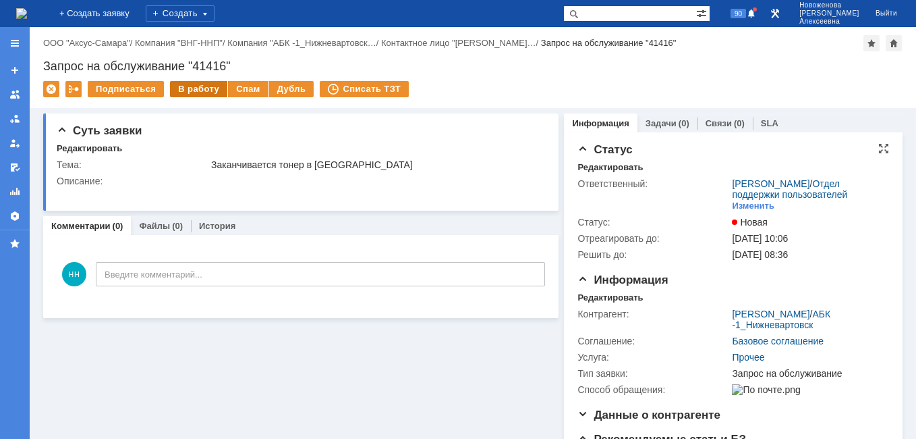
click at [194, 88] on div "В работу" at bounding box center [198, 89] width 57 height 16
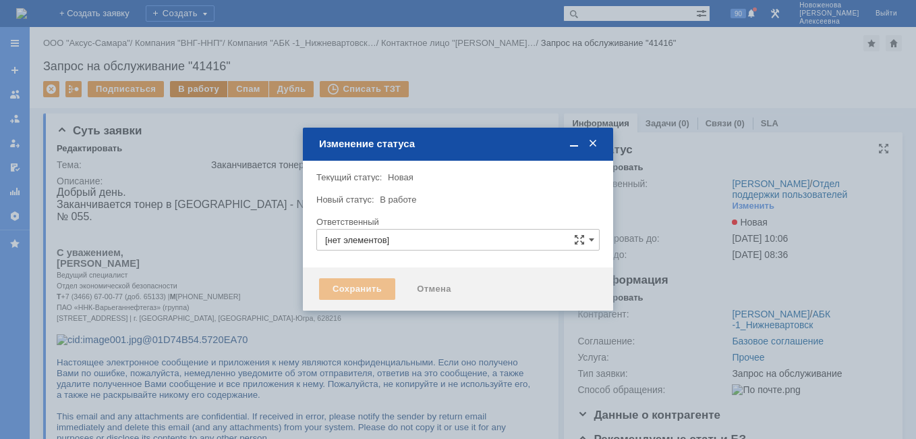
type input "[PERSON_NAME]"
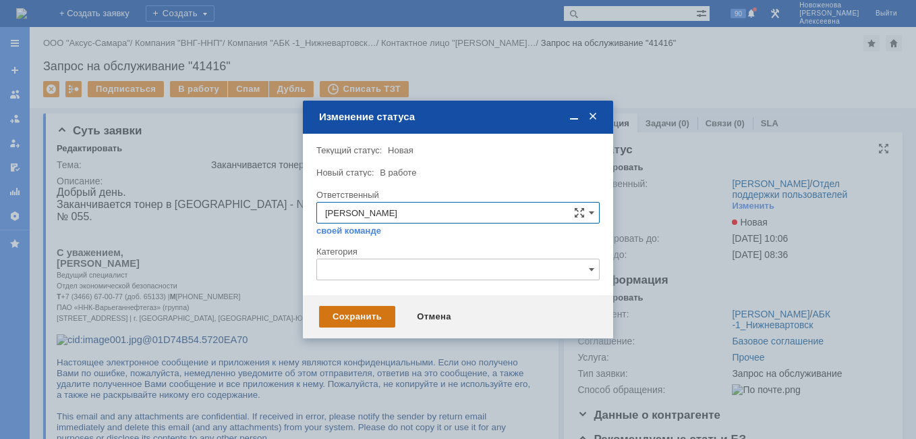
click at [354, 313] on div "Сохранить" at bounding box center [357, 317] width 76 height 22
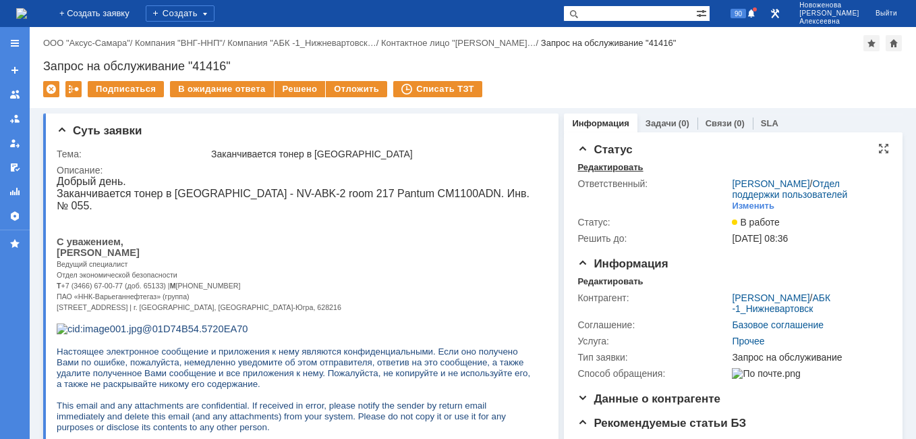
click at [600, 167] on div "Редактировать" at bounding box center [610, 167] width 65 height 11
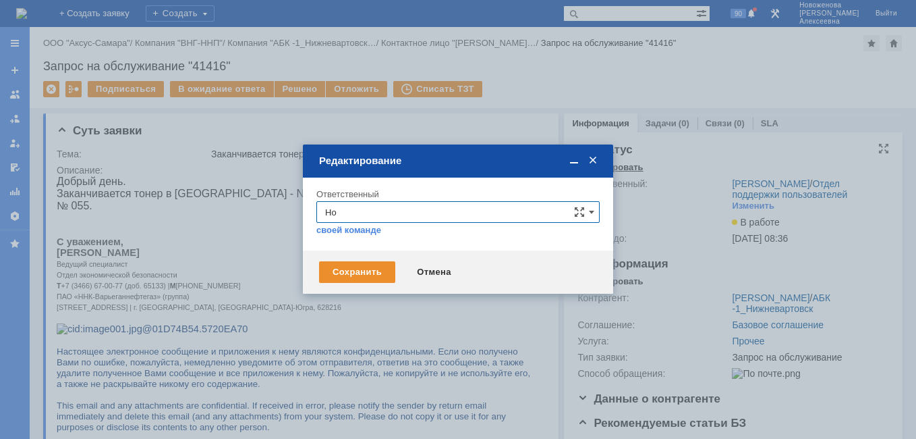
type input "Н"
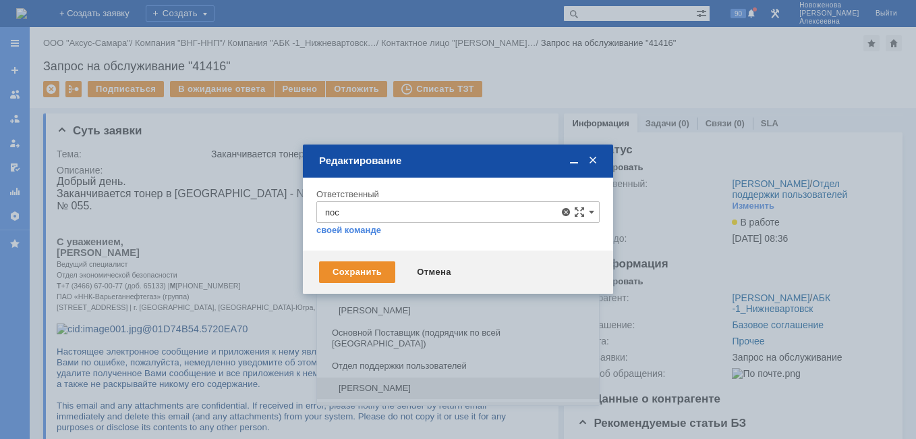
click at [459, 383] on span "[PERSON_NAME]" at bounding box center [458, 388] width 266 height 11
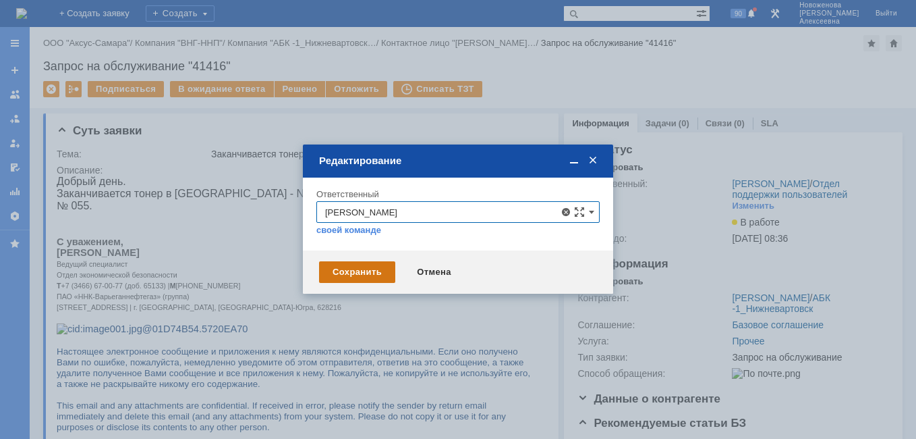
type input "[PERSON_NAME]"
click at [348, 267] on div "Сохранить" at bounding box center [357, 272] width 76 height 22
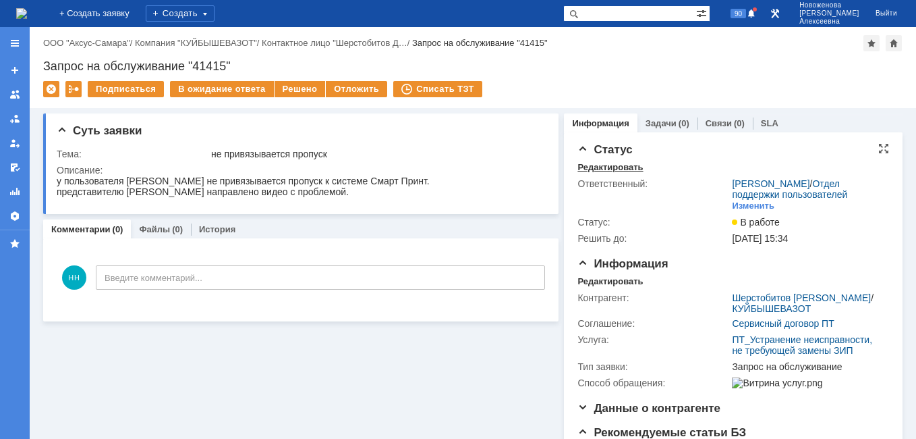
click at [606, 163] on div "Редактировать" at bounding box center [610, 167] width 65 height 11
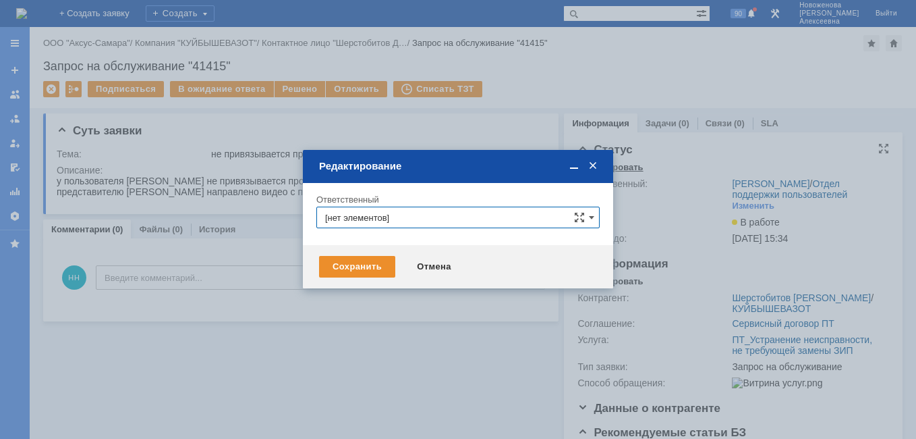
type input "[PERSON_NAME]"
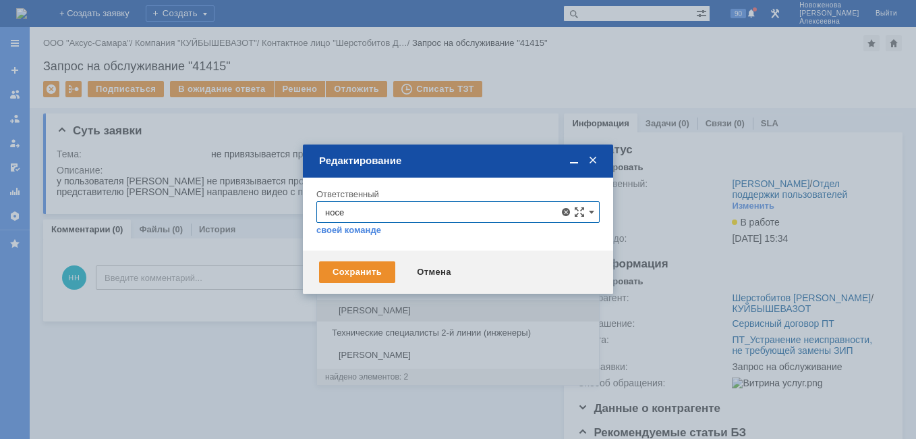
click at [437, 306] on span "[PERSON_NAME]" at bounding box center [458, 310] width 266 height 11
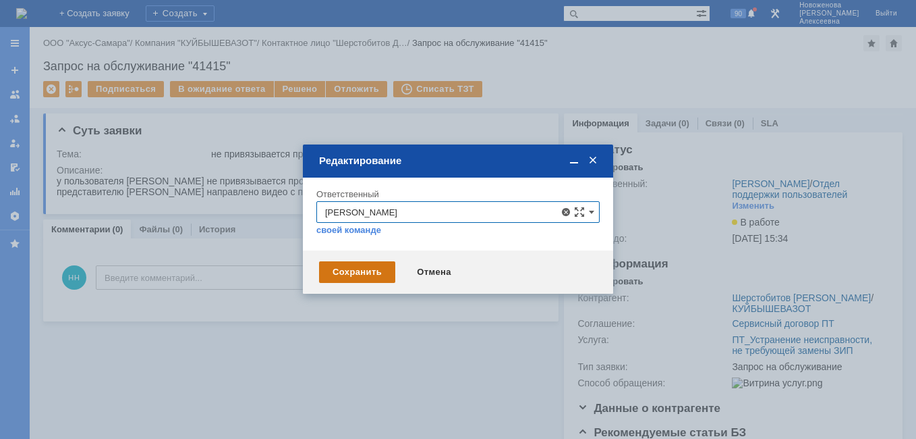
type input "[PERSON_NAME]"
click at [351, 273] on div "Сохранить" at bounding box center [357, 272] width 76 height 22
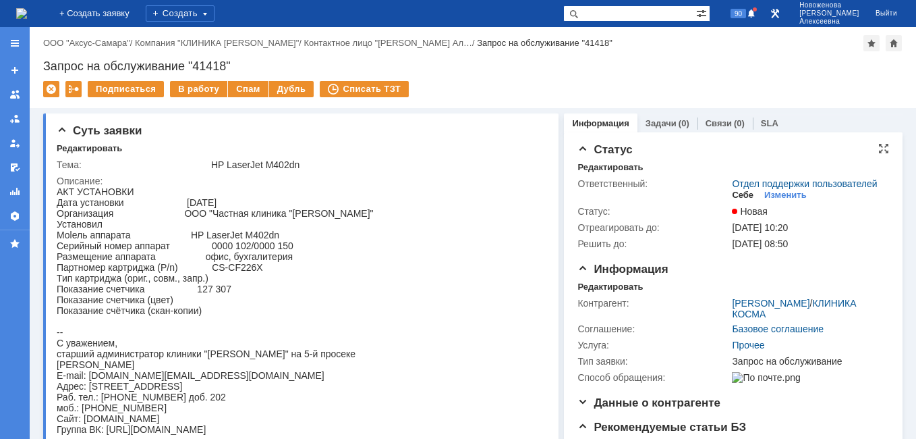
click at [736, 200] on div "Себе" at bounding box center [743, 195] width 22 height 11
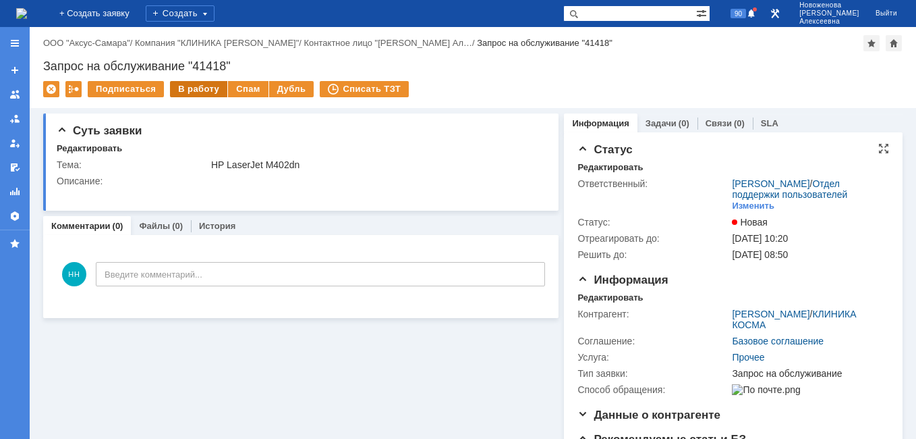
click at [188, 83] on div "В работу" at bounding box center [198, 89] width 57 height 16
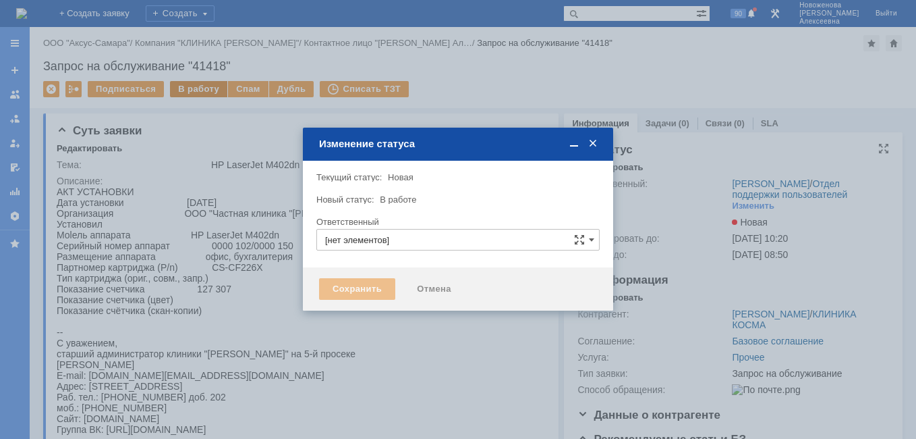
type input "[PERSON_NAME]"
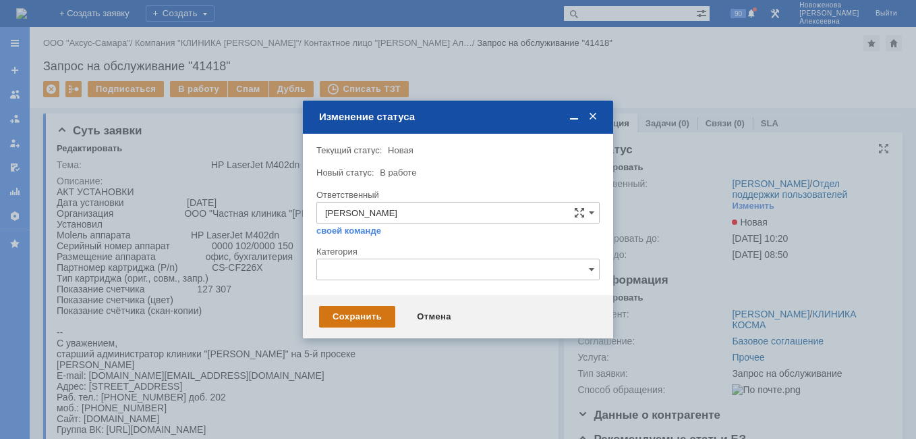
click at [350, 310] on div "Сохранить" at bounding box center [357, 317] width 76 height 22
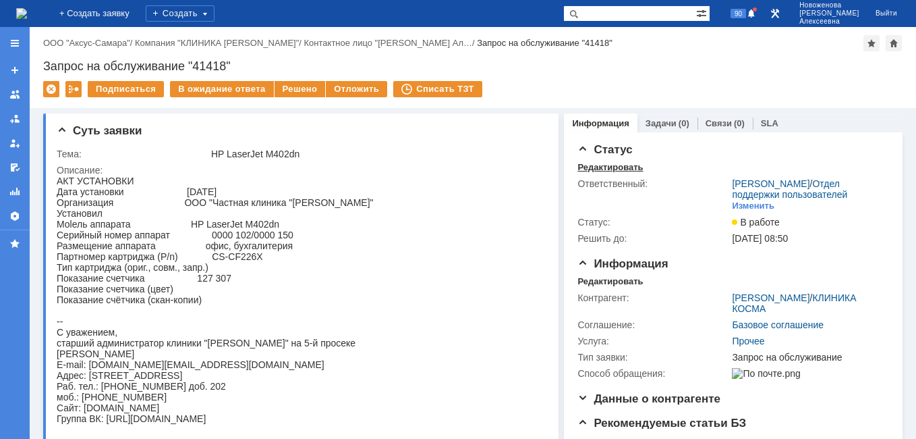
click at [589, 165] on div "Редактировать" at bounding box center [610, 167] width 65 height 11
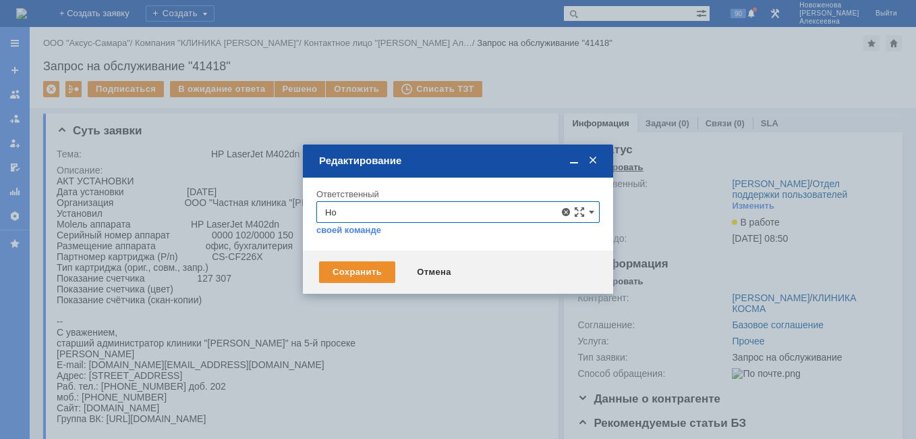
type input "[PERSON_NAME]"
click at [429, 311] on span "Калугин Александр Николаевич" at bounding box center [458, 310] width 266 height 11
type input "Калугин Александр Николаевич"
click at [349, 271] on div "Сохранить" at bounding box center [357, 272] width 76 height 22
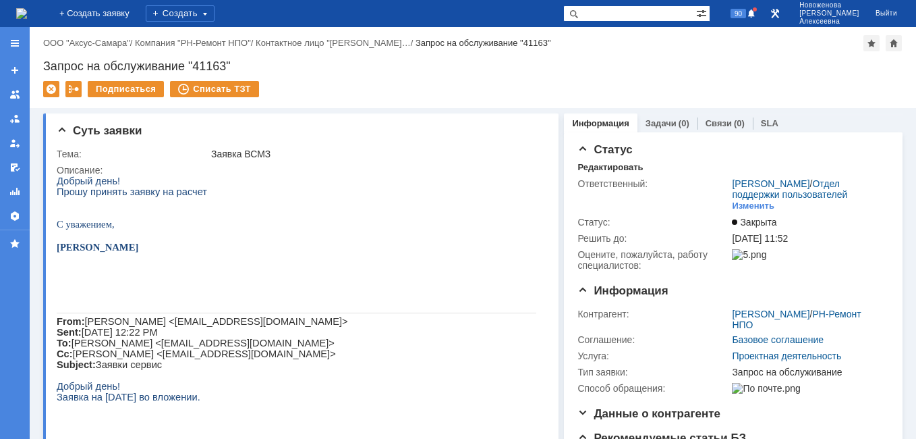
click at [649, 13] on input "text" at bounding box center [630, 13] width 133 height 16
paste input "40928"
type input "40928"
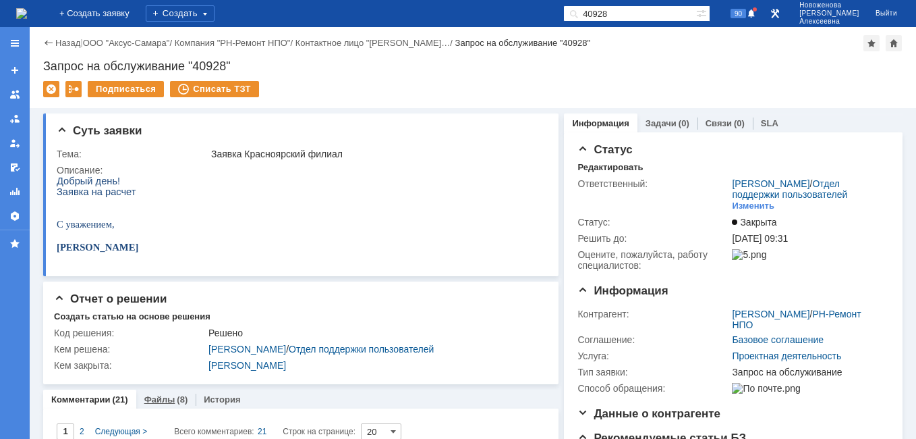
click at [165, 400] on link "Файлы" at bounding box center [159, 399] width 31 height 10
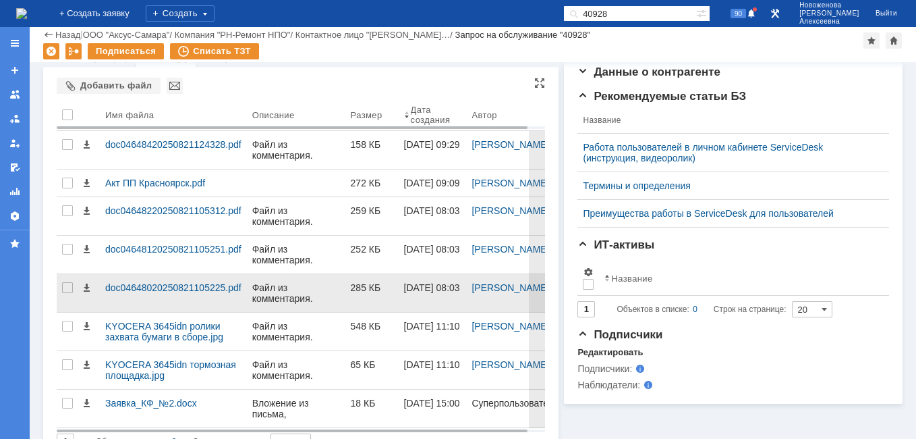
scroll to position [334, 0]
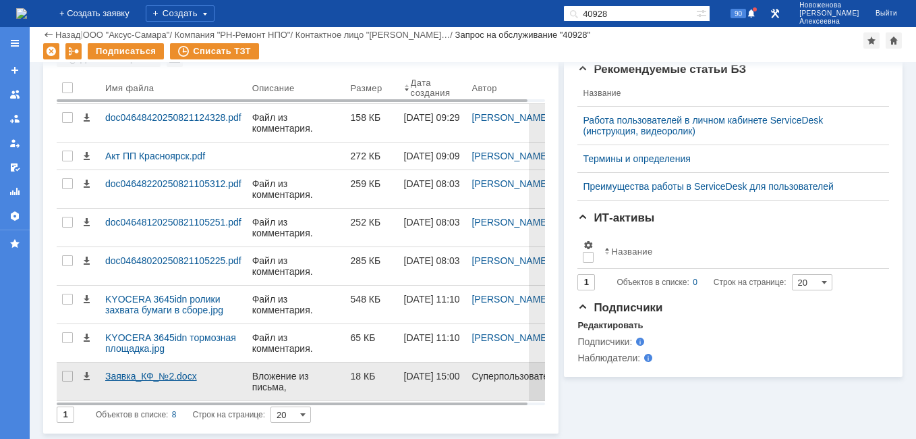
click at [130, 375] on div "Заявка_КФ_№2.docx" at bounding box center [173, 375] width 136 height 11
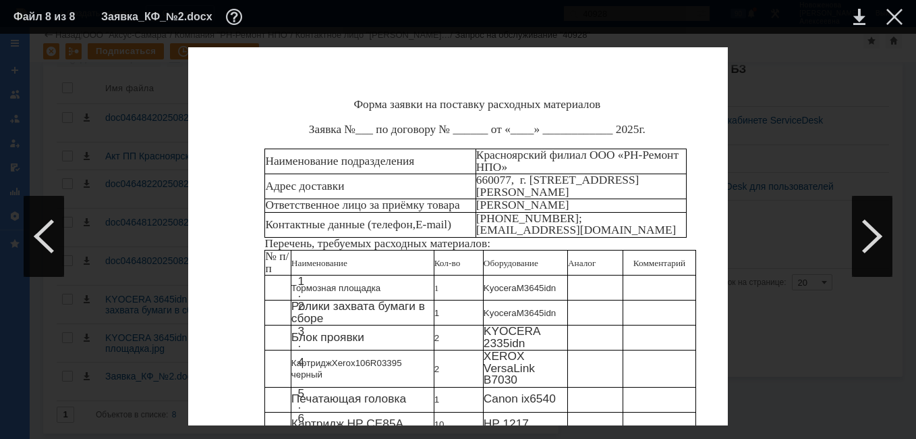
scroll to position [168, 0]
click at [889, 13] on div at bounding box center [895, 17] width 16 height 16
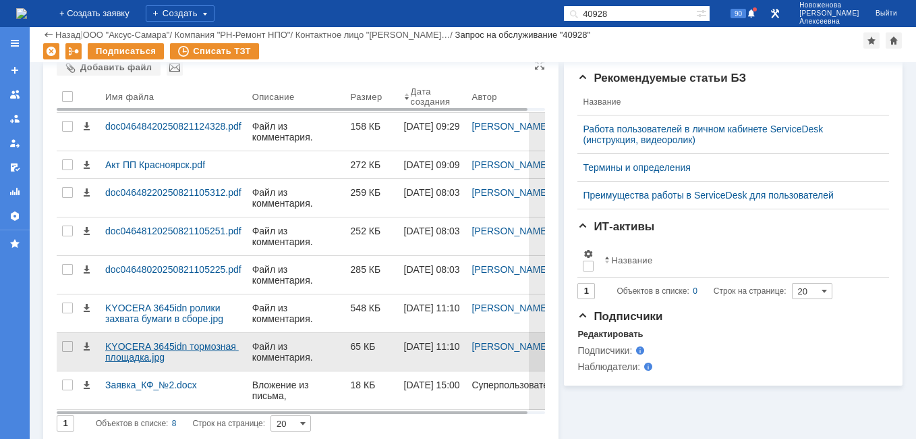
scroll to position [334, 0]
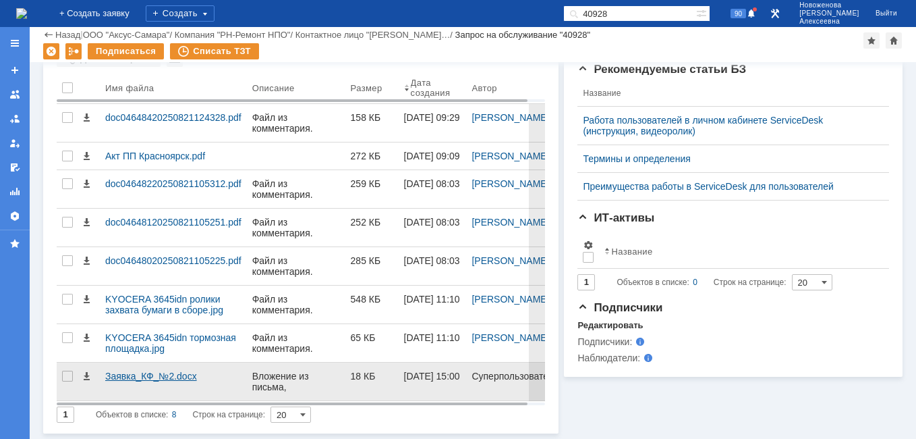
click at [121, 374] on div "Заявка_КФ_№2.docx" at bounding box center [173, 375] width 136 height 11
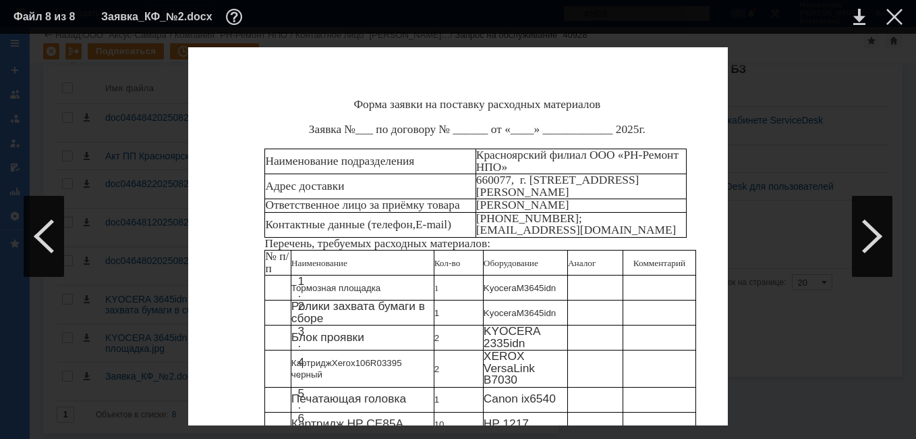
scroll to position [168, 0]
click at [895, 22] on div at bounding box center [895, 17] width 16 height 16
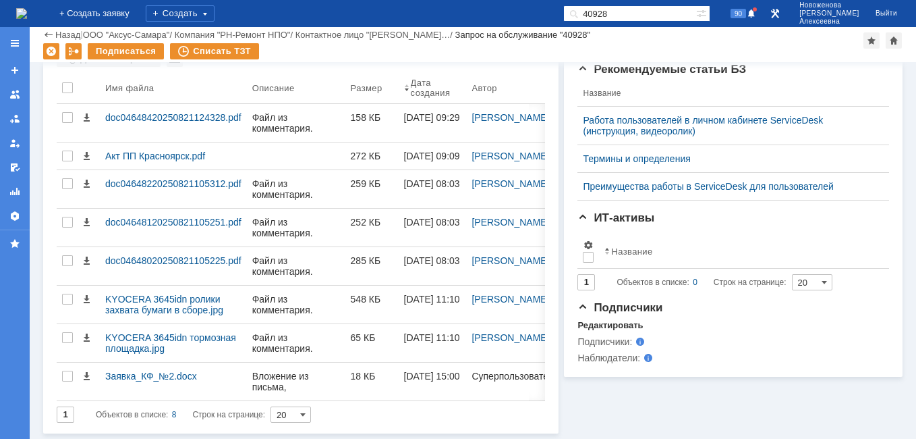
scroll to position [64, 0]
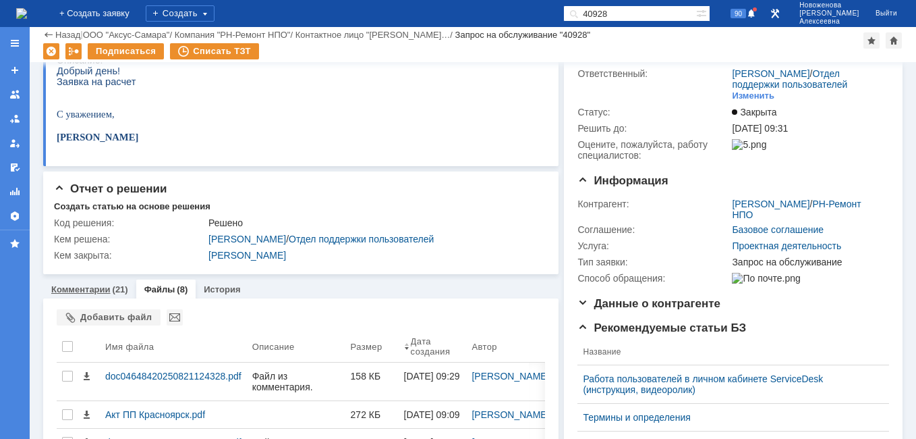
click at [90, 290] on link "Комментарии" at bounding box center [80, 289] width 59 height 10
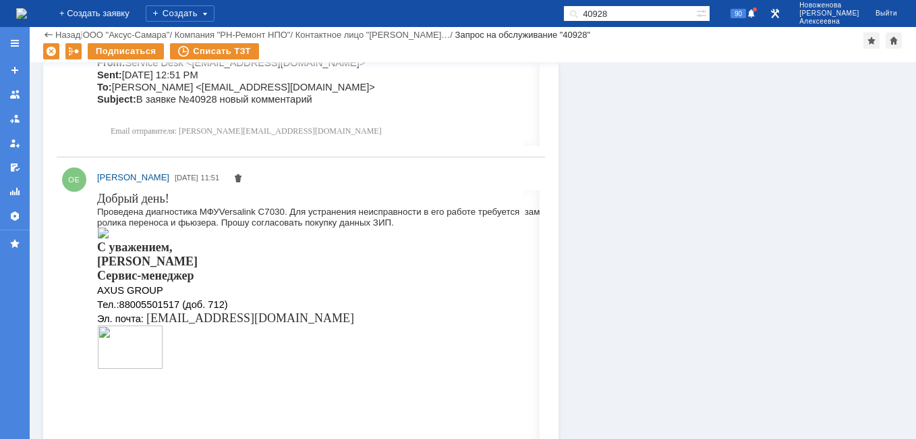
scroll to position [2359, 0]
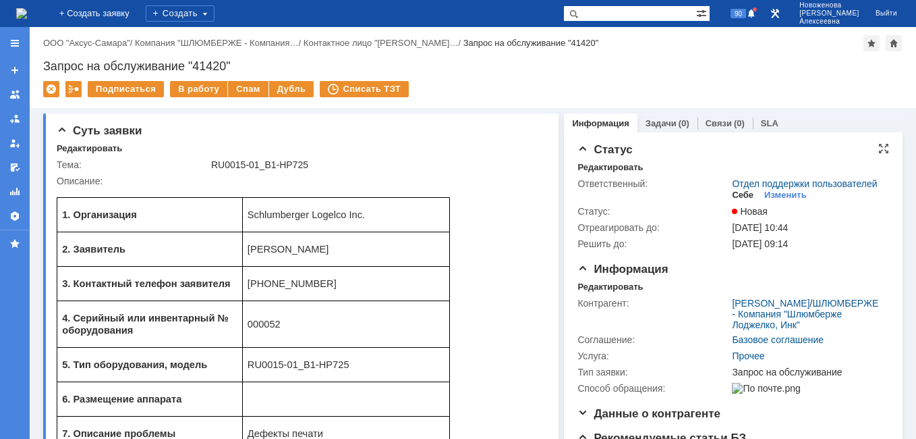
click at [733, 200] on div "Себе" at bounding box center [743, 195] width 22 height 11
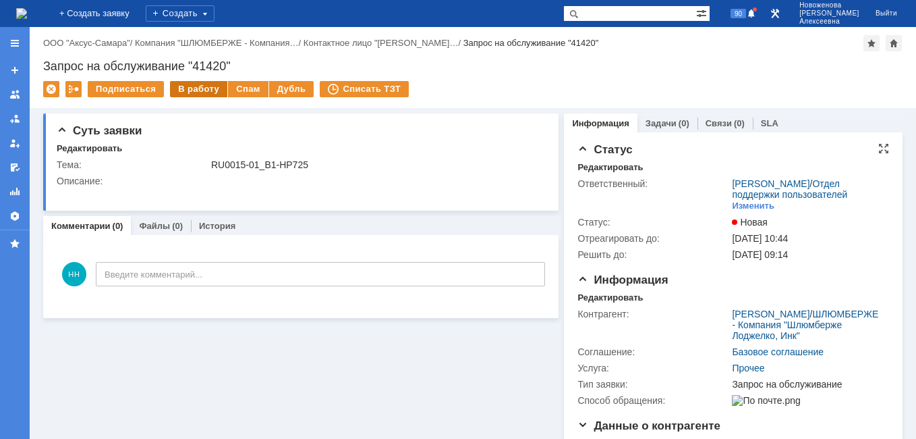
click at [191, 86] on div "В работу" at bounding box center [198, 89] width 57 height 16
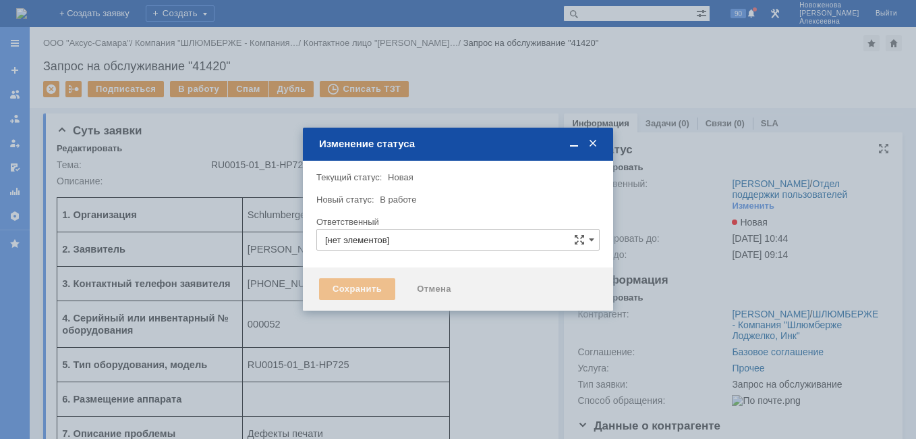
type input "[PERSON_NAME]"
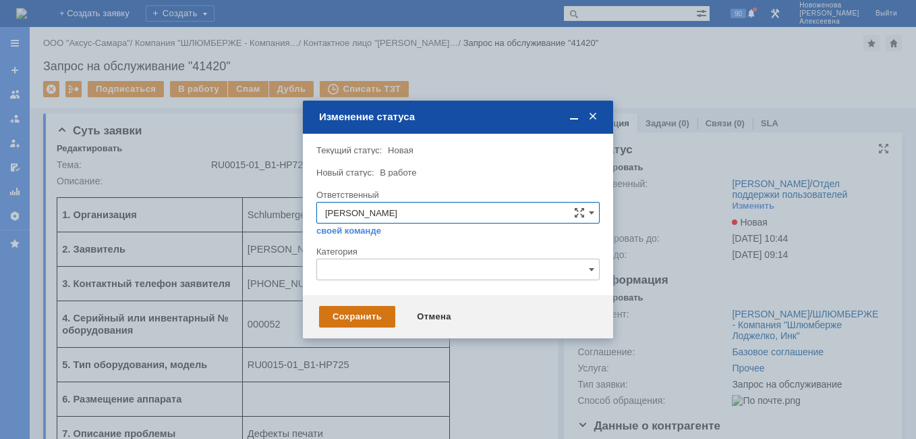
click at [369, 312] on div "Сохранить" at bounding box center [357, 317] width 76 height 22
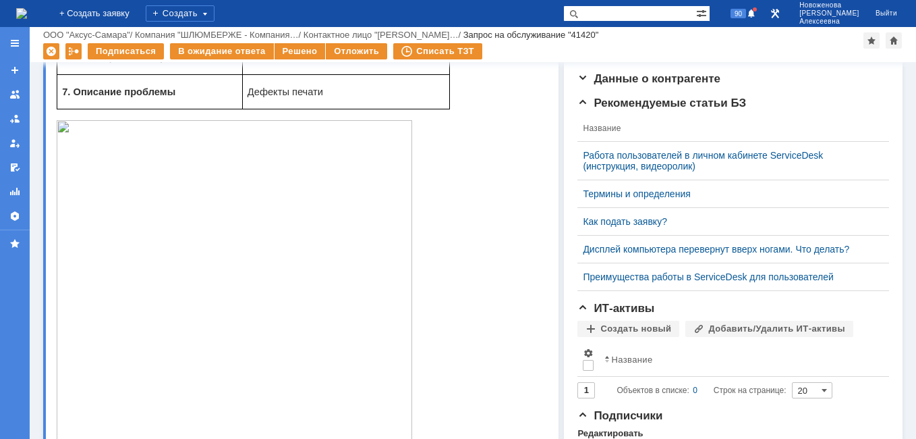
scroll to position [15, 0]
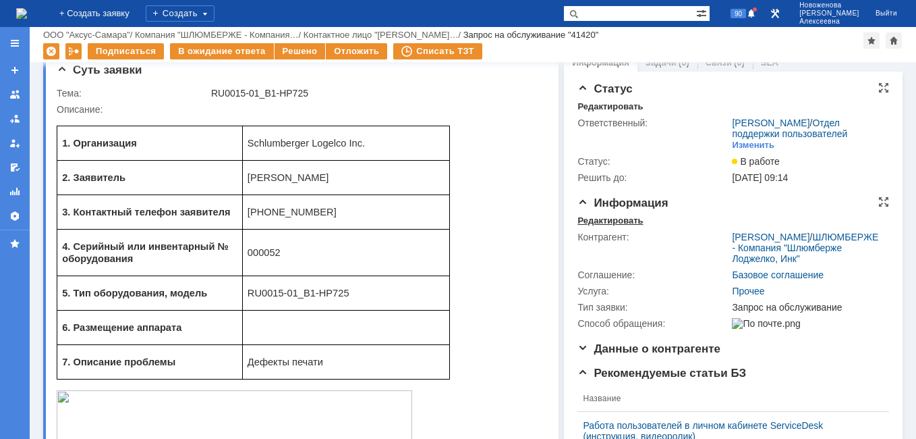
click at [608, 226] on div "Редактировать" at bounding box center [610, 220] width 65 height 11
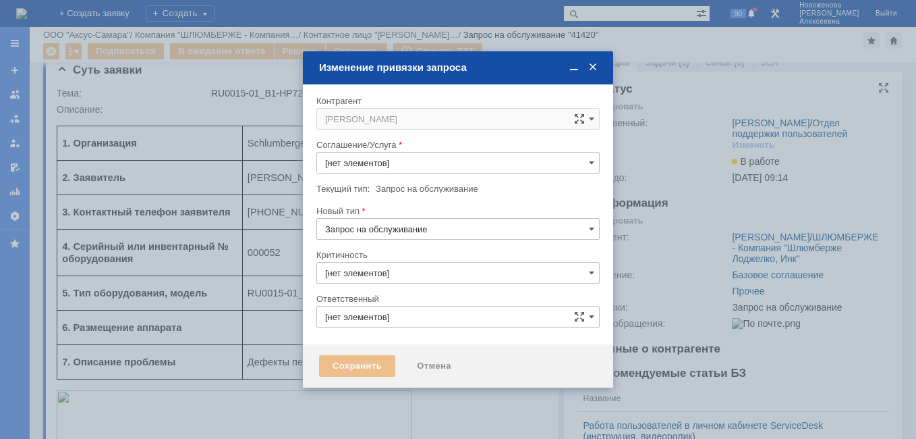
type input "3. Низкая"
type input "[не указано]"
type input "[PERSON_NAME]"
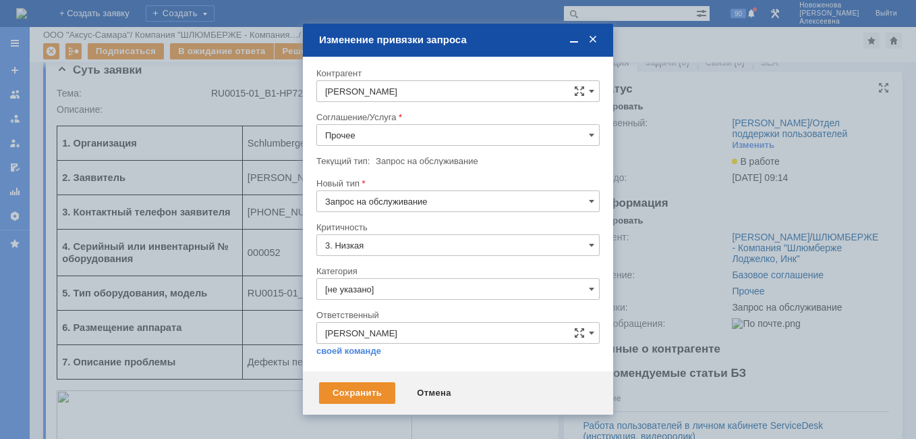
click at [581, 140] on input "Прочее" at bounding box center [458, 135] width 283 height 22
click at [381, 184] on span "ПТ_Диагностика" at bounding box center [458, 187] width 266 height 11
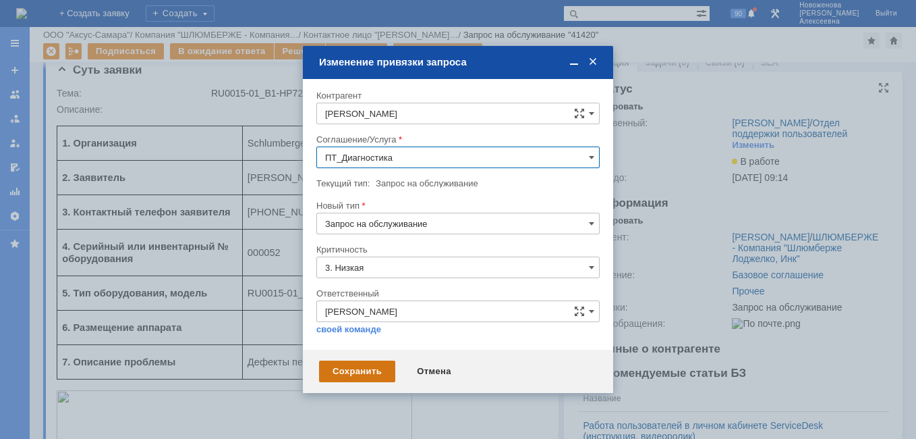
type input "ПТ_Диагностика"
click at [365, 364] on div "Сохранить" at bounding box center [357, 371] width 76 height 22
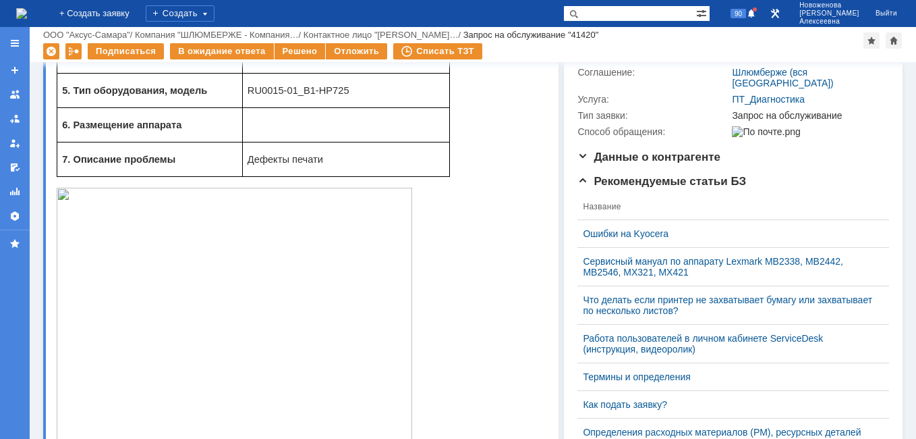
scroll to position [0, 0]
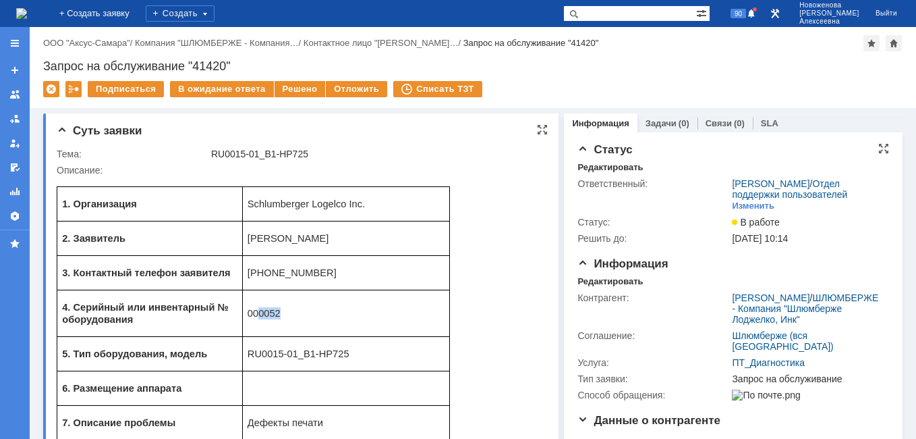
drag, startPoint x: 285, startPoint y: 314, endPoint x: 260, endPoint y: 314, distance: 24.3
click at [260, 314] on p "000052" at bounding box center [346, 313] width 197 height 12
copy span "0052"
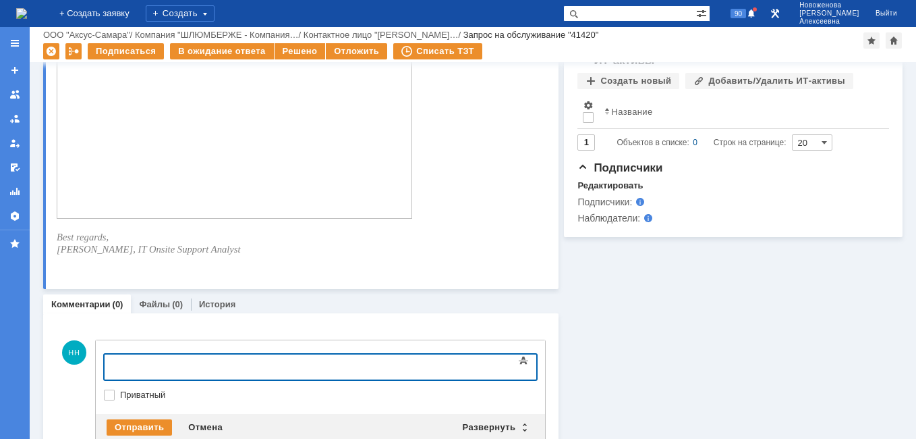
scroll to position [693, 0]
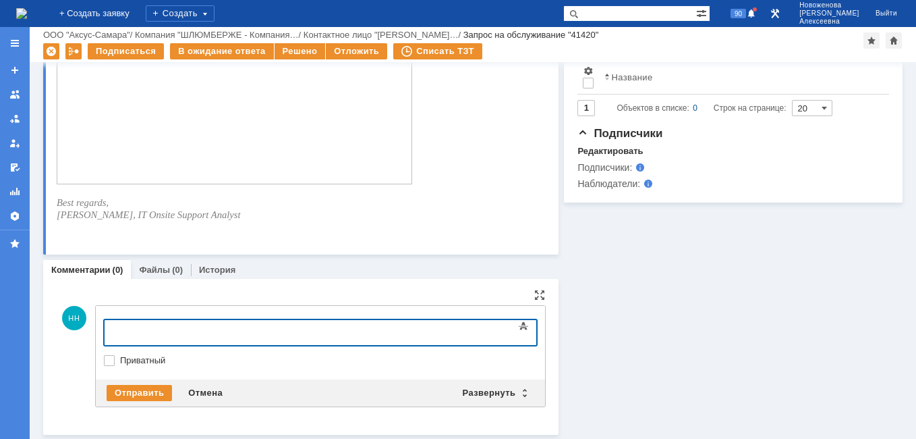
click at [518, 400] on div "Отправить Отмена Развернуть Свернуть" at bounding box center [320, 392] width 449 height 27
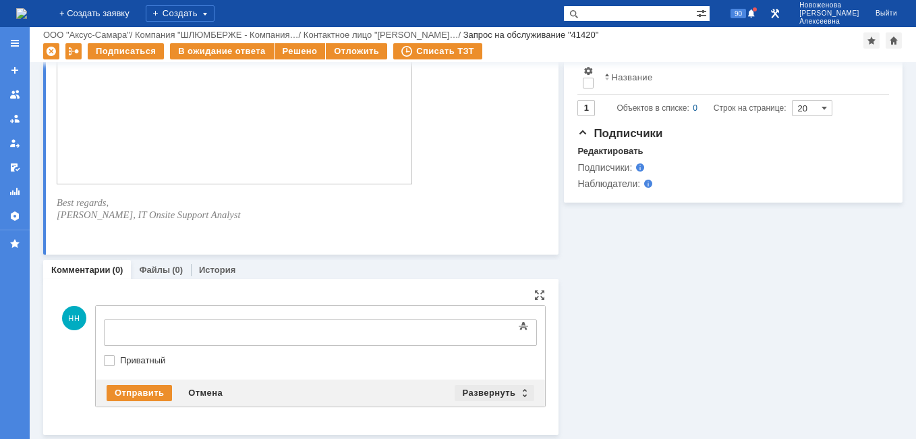
click at [520, 389] on div "Развернуть" at bounding box center [495, 393] width 80 height 16
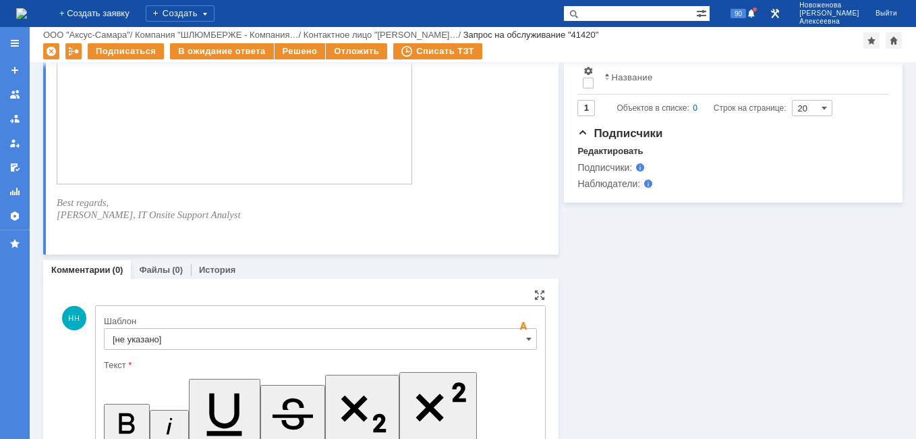
scroll to position [0, 0]
click at [512, 339] on input "[не указано]" at bounding box center [320, 339] width 433 height 22
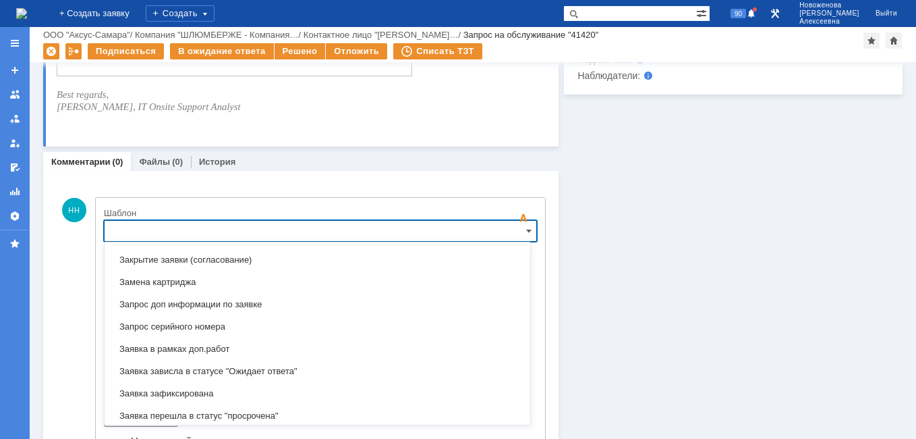
scroll to position [801, 0]
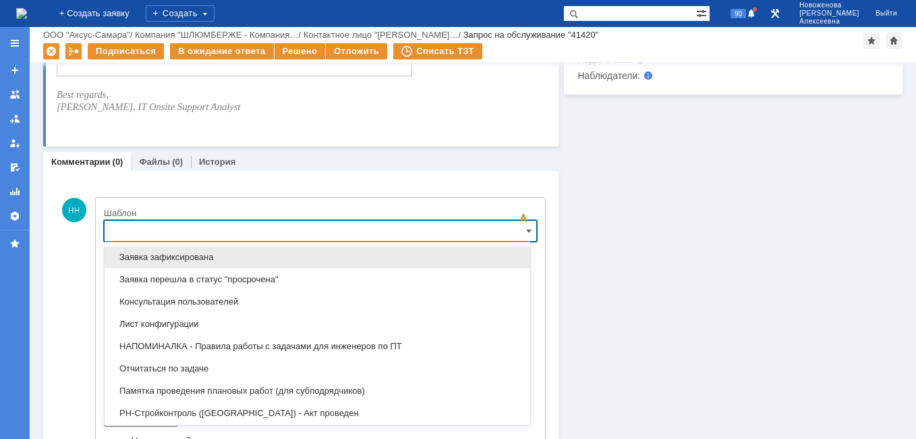
click at [177, 254] on span "Заявка зафиксирована" at bounding box center [318, 257] width 410 height 11
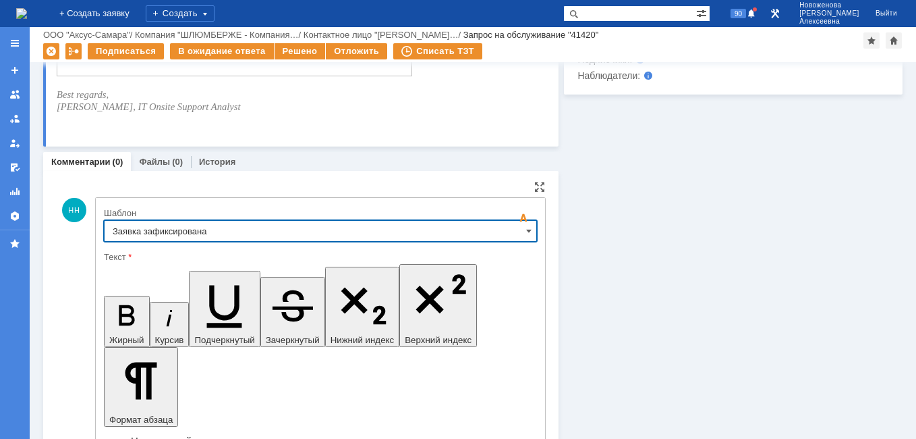
type input "Заявка зафиксирована"
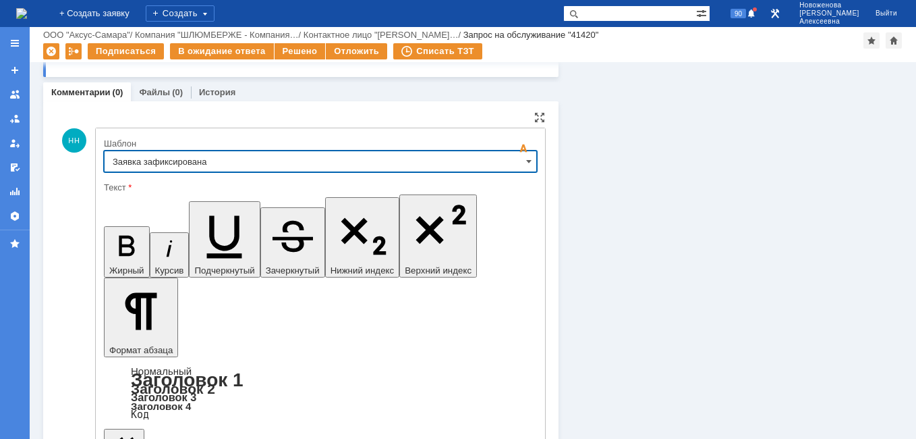
scroll to position [932, 0]
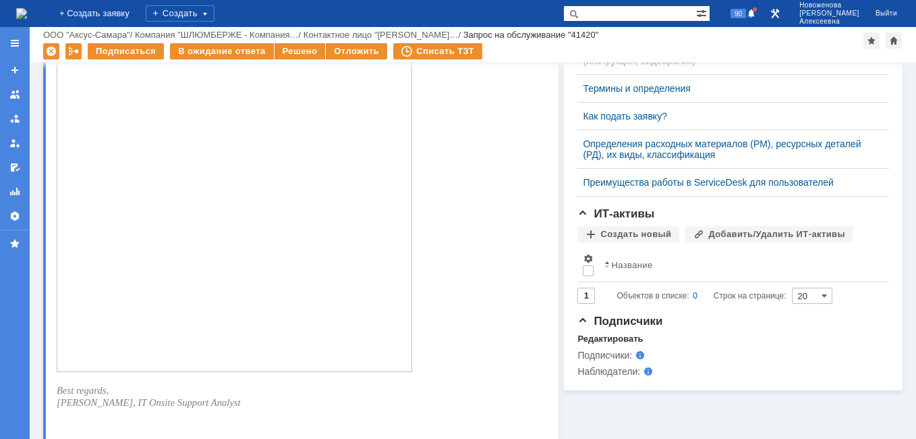
scroll to position [303, 0]
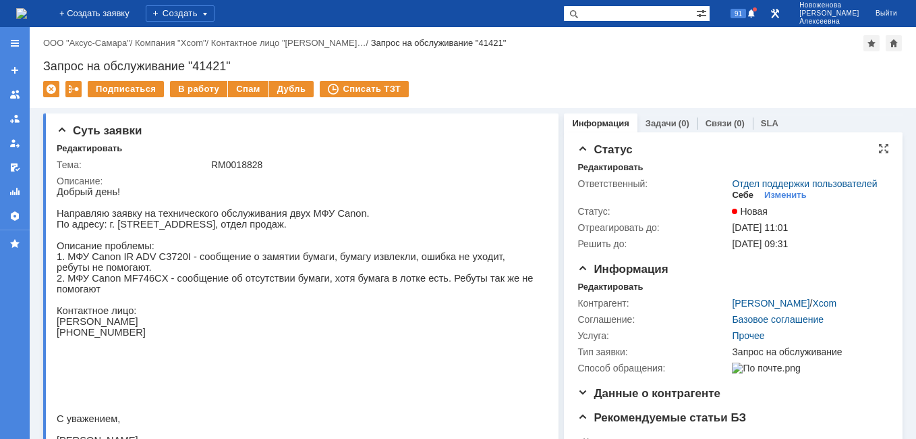
click at [737, 200] on div "Себе" at bounding box center [743, 195] width 22 height 11
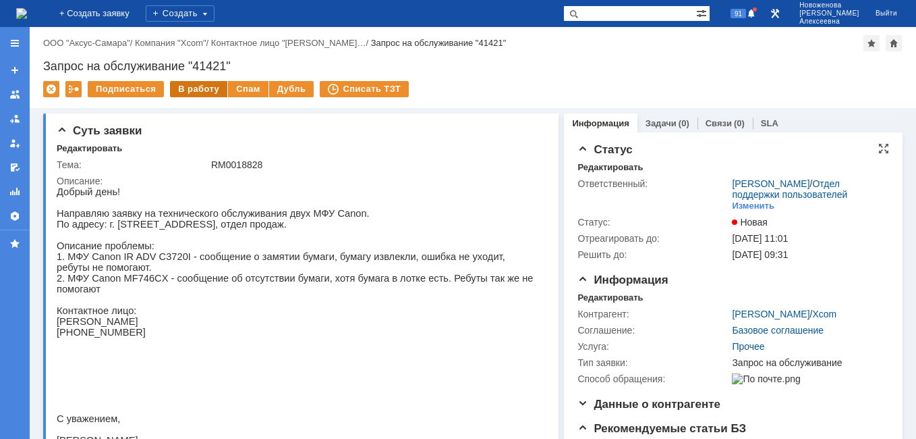
click at [200, 86] on div "В работу" at bounding box center [198, 89] width 57 height 16
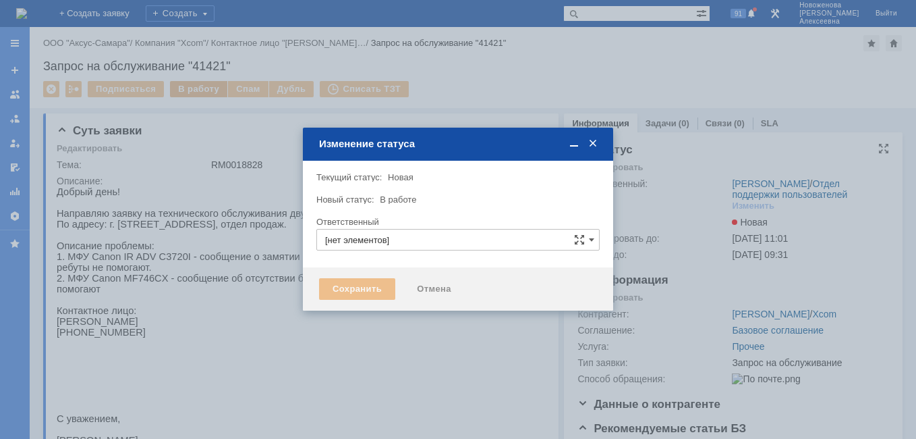
type input "[PERSON_NAME]"
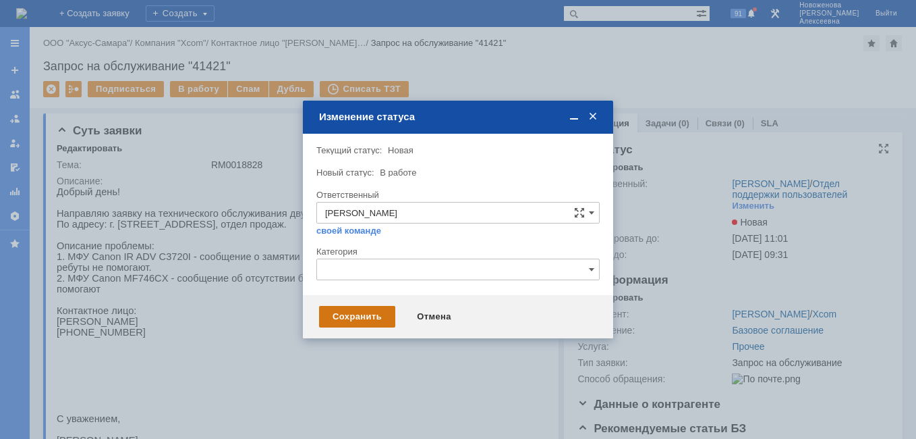
click at [356, 313] on div "Сохранить" at bounding box center [357, 317] width 76 height 22
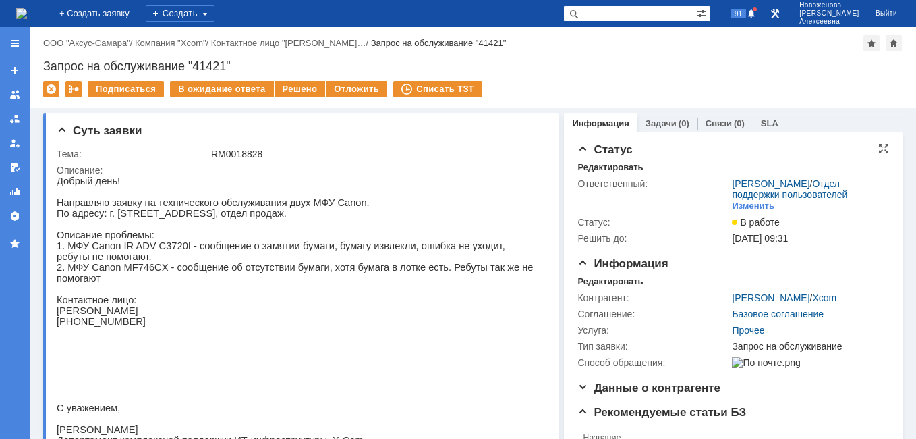
click at [597, 161] on div "Статус Редактировать Ответственный: Новоженова Наталья Алексеевна / Отдел подде…" at bounding box center [734, 200] width 312 height 114
click at [597, 167] on div "Редактировать" at bounding box center [610, 167] width 65 height 11
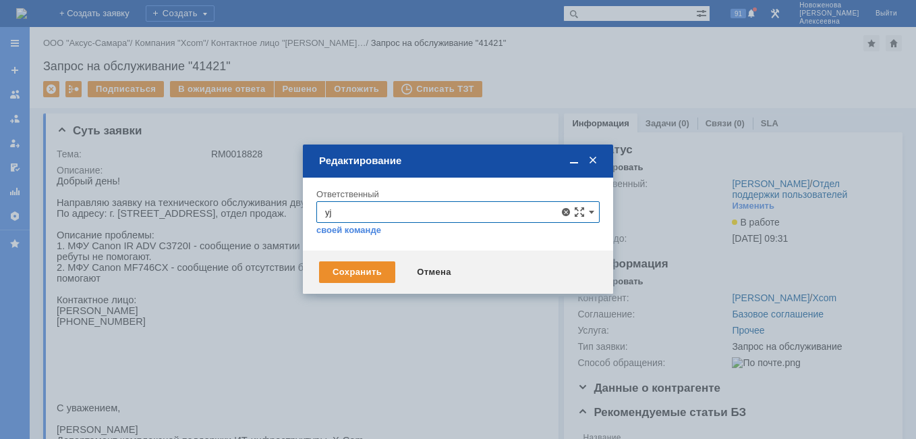
type input "y"
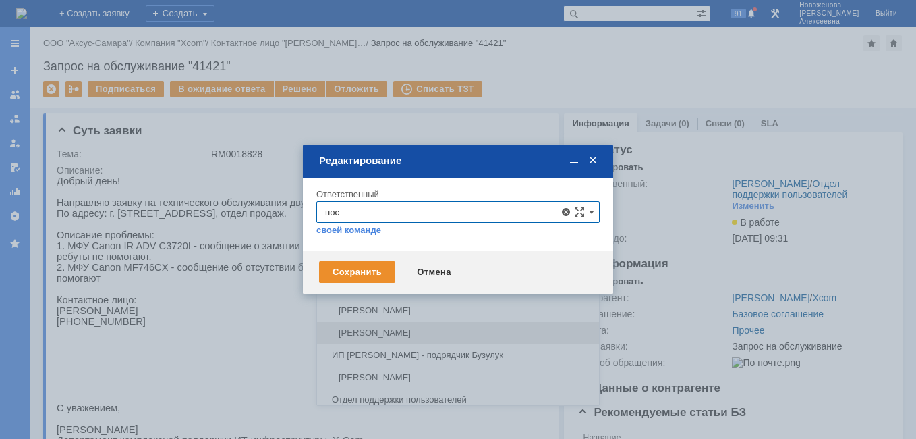
scroll to position [91, 0]
click at [412, 329] on span "Носенкова Елена Игорьевна" at bounding box center [458, 330] width 266 height 11
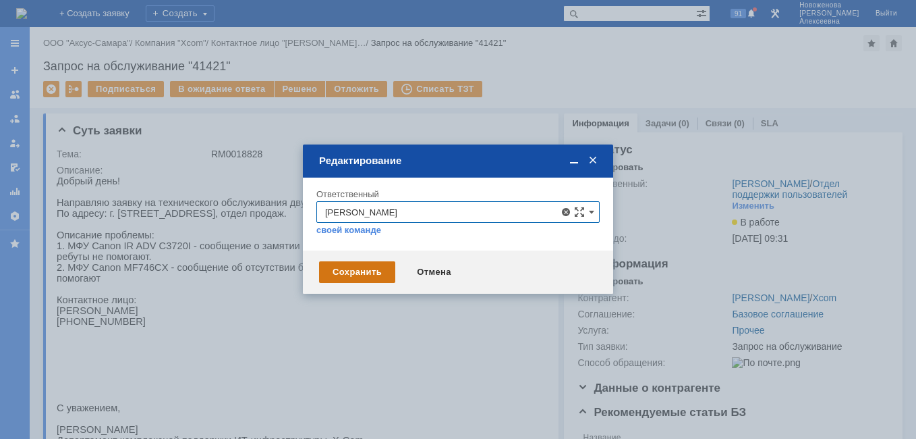
type input "Носенкова Елена Игорьевна"
click at [356, 273] on div "Сохранить" at bounding box center [357, 272] width 76 height 22
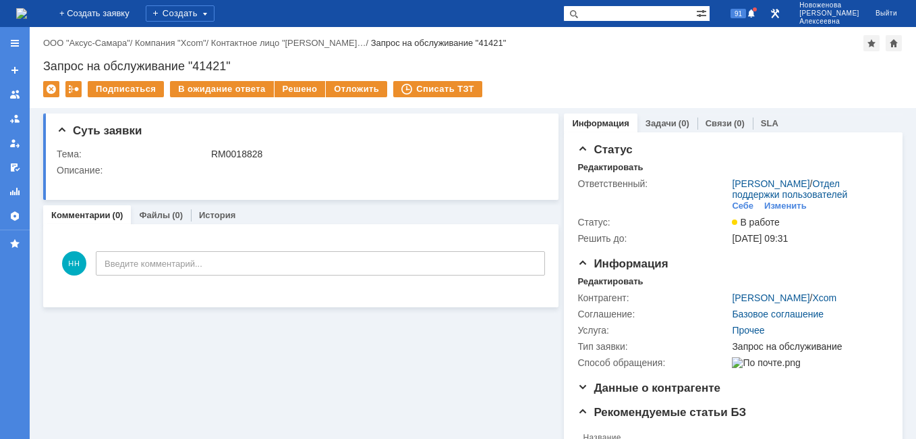
scroll to position [0, 0]
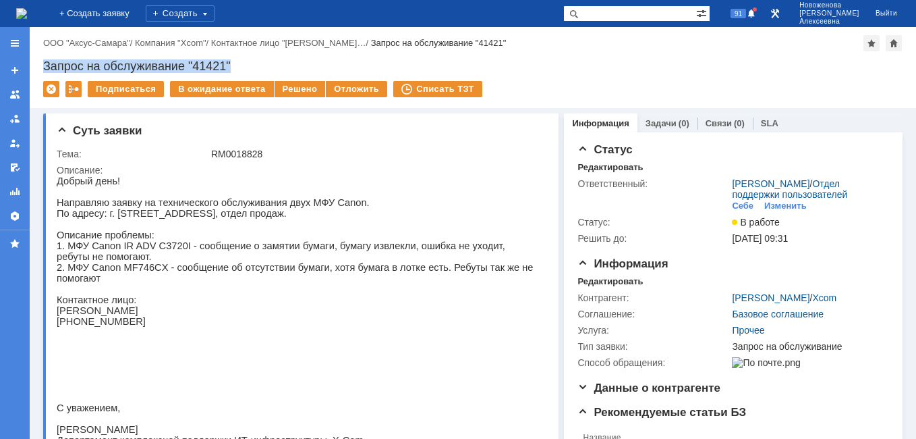
drag, startPoint x: 233, startPoint y: 52, endPoint x: 36, endPoint y: 70, distance: 197.8
click at [36, 70] on div "Назад | ООО "Аксус-Самара" / Компания "Xcom" / Контактное лицо "Романов Михаи… …" at bounding box center [473, 67] width 887 height 81
copy div "Запрос на обслуживание "41421""
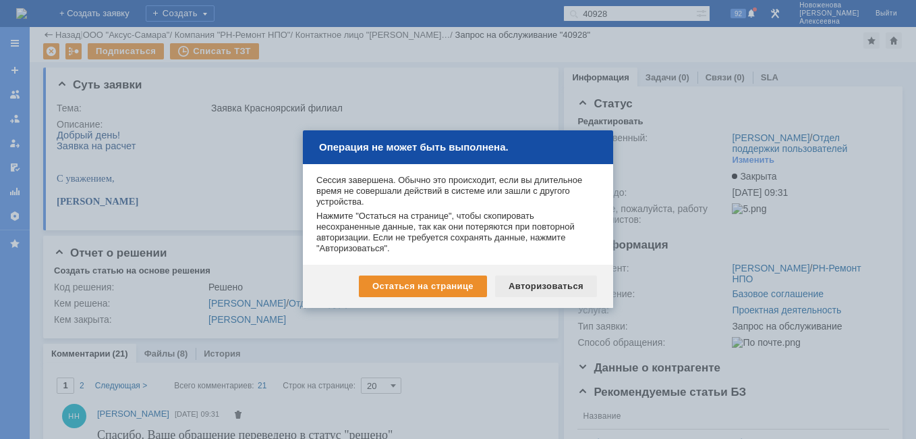
scroll to position [2359, 0]
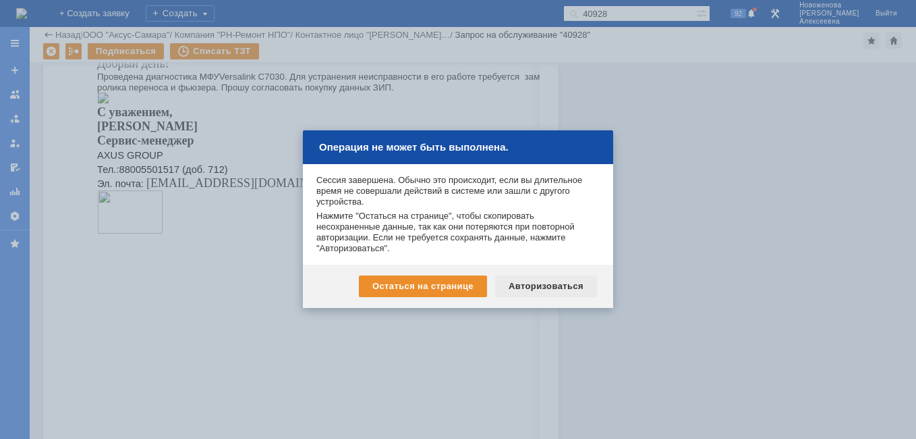
click at [549, 285] on div "Авторизоваться" at bounding box center [546, 286] width 102 height 22
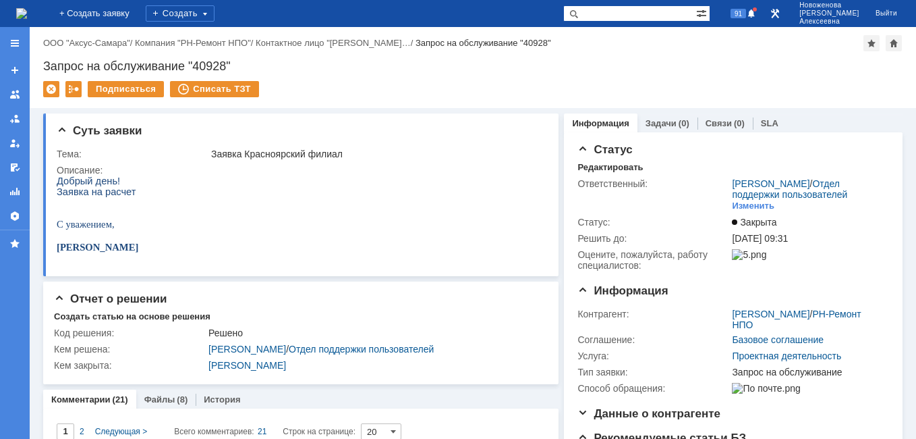
click at [22, 9] on img at bounding box center [21, 13] width 11 height 11
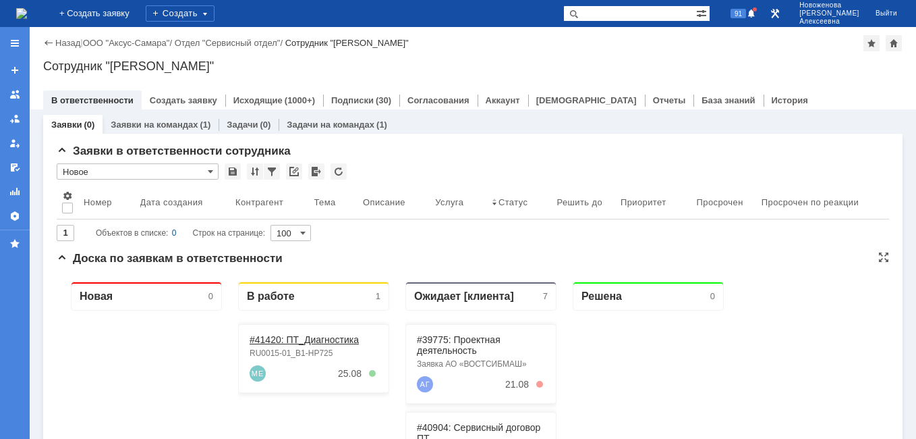
click at [296, 339] on link "#41420: ПТ_Диагностика" at bounding box center [304, 339] width 109 height 11
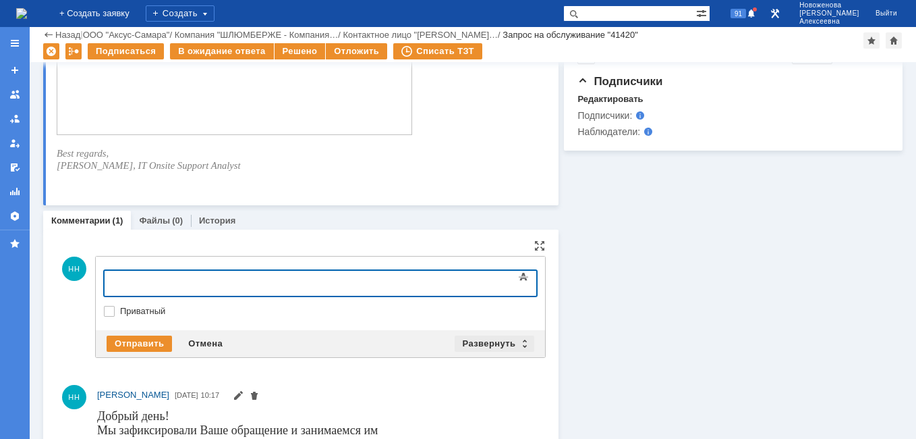
click at [520, 341] on div "Развернуть" at bounding box center [495, 343] width 80 height 16
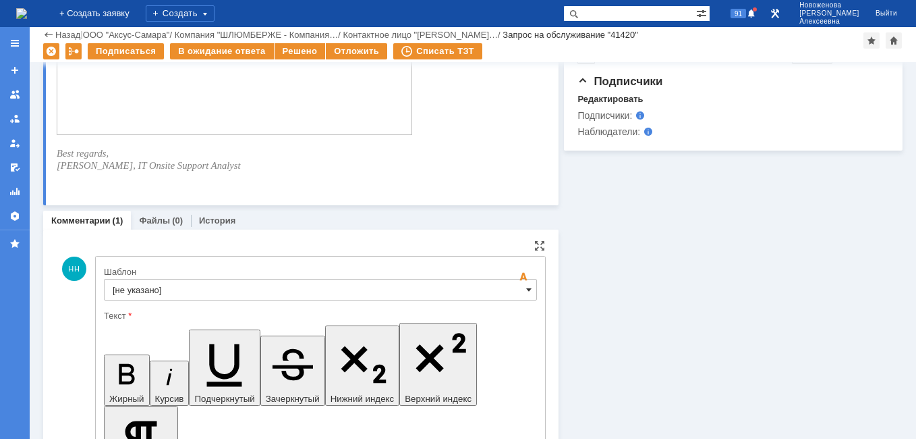
click at [526, 290] on span at bounding box center [528, 289] width 5 height 11
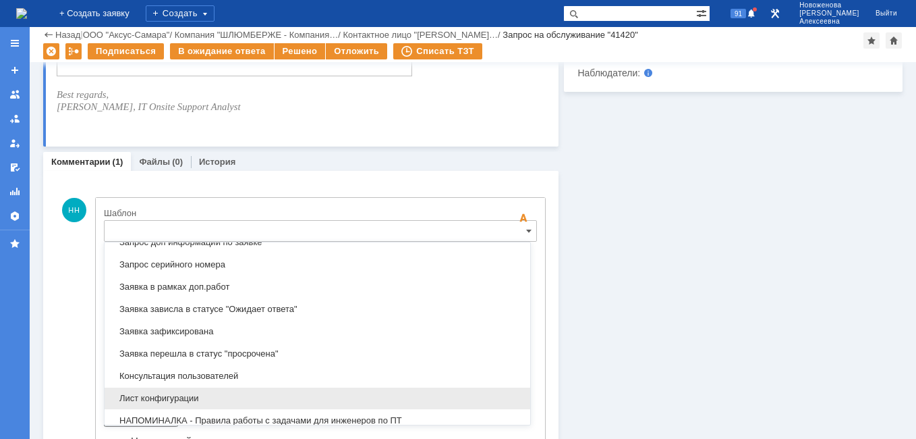
scroll to position [801, 0]
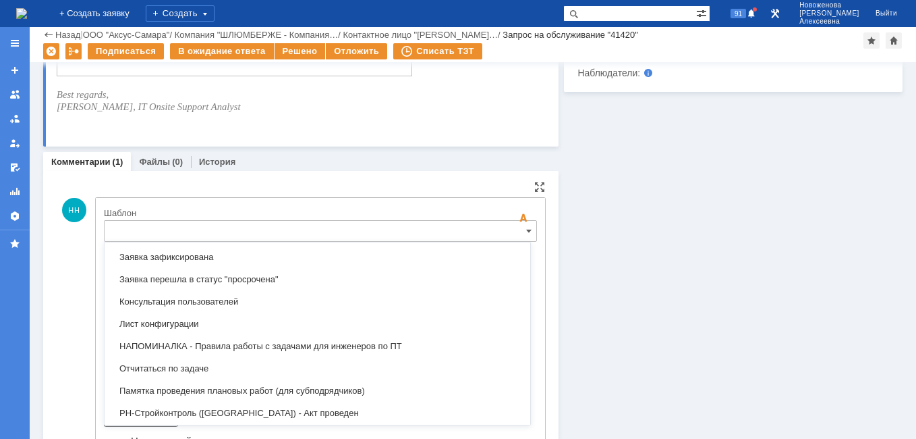
click at [184, 258] on span "Заявка зафиксирована" at bounding box center [318, 257] width 410 height 11
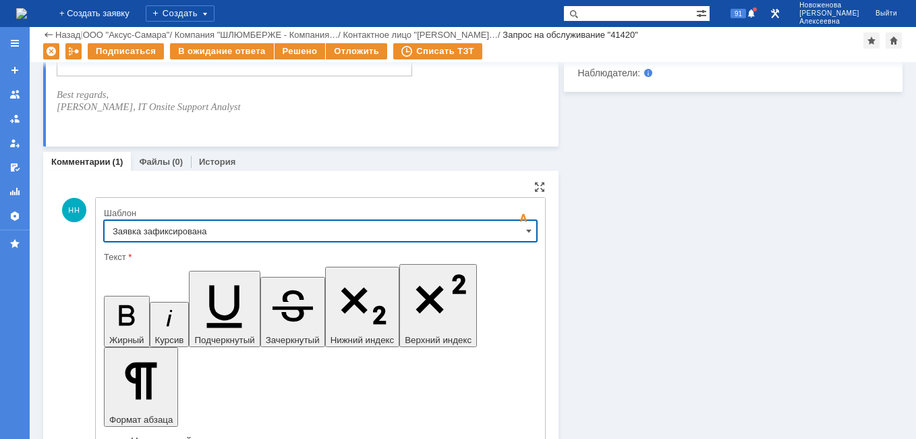
type input "Заявка зафиксирована"
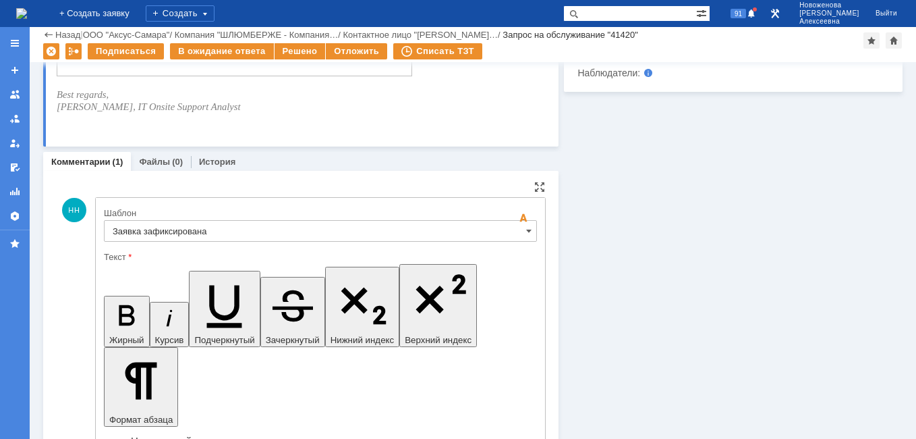
drag, startPoint x: 419, startPoint y: 3367, endPoint x: 128, endPoint y: 3353, distance: 291.2
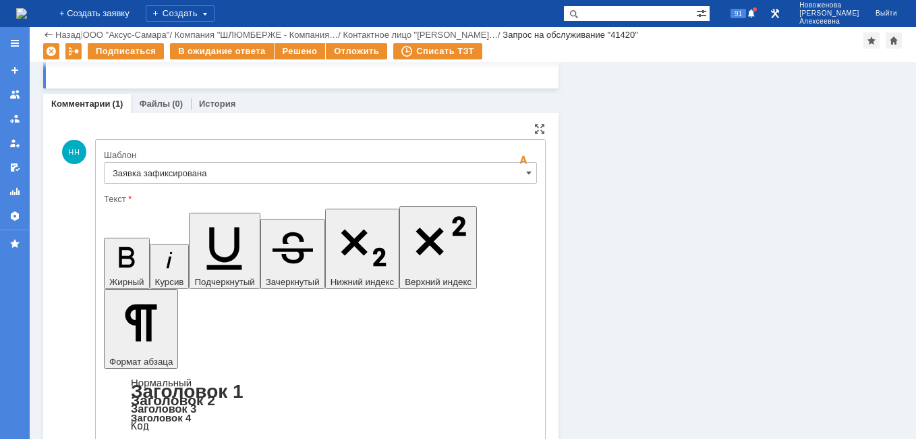
scroll to position [936, 0]
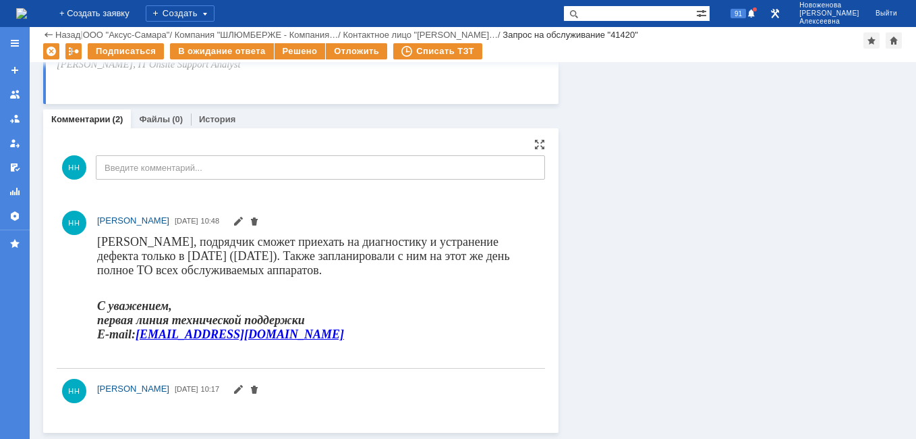
scroll to position [0, 0]
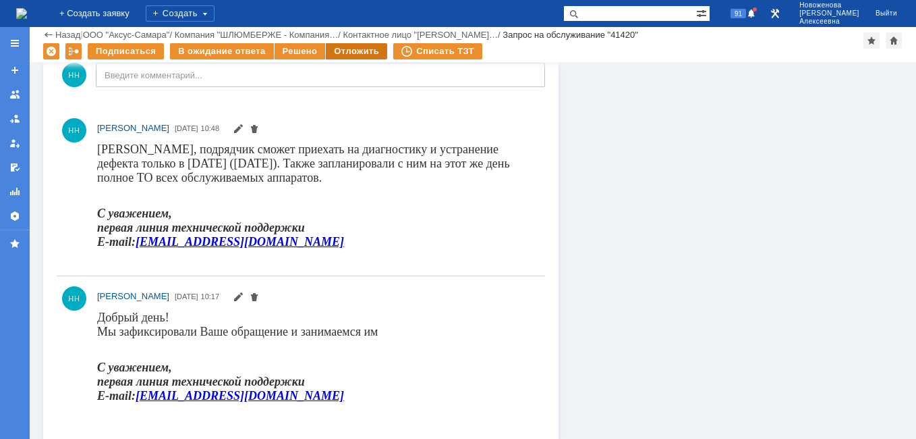
click at [341, 49] on div "Отложить" at bounding box center [356, 51] width 61 height 16
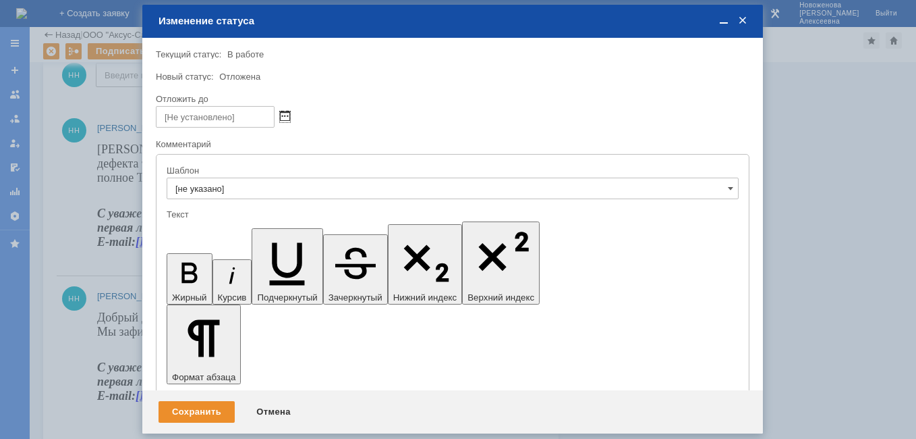
click at [286, 117] on span at bounding box center [285, 116] width 10 height 11
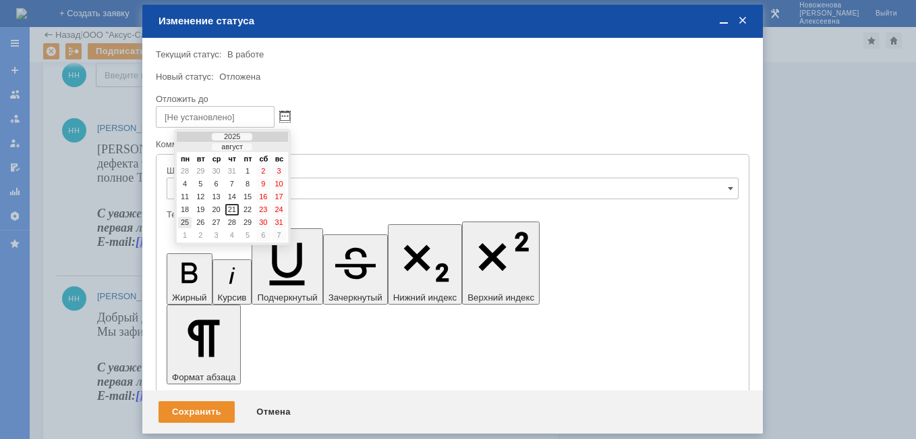
click at [190, 223] on div "25" at bounding box center [184, 222] width 13 height 11
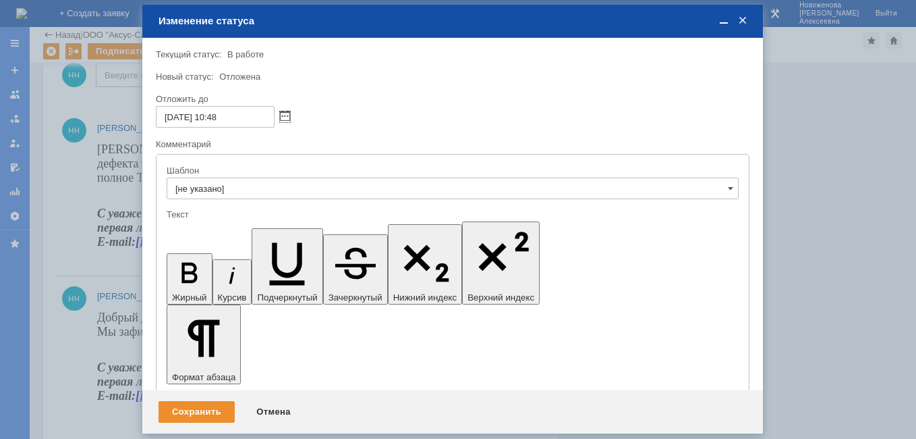
click at [220, 115] on input "[DATE] 10:48" at bounding box center [215, 117] width 119 height 22
click at [242, 115] on input "[DATE] 16:48" at bounding box center [215, 117] width 119 height 22
type input "[DATE] 16:30"
click at [190, 413] on div "Сохранить" at bounding box center [197, 412] width 76 height 22
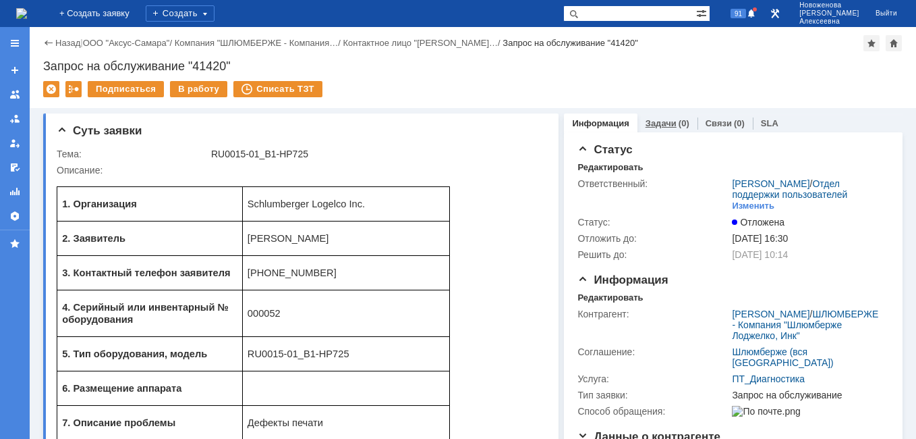
click at [663, 118] on link "Задачи" at bounding box center [661, 123] width 31 height 10
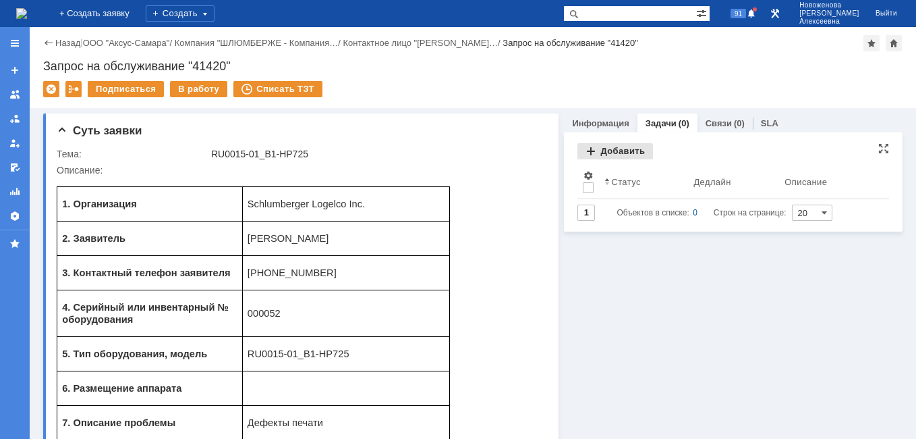
click at [605, 153] on div "Добавить" at bounding box center [616, 151] width 76 height 16
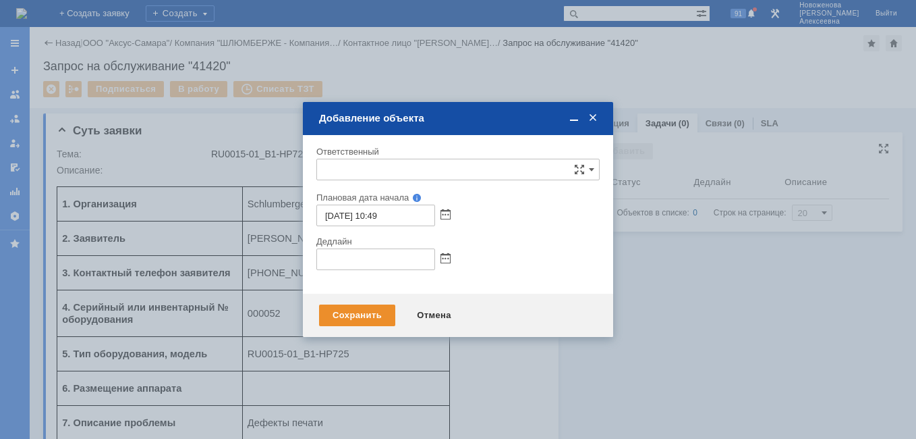
type input "[не указано]"
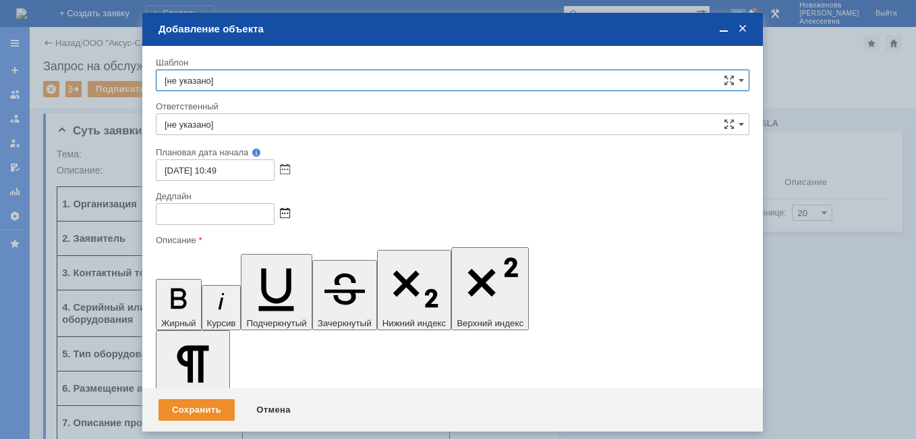
click at [286, 213] on span at bounding box center [285, 214] width 10 height 11
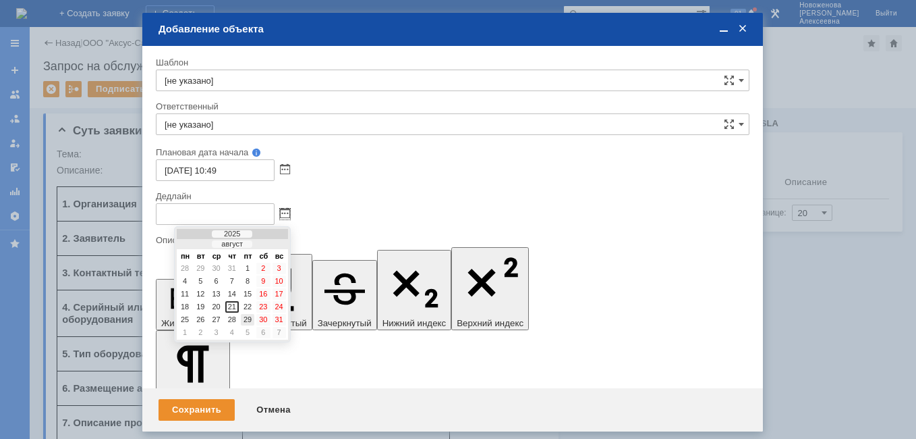
click at [246, 320] on div "29" at bounding box center [247, 319] width 13 height 11
type input "[DATE] 10:49"
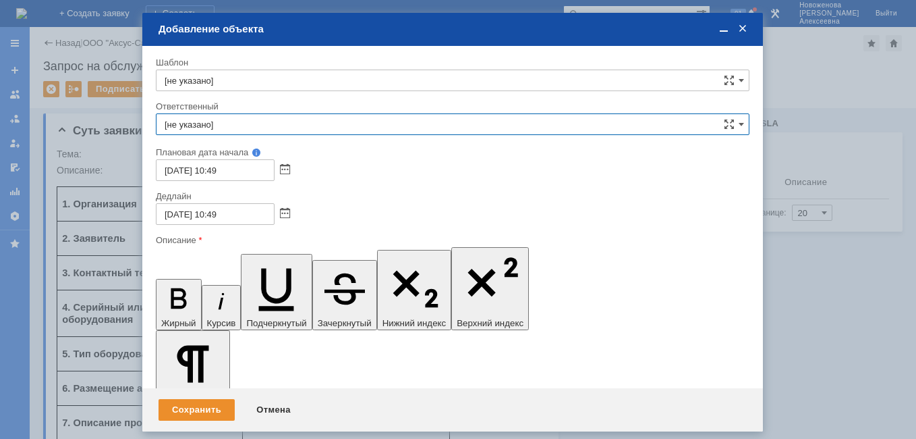
click at [180, 126] on input "[не указано]" at bounding box center [453, 124] width 594 height 22
click at [236, 258] on div "[PERSON_NAME]" at bounding box center [453, 265] width 593 height 22
type input "[PERSON_NAME]"
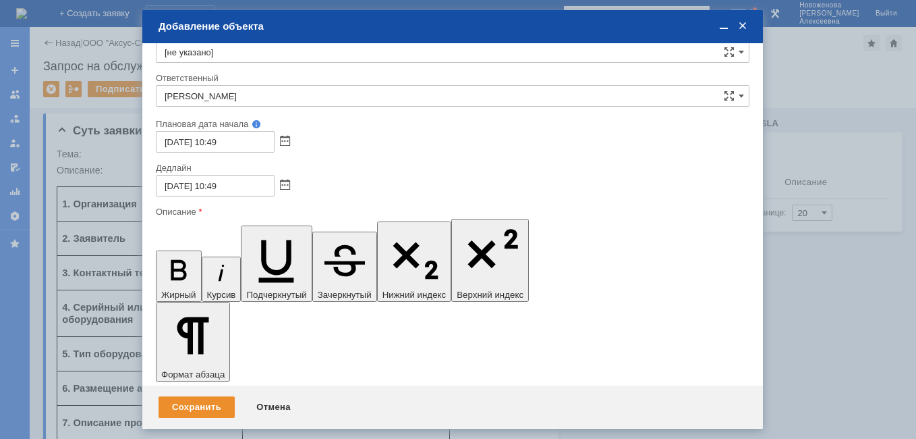
scroll to position [31, 0]
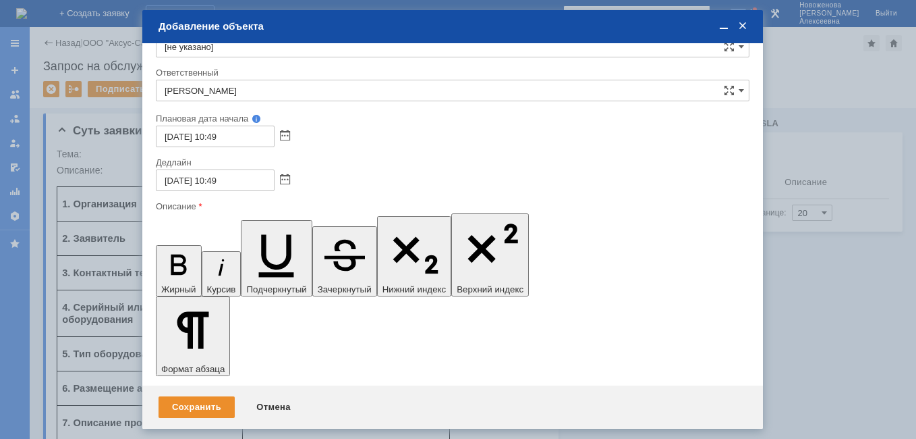
click at [721, 21] on span at bounding box center [723, 26] width 13 height 12
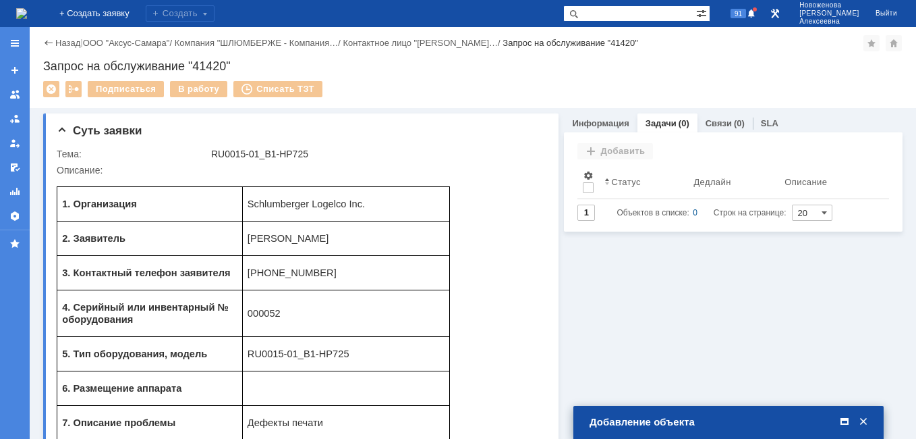
click at [846, 422] on span at bounding box center [844, 422] width 13 height 12
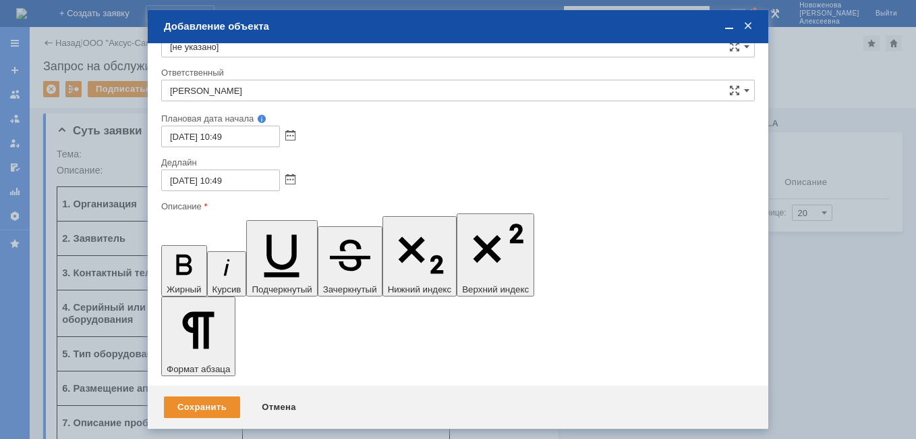
click at [204, 406] on div "Сохранить" at bounding box center [202, 407] width 76 height 22
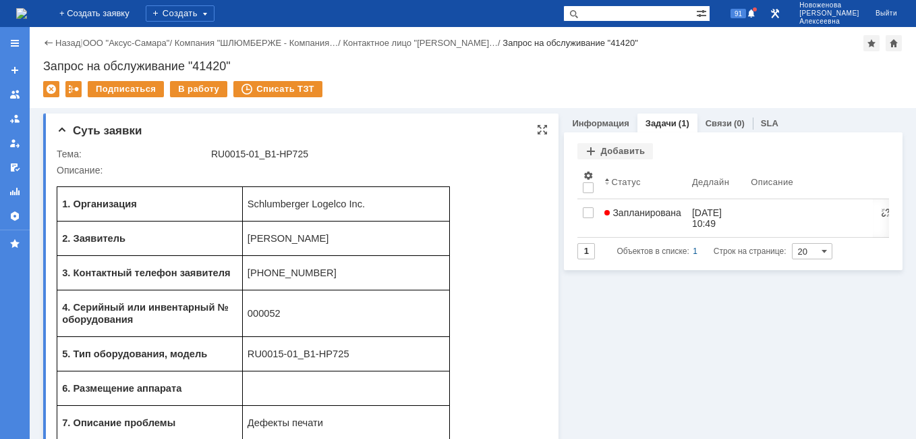
scroll to position [0, 0]
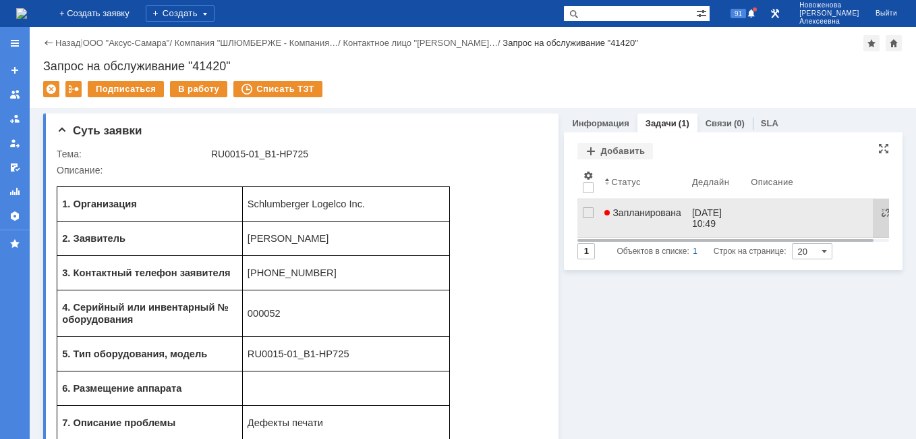
click at [658, 217] on span "Запланирована" at bounding box center [643, 212] width 77 height 11
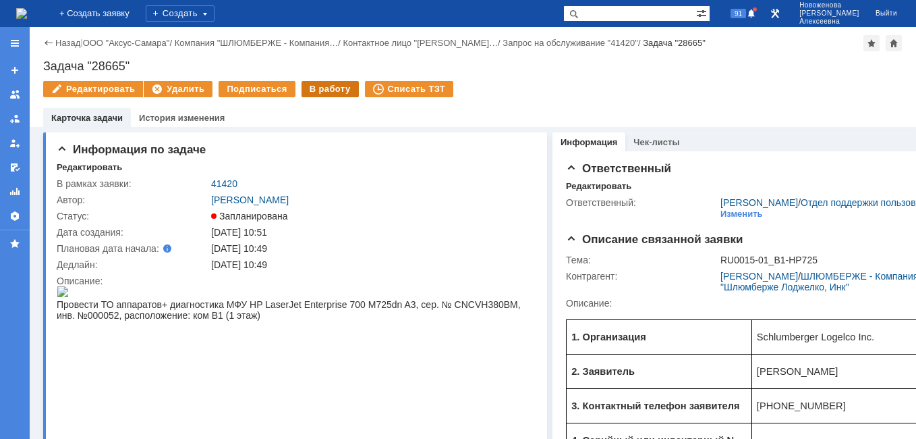
click at [321, 92] on div "В работу" at bounding box center [330, 89] width 57 height 16
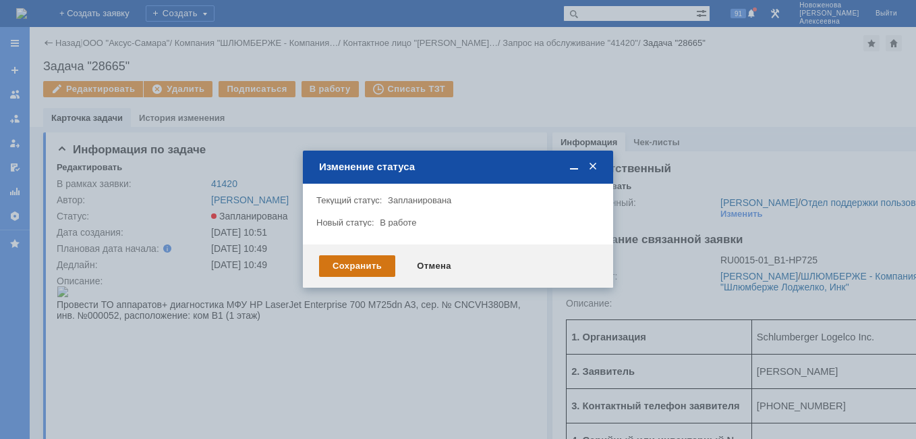
click at [355, 267] on div "Сохранить" at bounding box center [357, 266] width 76 height 22
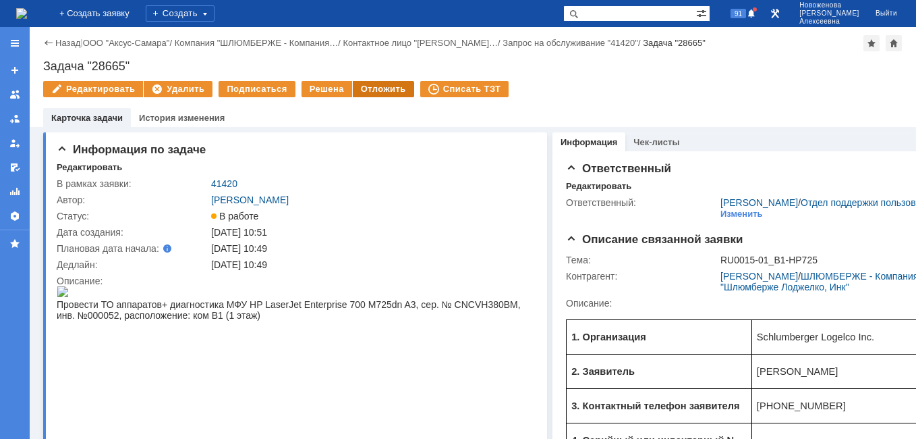
click at [369, 88] on div "Отложить" at bounding box center [383, 89] width 61 height 16
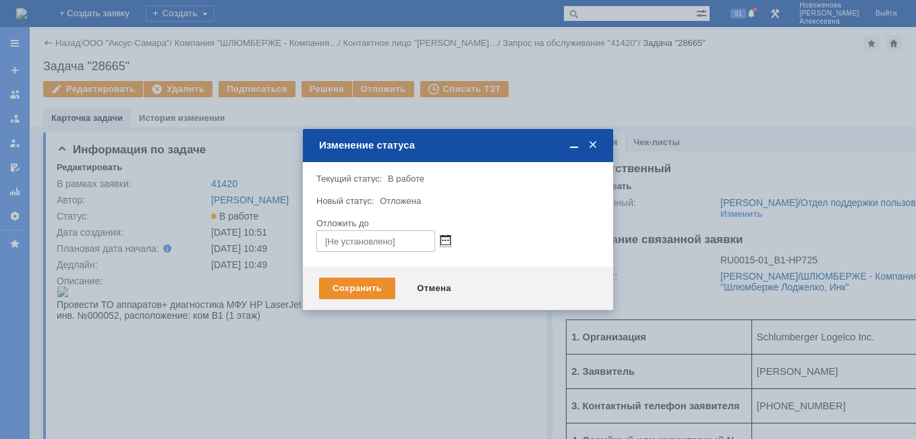
click at [446, 240] on span at bounding box center [446, 241] width 10 height 11
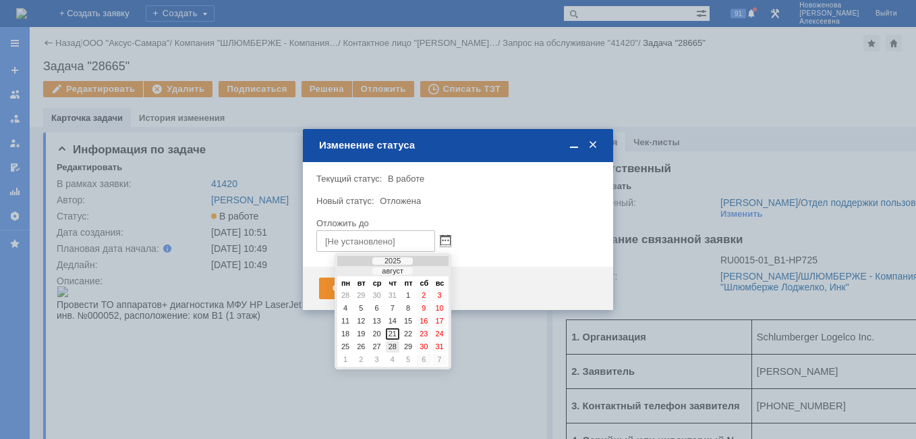
click at [393, 347] on div "28" at bounding box center [392, 346] width 13 height 11
type input "[DATE] 10:51"
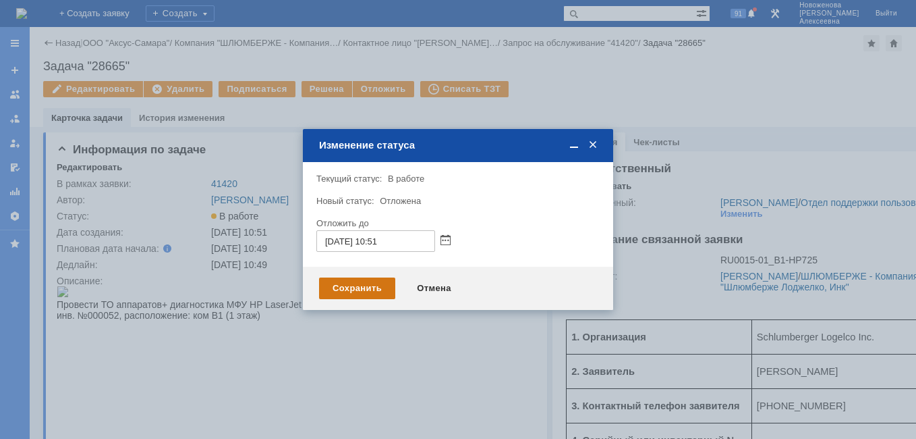
click at [354, 283] on div "Сохранить" at bounding box center [357, 288] width 76 height 22
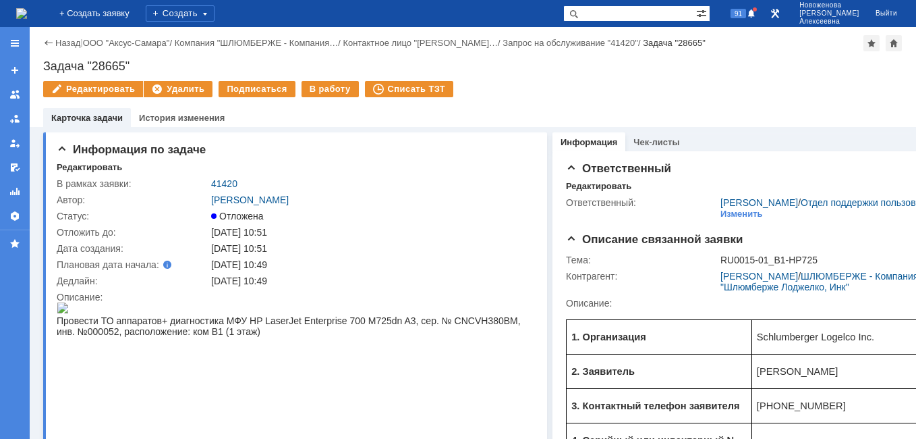
click at [27, 14] on img at bounding box center [21, 13] width 11 height 11
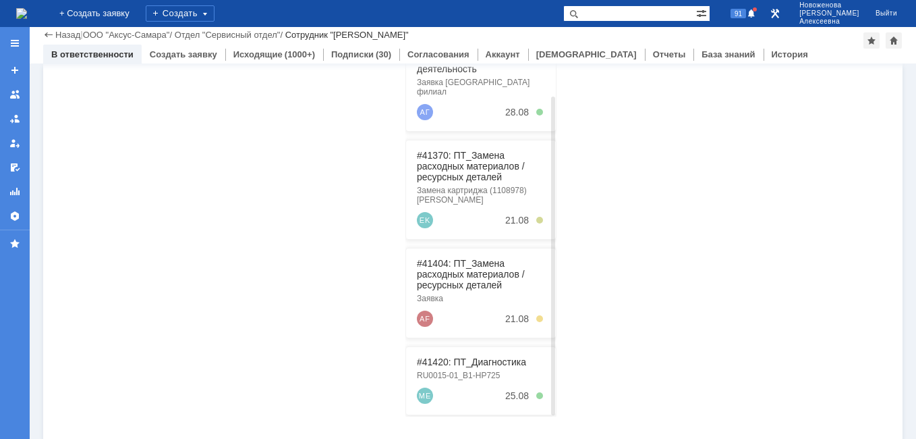
scroll to position [344, 0]
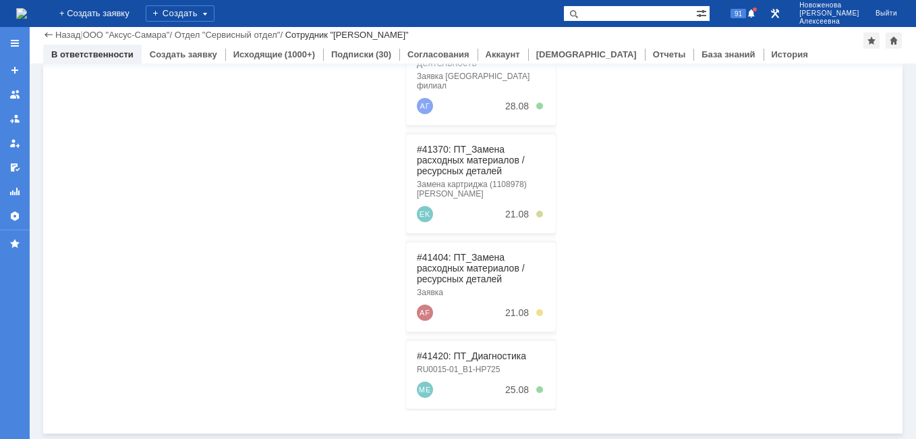
drag, startPoint x: 646, startPoint y: 14, endPoint x: 617, endPoint y: 11, distance: 29.2
click at [638, 13] on input "text" at bounding box center [630, 13] width 133 height 16
paste input "40928"
type input "40928"
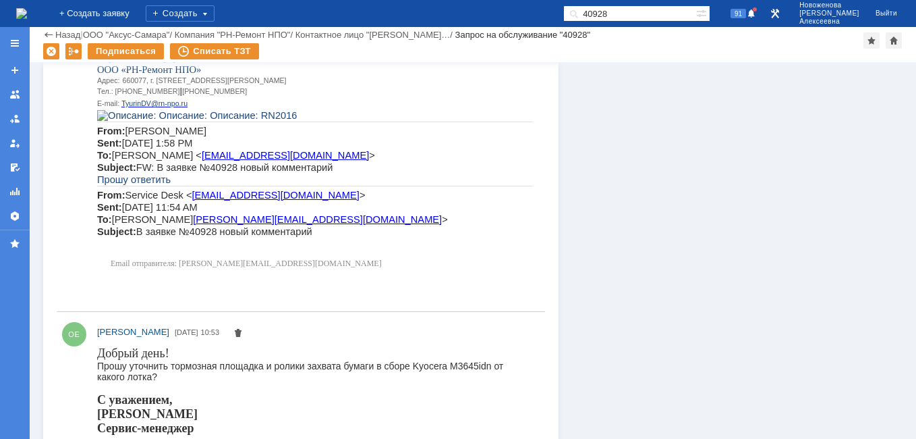
scroll to position [4543, 0]
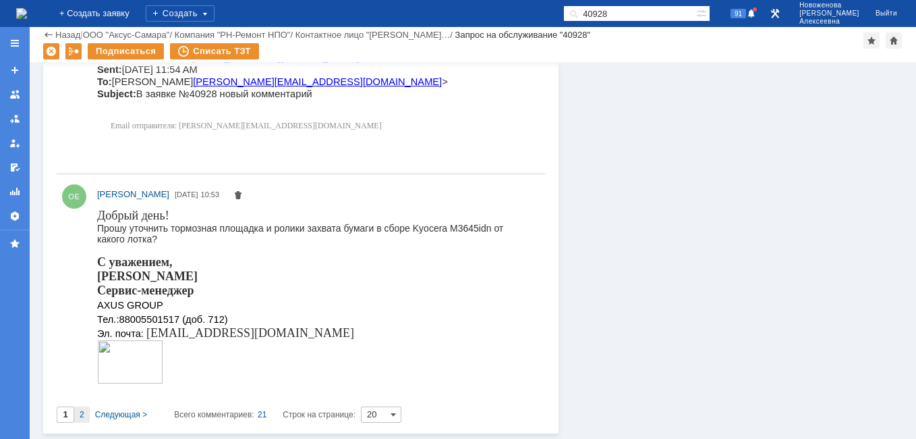
click at [81, 413] on span "2" at bounding box center [82, 414] width 5 height 9
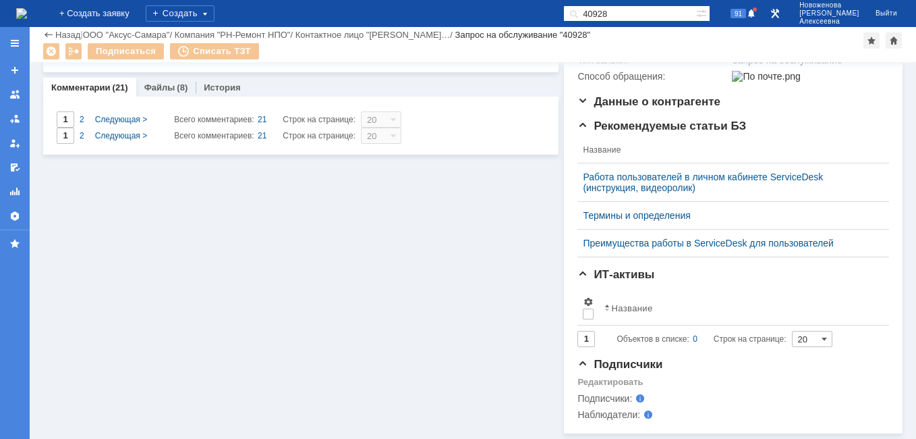
scroll to position [285, 0]
type input "2"
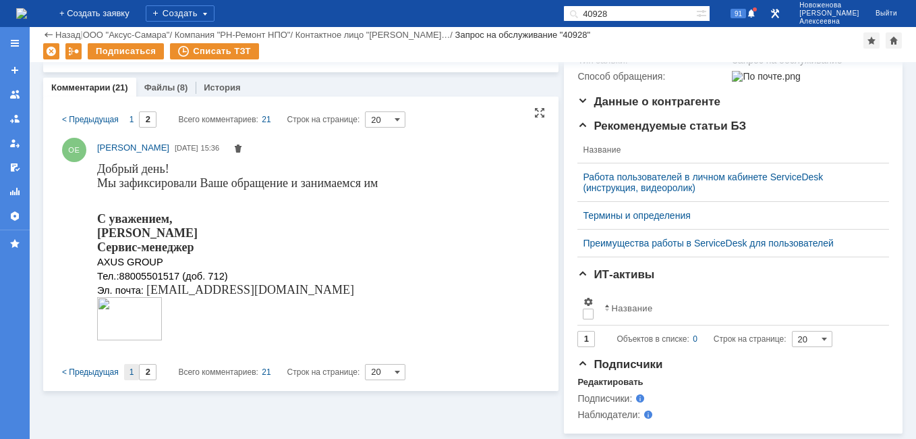
click at [130, 367] on span "1" at bounding box center [132, 371] width 5 height 9
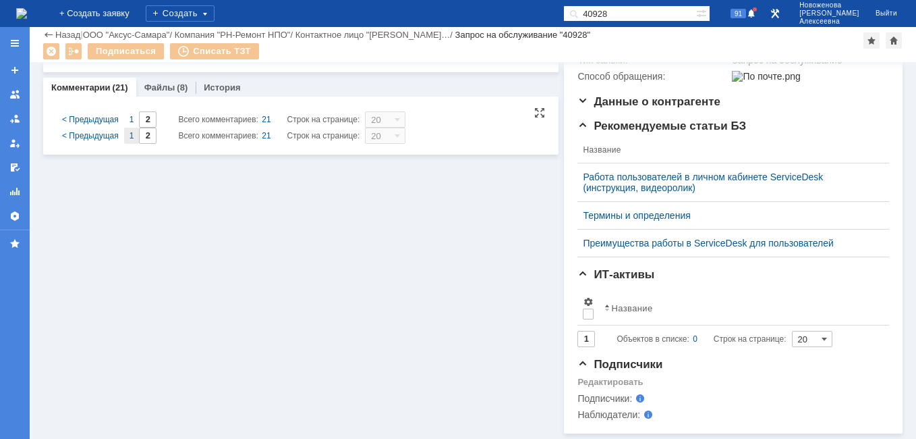
type input "1"
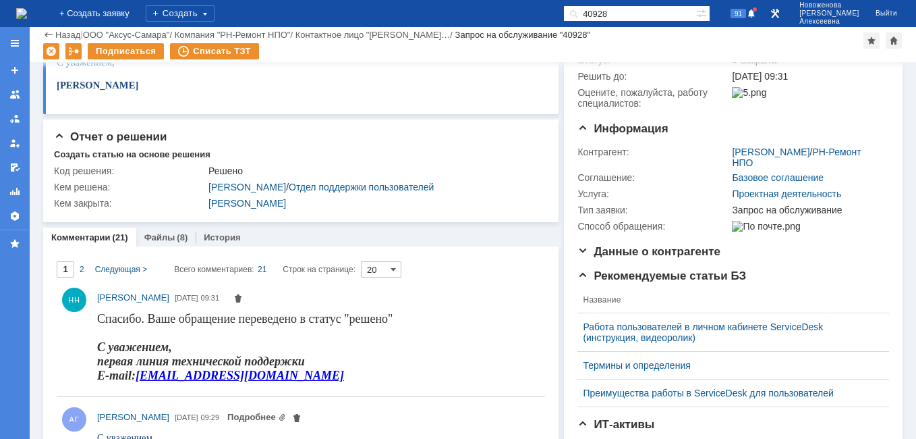
scroll to position [0, 0]
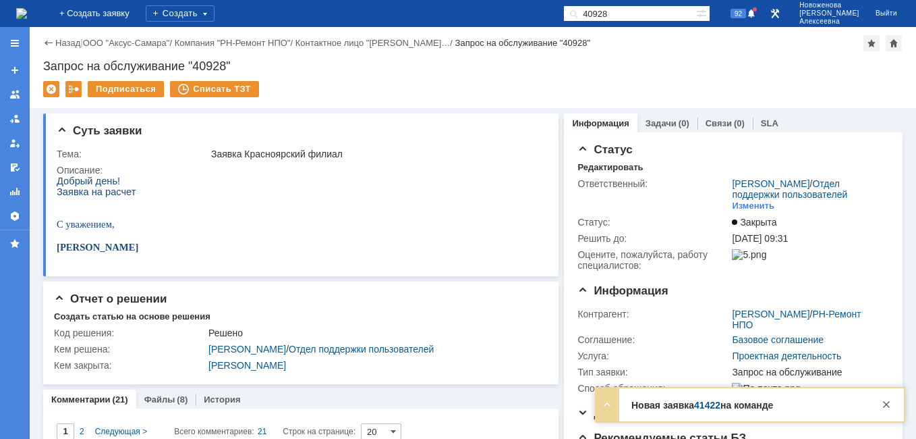
click at [27, 10] on img at bounding box center [21, 13] width 11 height 11
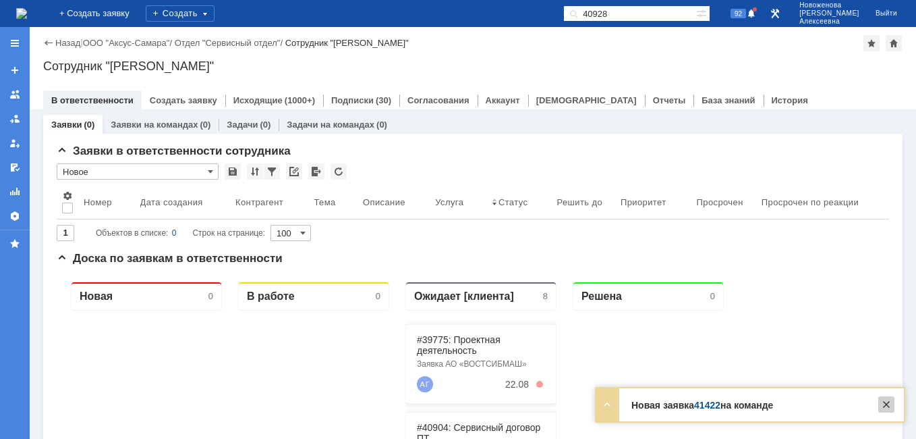
click at [888, 403] on div at bounding box center [887, 404] width 16 height 16
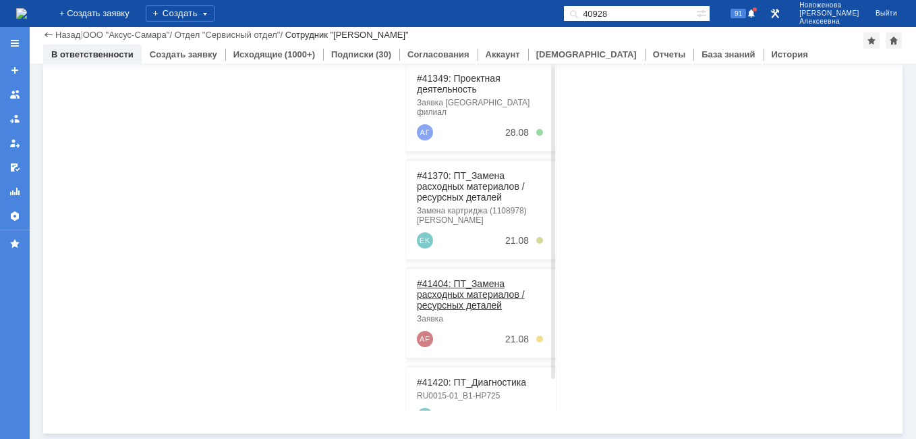
scroll to position [256, 0]
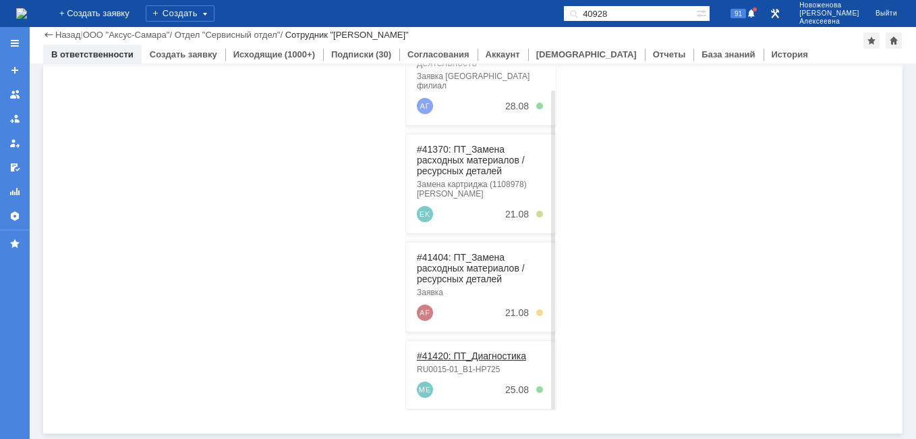
click at [475, 350] on link "#41420: ПТ_Диагностика" at bounding box center [471, 355] width 109 height 11
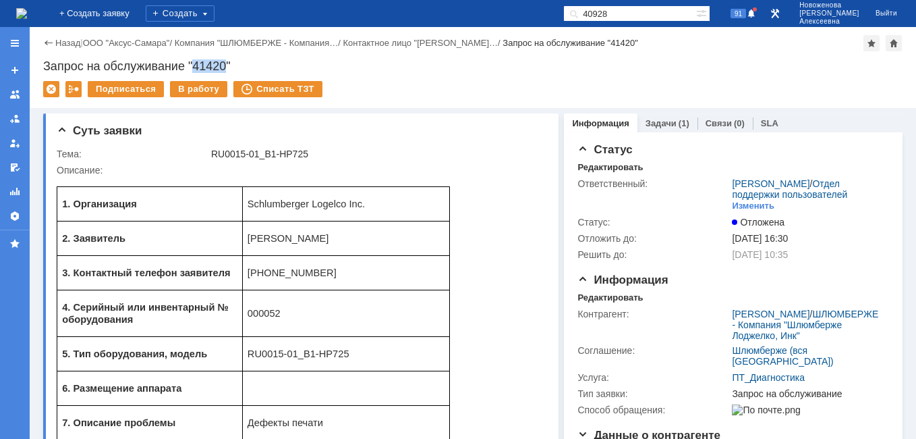
drag, startPoint x: 221, startPoint y: 63, endPoint x: 196, endPoint y: 62, distance: 25.0
click at [196, 62] on div "Запрос на обслуживание "41420"" at bounding box center [473, 65] width 860 height 13
copy div "41420"
click at [651, 125] on link "Задачи" at bounding box center [661, 123] width 31 height 10
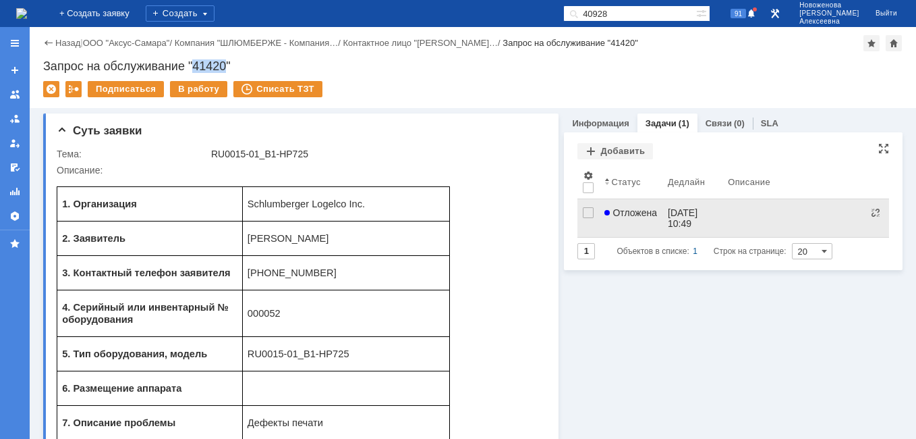
click at [630, 209] on link "Отложена" at bounding box center [630, 218] width 63 height 38
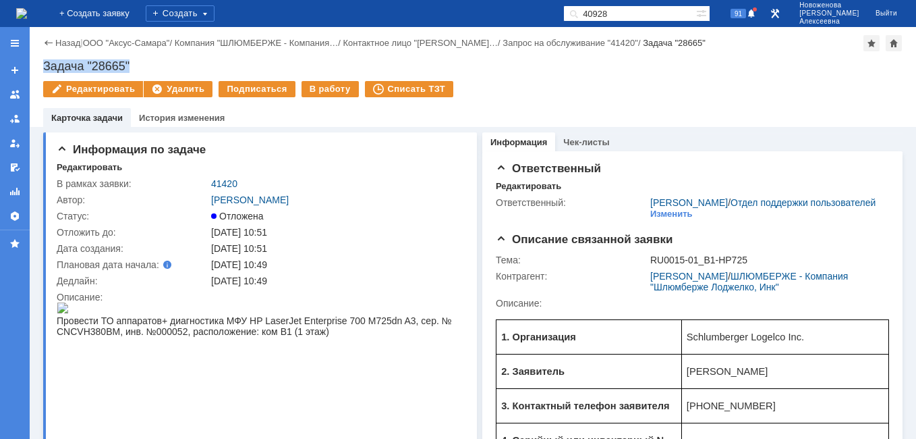
drag, startPoint x: 137, startPoint y: 65, endPoint x: 41, endPoint y: 67, distance: 95.9
click at [41, 67] on div "Назад | ООО "Аксус-Самара" / Компания "ШЛЮМБЕРЖЕ - Компания… / Контактное лицо …" at bounding box center [473, 77] width 887 height 100
copy div "Задача "28665""
